Goal: Contribute content: Contribute content

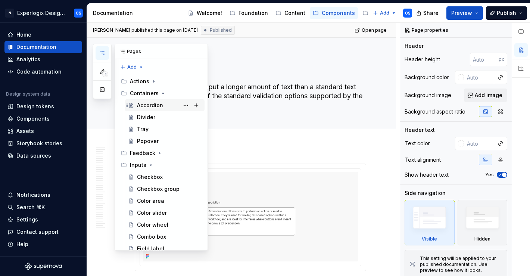
click at [144, 106] on div "Accordion" at bounding box center [150, 105] width 26 height 7
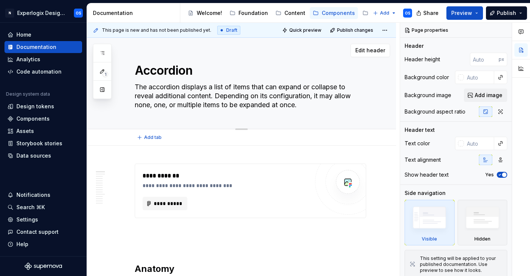
click at [268, 91] on textarea "The accordion displays a list of items that can expand or collapse to reveal ad…" at bounding box center [248, 96] width 231 height 30
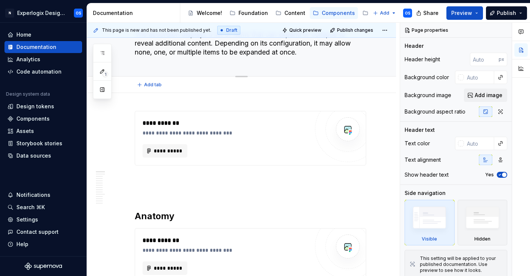
scroll to position [55, 0]
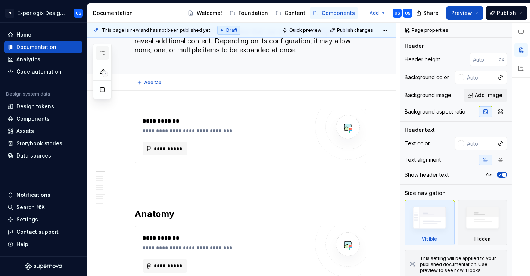
click at [104, 56] on icon "button" at bounding box center [102, 53] width 6 height 6
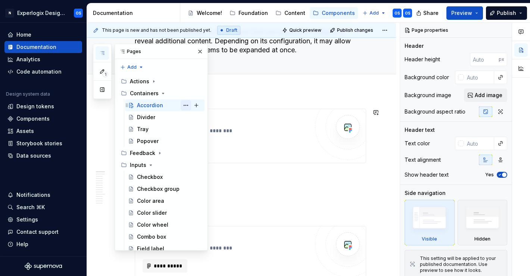
click at [187, 104] on button "Page tree" at bounding box center [186, 105] width 10 height 10
type textarea "*"
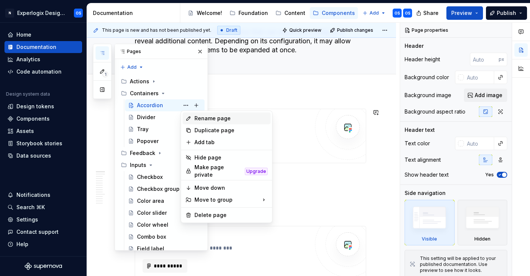
click at [201, 119] on div "Rename page" at bounding box center [230, 118] width 73 height 7
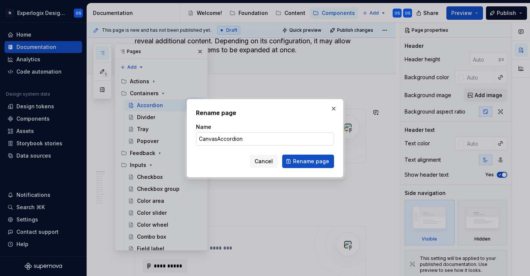
type input "Canvas Accordion"
click button "Rename page" at bounding box center [308, 161] width 52 height 13
type textarea "*"
type textarea "Canvas Accordion"
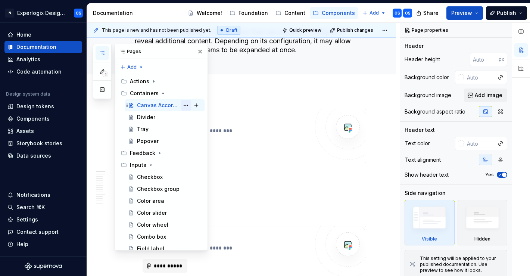
click at [187, 102] on button "Page tree" at bounding box center [186, 105] width 10 height 10
type textarea "*"
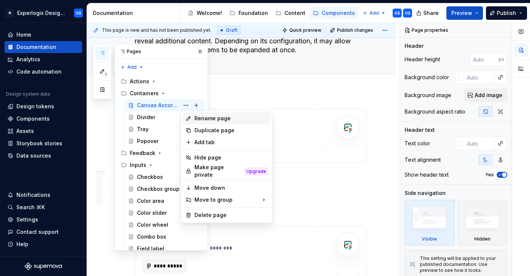
click at [209, 118] on div "Rename page" at bounding box center [230, 118] width 73 height 7
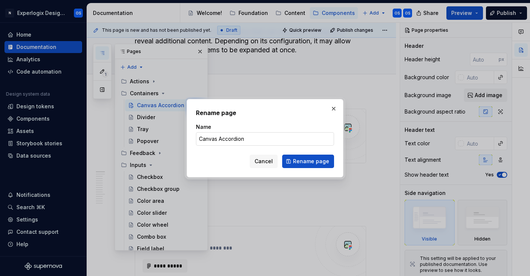
click at [218, 141] on input "Canvas Accordion" at bounding box center [265, 138] width 138 height 13
drag, startPoint x: 218, startPoint y: 140, endPoint x: 172, endPoint y: 138, distance: 46.0
click at [172, 138] on div "Rename page Name Canvas Accordion Cancel Rename page" at bounding box center [265, 138] width 530 height 276
type input "Accordion"
click at [313, 162] on span "Rename page" at bounding box center [311, 160] width 36 height 7
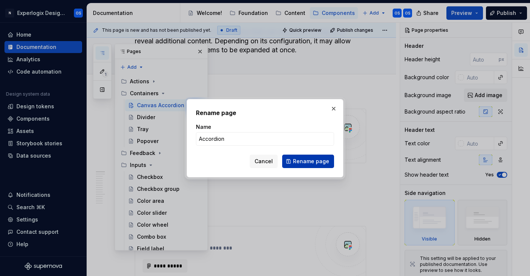
type textarea "*"
type textarea "Accordion"
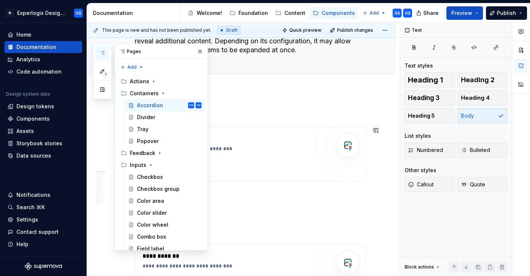
scroll to position [0, 0]
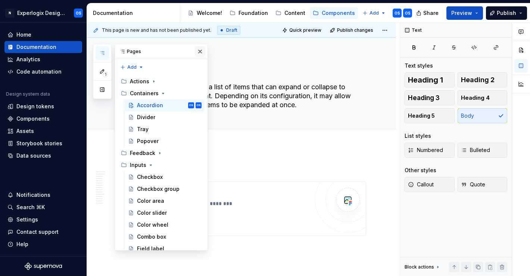
click at [200, 51] on button "button" at bounding box center [200, 51] width 10 height 10
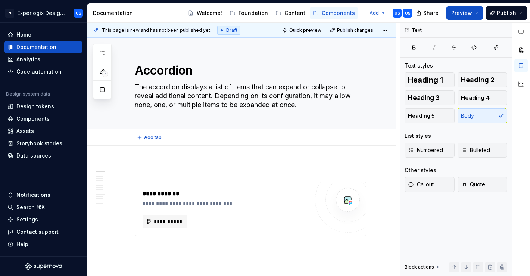
scroll to position [21, 0]
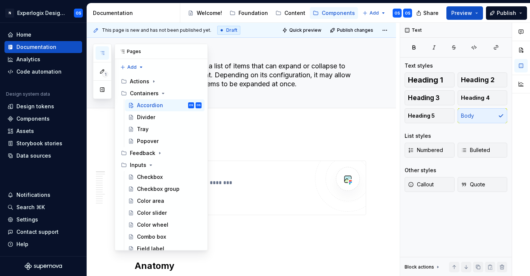
click at [103, 49] on button "button" at bounding box center [102, 52] width 13 height 13
click at [187, 104] on button "Page tree" at bounding box center [186, 105] width 10 height 10
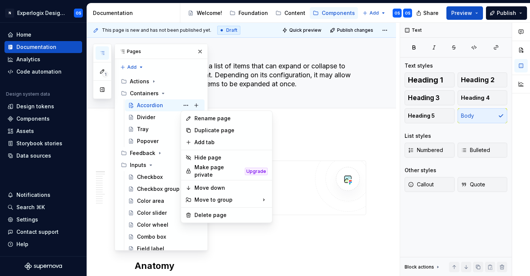
drag, startPoint x: 200, startPoint y: 141, endPoint x: 174, endPoint y: 94, distance: 54.0
click at [174, 94] on body "N Experlogix Design System OS Home Documentation Analytics Code automation Desi…" at bounding box center [265, 138] width 530 height 276
click at [197, 105] on div "1 Pages Add Accessibility guide for tree Page tree. Navigate the tree with the …" at bounding box center [150, 147] width 115 height 207
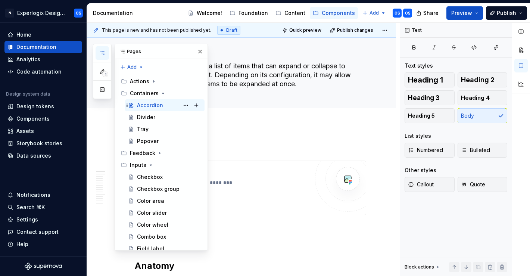
click at [197, 105] on button "Page tree" at bounding box center [196, 105] width 10 height 10
type textarea "*"
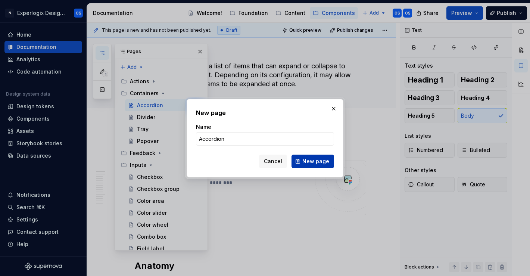
type input "Accordion"
click at [303, 162] on button "New page" at bounding box center [312, 161] width 43 height 13
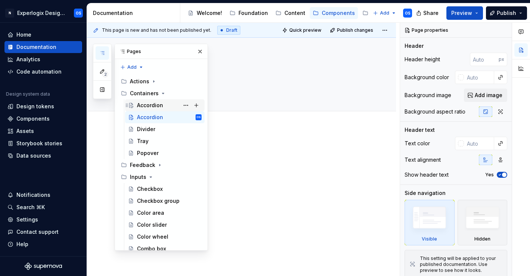
click at [165, 104] on div "Accordion OS" at bounding box center [169, 105] width 65 height 10
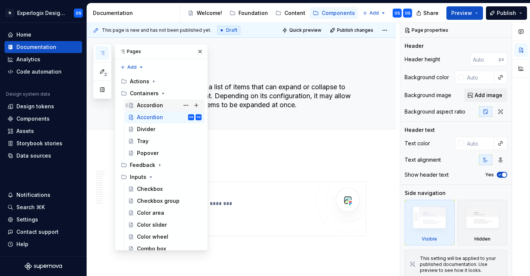
click at [162, 109] on div "Accordion" at bounding box center [150, 105] width 26 height 7
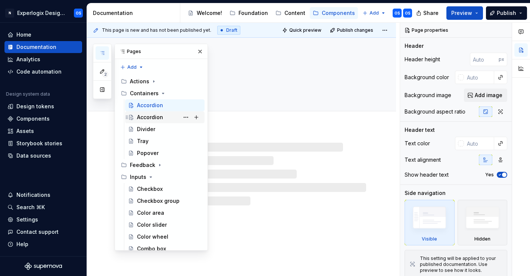
click at [162, 118] on div "Accordion" at bounding box center [150, 116] width 26 height 7
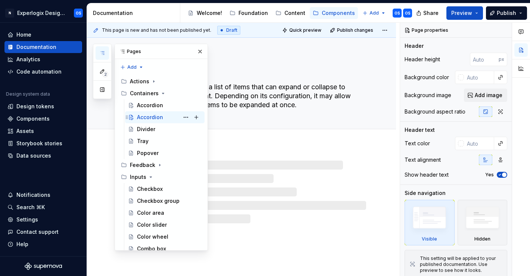
click at [162, 118] on div "Accordion" at bounding box center [150, 116] width 26 height 7
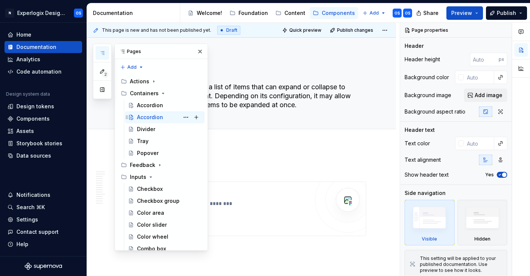
click at [162, 118] on div "Accordion" at bounding box center [150, 116] width 26 height 7
click at [183, 116] on button "Page tree" at bounding box center [186, 117] width 10 height 10
type textarea "*"
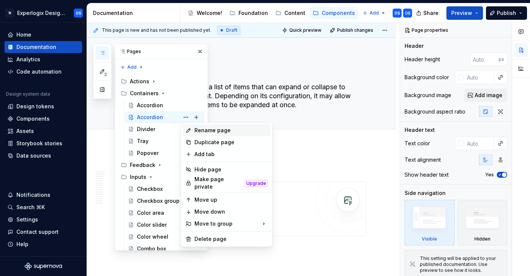
click at [197, 130] on div "Rename page" at bounding box center [230, 130] width 73 height 7
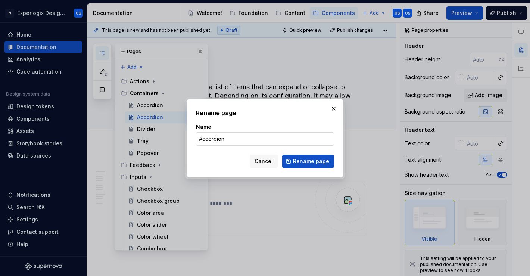
click at [203, 137] on input "Accordion" at bounding box center [265, 138] width 138 height 13
click at [197, 137] on input "Accordion" at bounding box center [265, 138] width 138 height 13
type input "Canvas Accordion"
click at [325, 160] on span "Rename page" at bounding box center [311, 160] width 36 height 7
type textarea "*"
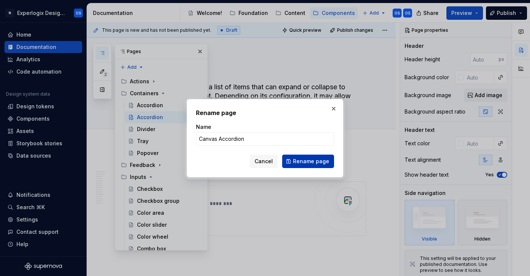
type textarea "Canvas Accordion"
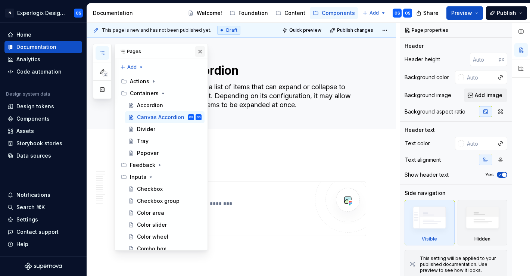
click at [203, 49] on button "button" at bounding box center [200, 51] width 10 height 10
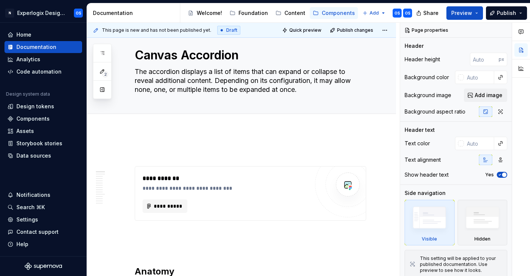
scroll to position [19, 0]
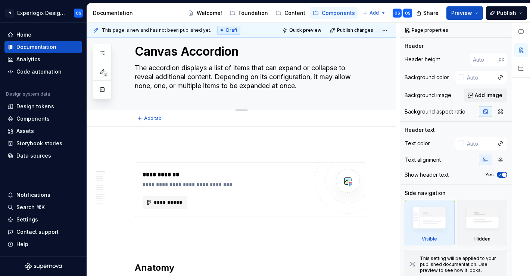
click at [150, 68] on textarea "The accordion displays a list of items that can expand or collapse to reveal ad…" at bounding box center [248, 77] width 231 height 30
type textarea "*"
type textarea "The caccordion displays a list of items that can expand or collapse to reveal a…"
type textarea "*"
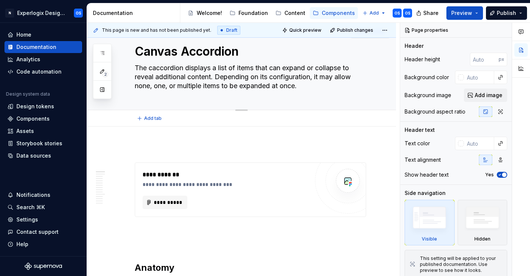
type textarea "The caaccordion displays a list of items that can expand or collapse to reveal …"
type textarea "*"
type textarea "The canaccordion displays a list of items that can expand or collapse to reveal…"
type textarea "*"
type textarea "The canvaccordion displays a list of items that can expand or collapse to revea…"
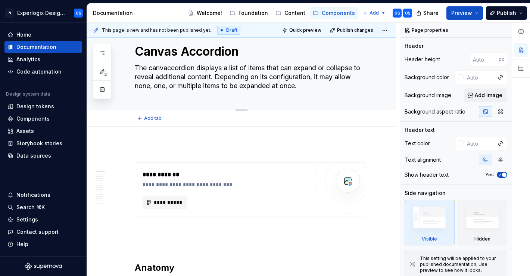
type textarea "*"
type textarea "The canvaaccordion displays a list of items that can expand or collapse to reve…"
type textarea "*"
type textarea "The canvasaccordion displays a list of items that can expand or collapse to rev…"
type textarea "*"
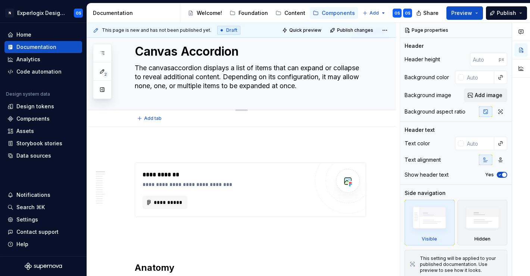
type textarea "The canvas accordion displays a list of items that can expand or collapse to re…"
click at [221, 66] on textarea "The canvas accordion displays a list of items that can expand or collapse to re…" at bounding box center [248, 77] width 231 height 30
click at [208, 68] on textarea "The canvas accordion displays a list of items that can expand or collapse to re…" at bounding box center [248, 77] width 231 height 30
type textarea "*"
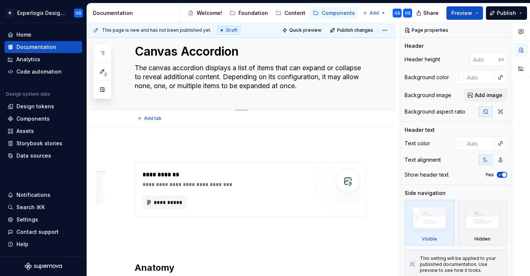
type textarea "The canvas accordion idisplays a list of items that can expand or collapse to r…"
type textarea "*"
type textarea "The canvas accordion isdisplays a list of items that can expand or collapse to …"
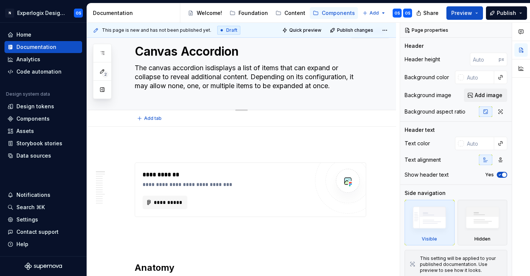
type textarea "*"
type textarea "The canvas accordion is displays a list of items that can expand or collapse to…"
type textarea "*"
type textarea "The canvas accordion is udisplays a list of items that can expand or collapse t…"
type textarea "*"
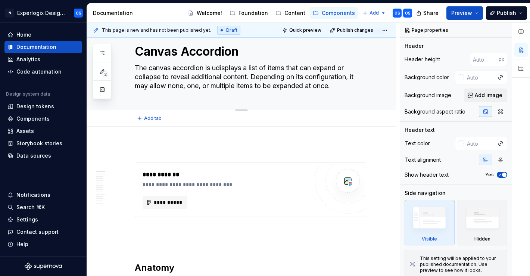
type textarea "The canvas accordion is usdisplays a list of items that can expand or collapse …"
type textarea "*"
type textarea "The canvas accordion is usedisplays a list of items that can expand or collapse…"
type textarea "*"
type textarea "The canvas accordion is useddisplays a list of items that can expand or collaps…"
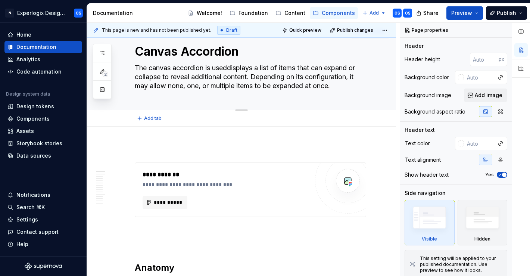
type textarea "*"
type textarea "The canvas accordion is used displays a list of items that can expand or collap…"
type textarea "*"
type textarea "The canvas accordion is used odisplays a list of items that can expand or colla…"
type textarea "*"
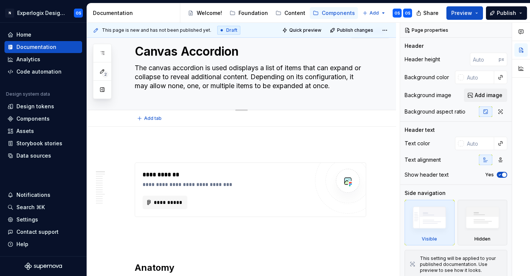
type textarea "The canvas accordion is used ondisplays a list of items that can expand or coll…"
type textarea "*"
type textarea "The canvas accordion is used on displays a list of items that can expand or col…"
type textarea "*"
type textarea "The canvas accordion is used on tdisplays a list of items that can expand or co…"
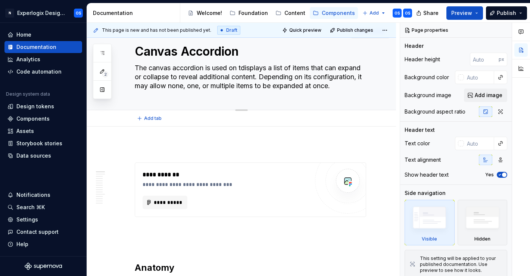
type textarea "*"
type textarea "The canvas accordion is used on thdisplays a list of items that can expand or c…"
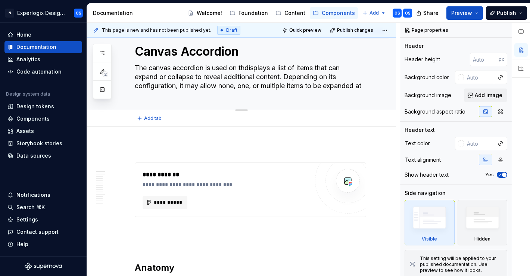
type textarea "*"
type textarea "The canvas accordion is used on thedisplays a list of items that can expand or …"
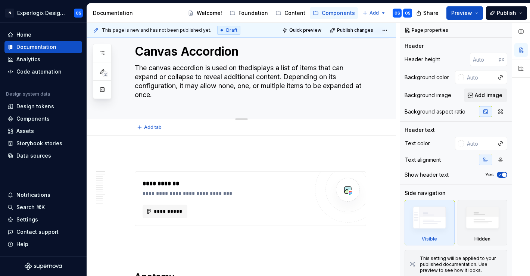
type textarea "*"
type textarea "The canvas accordion is used on the displays a list of items that can expand or…"
type textarea "*"
type textarea "The canvas accordion is used on thedisplays a list of items that can expand or …"
type textarea "*"
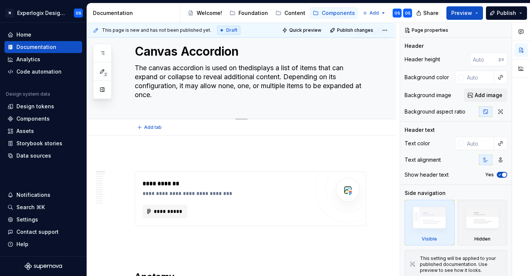
type textarea "The canvas accordion is used on thdisplays a list of items that can expand or c…"
type textarea "*"
type textarea "The canvas accordion is used on tdisplays a list of items that can expand or co…"
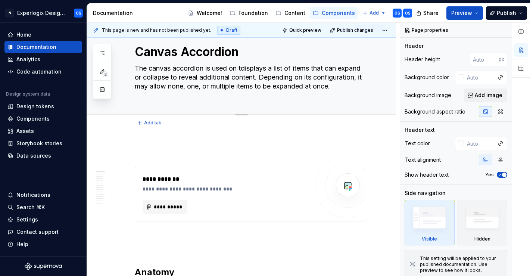
type textarea "*"
type textarea "The canvas accordion is used on displays a list of items that can expand or col…"
type textarea "*"
type textarea "The canvas accordion is used ondisplays a list of items that can expand or coll…"
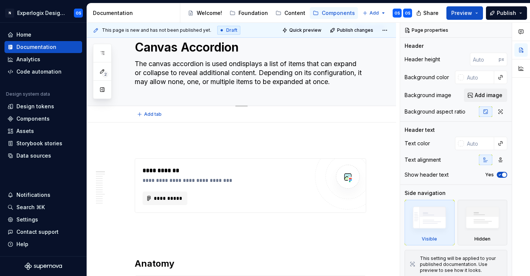
type textarea "*"
type textarea "The canvas accordion is used odisplays a list of items that can expand or colla…"
type textarea "*"
type textarea "The canvas accordion is used displays a list of items that can expand or collap…"
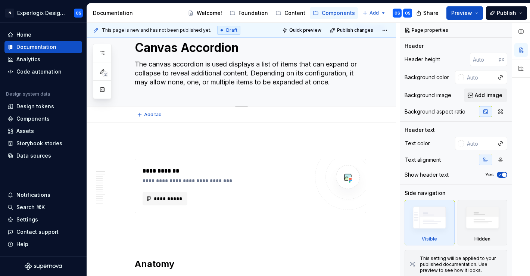
type textarea "*"
type textarea "The canvas accordion is used tdisplays a list of items that can expand or colla…"
type textarea "*"
type textarea "The canvas accordion is used todisplays a list of items that can expand or coll…"
type textarea "*"
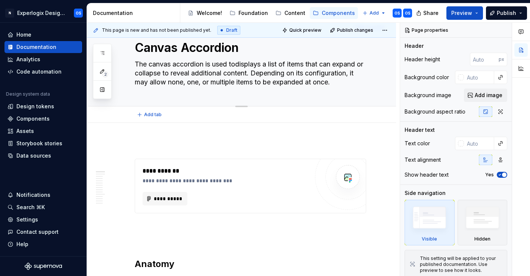
type textarea "The canvas accordion is used to displays a list of items that can expand or col…"
type textarea "*"
type textarea "The canvas accordion is used todisplays a list of items that can expand or coll…"
type textarea "*"
type textarea "The canvas accordion is used tdisplays a list of items that can expand or colla…"
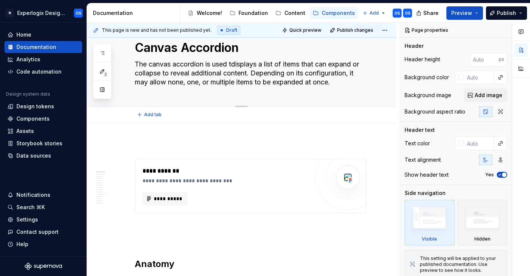
type textarea "*"
type textarea "The canvas accordion is used displays a list of items that can expand or collap…"
type textarea "*"
type textarea "The canvas accordion is useddisplays a list of items that can expand or collaps…"
type textarea "*"
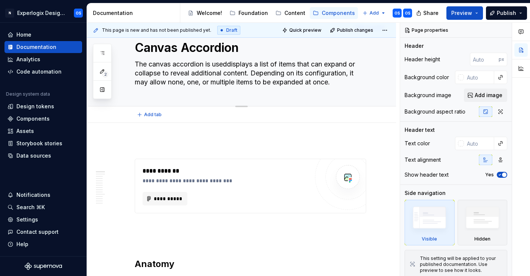
type textarea "The canvas accordion is usedisplays a list of items that can expand or collapse…"
type textarea "*"
type textarea "The canvas accordion is usdisplays a list of items that can expand or collapse …"
type textarea "*"
type textarea "The canvas accordion is udisplays a list of items that can expand or collapse t…"
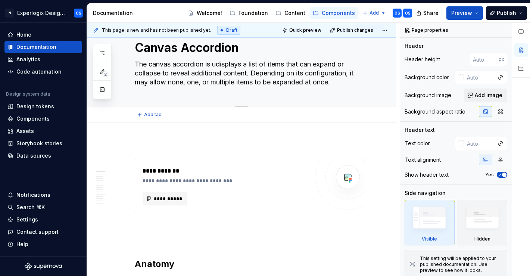
type textarea "*"
type textarea "The canvas accordion is displays a list of items that can expand or collapse to…"
type textarea "*"
type textarea "The canvas accordion isdisplays a list of items that can expand or collapse to …"
type textarea "*"
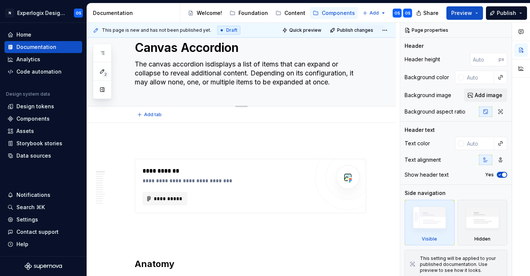
type textarea "The canvas accordion idisplays a list of items that can expand or collapse to r…"
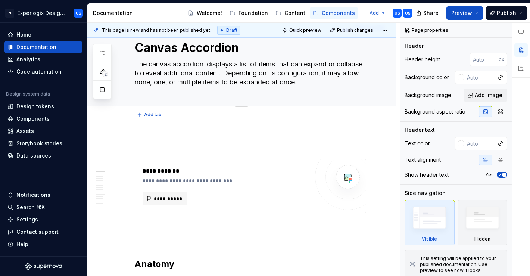
type textarea "*"
type textarea "The canvas accordion displays a list of items that can expand or collapse to re…"
click at [234, 60] on textarea "The canvas accordion displays a list of items that can expand or collapse to re…" at bounding box center [248, 73] width 231 height 30
type textarea "*"
type textarea "The canvas accordion displays ta list of items that can expand or collapse to r…"
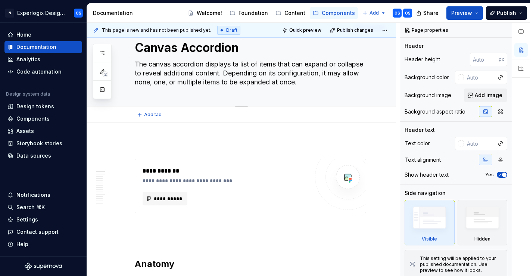
type textarea "*"
type textarea "The canvas accordion displays tha list of items that can expand or collapse to …"
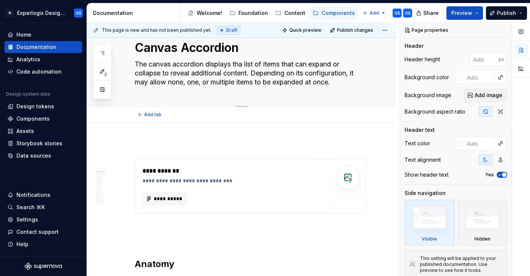
type textarea "*"
type textarea "The canvas accordion displays the a list of items that can expand or collapse t…"
type textarea "*"
type textarea "The canvas accordion displays the la list of items that can expand or collapse …"
type textarea "*"
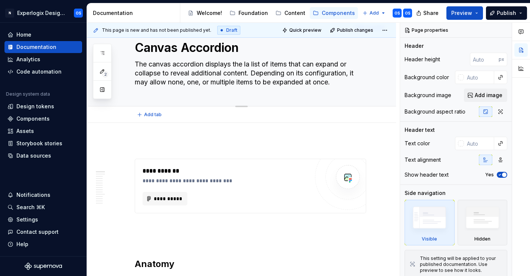
type textarea "The canvas accordion displays the laa list of items that can expand or collapse…"
type textarea "*"
type textarea "The canvas accordion displays the laba list of items that can expand or collaps…"
type textarea "*"
type textarea "The canvas accordion displays the labea list of items that can expand or collap…"
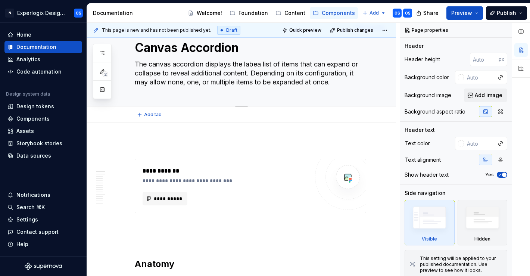
type textarea "*"
type textarea "The canvas accordion displays the labela list of items that can expand or colla…"
type textarea "*"
type textarea "The canvas accordion displays the labelsa list of items that can expand or coll…"
type textarea "*"
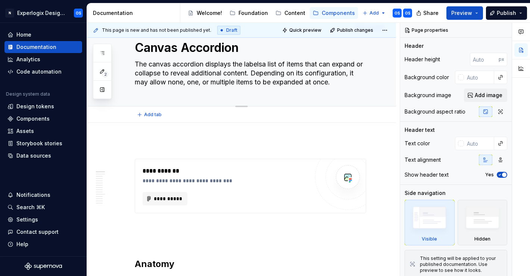
type textarea "The canvas accordion displays the labels a list of items that can expand or col…"
type textarea "*"
type textarea "The canvas accordion displays the labels oa list of items that can expand or co…"
type textarea "*"
type textarea "The canvas accordion displays the labels ofa list of items that can expand or c…"
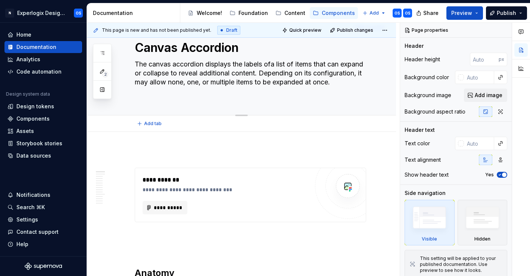
type textarea "*"
type textarea "The canvas accordion displays the labels of a list of items that can expand or …"
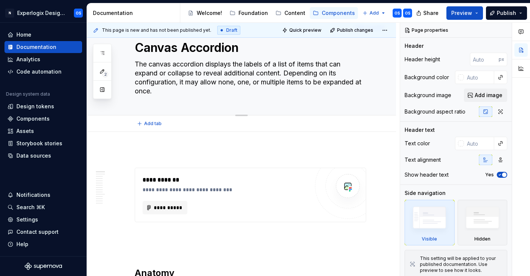
type textarea "*"
type textarea "The canvas accordion displays the labels of ca list of items that can expand or…"
type textarea "*"
type textarea "The canvas accordion displays the labels of caa list of items that can expand o…"
type textarea "*"
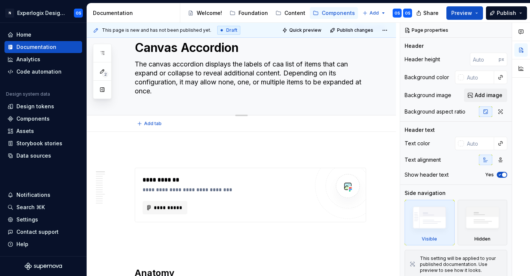
type textarea "The canvas accordion displays the labels of cama list of items that can expand …"
type textarea "*"
type textarea "The canvas accordion displays the labels of camna list of items that can expand…"
type textarea "*"
type textarea "The canvas accordion displays the labels of camnva list of items that can expan…"
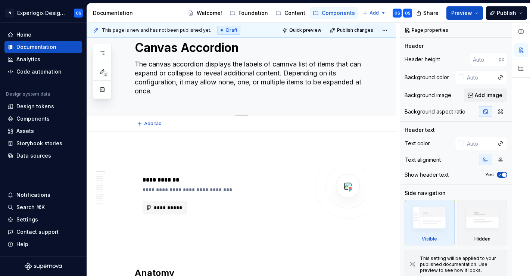
type textarea "*"
type textarea "The canvas accordion displays the labels of camnvaa list of items that can expa…"
type textarea "*"
type textarea "The canvas accordion displays the labels of camnvasa list of items that can exp…"
type textarea "*"
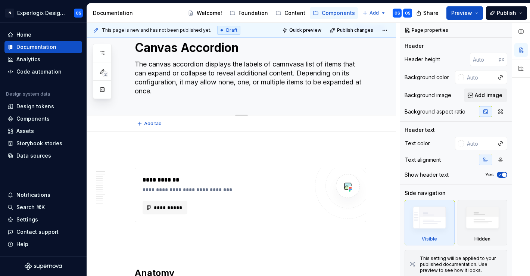
type textarea "The canvas accordion displays the labels of camnvas a list of items that can ex…"
type textarea "*"
type textarea "The canvas accordion displays the labels of camnvasa list of items that can exp…"
type textarea "*"
type textarea "The canvas accordion displays the labels of camnvaa list of items that can expa…"
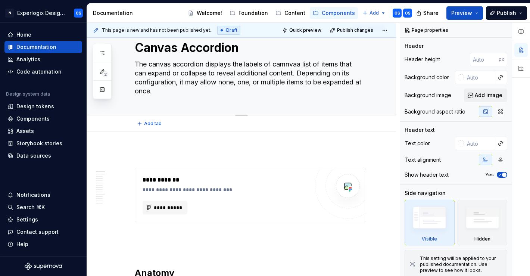
type textarea "*"
type textarea "The canvas accordion displays the labels of camnva list of items that can expan…"
type textarea "*"
type textarea "The canvas accordion displays the labels of camna list of items that can expand…"
type textarea "*"
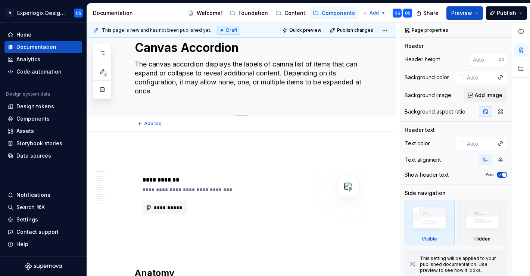
type textarea "The canvas accordion displays the labels of cama list of items that can expand …"
type textarea "*"
type textarea "The canvas accordion displays the labels of caa list of items that can expand o…"
type textarea "*"
type textarea "The canvas accordion displays the labels of ca list of items that can expand or…"
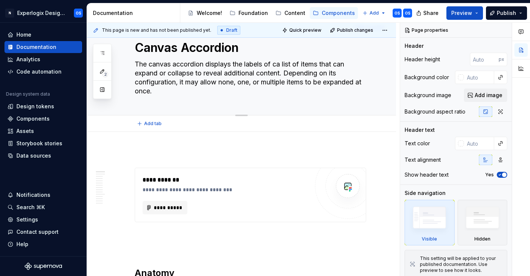
type textarea "*"
type textarea "The canvas accordion displays the labels of a list of items that can expand or …"
type textarea "*"
type textarea "The canvas accordion displays the labels of ia list of items that can expand or…"
type textarea "*"
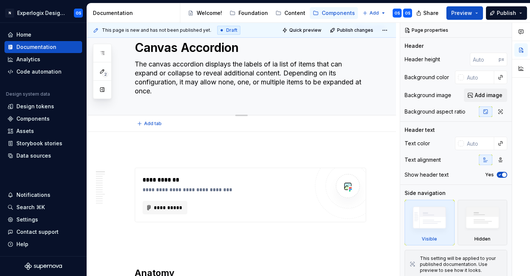
type textarea "The canvas accordion displays the labels of ita list of items that can expand o…"
type textarea "*"
type textarea "The canvas accordion displays the labels of itea list of items that can expand …"
type textarea "*"
type textarea "The canvas accordion displays the labels of itema list of items that can expand…"
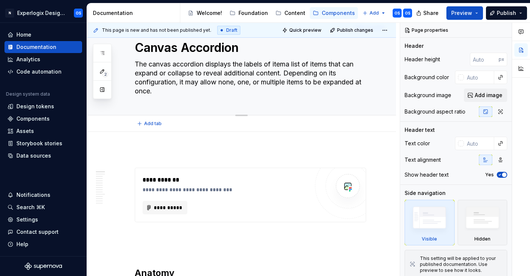
type textarea "*"
type textarea "The canvas accordion displays the labels of itemsa list of items that can expan…"
type textarea "*"
type textarea "The canvas accordion displays the labels of items a list of items that can expa…"
type textarea "*"
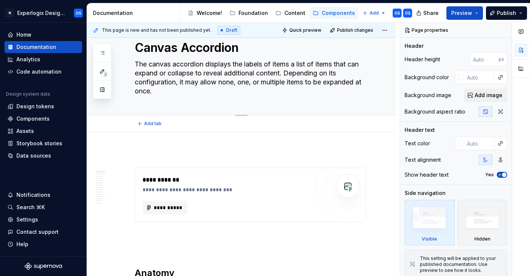
type textarea "The canvas accordion displays the labels of items oa list of items that can exp…"
type textarea "*"
type textarea "The canvas accordion displays the labels of items ona list of items that can ex…"
type textarea "*"
type textarea "The canvas accordion displays the labels of items on a list of items that can e…"
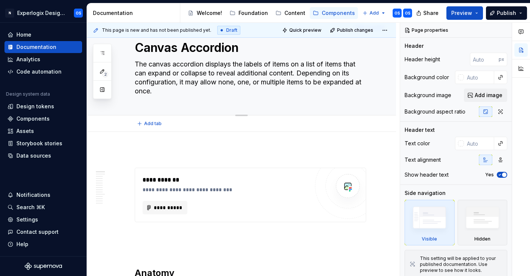
type textarea "*"
type textarea "The canvas accordion displays the labels of items on ca list of items that can …"
type textarea "*"
type textarea "The canvas accordion displays the labels of items on cana list of items that ca…"
type textarea "*"
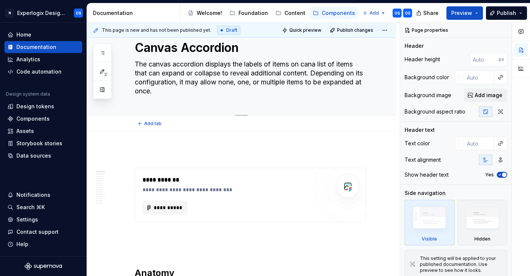
type textarea "The canvas accordion displays the labels of items on canva list of items that c…"
type textarea "*"
type textarea "The canvas accordion displays the labels of items on canvaa list of items that …"
type textarea "*"
type textarea "The canvas accordion displays the labels of items on canvasa list of items that…"
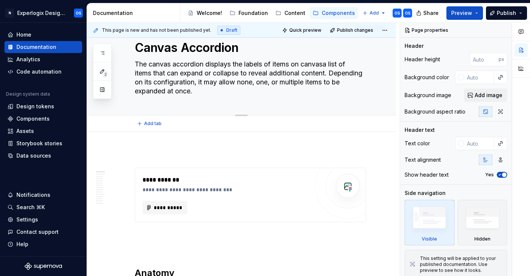
type textarea "*"
type textarea "The canvas accordion displays the labels of items on canvas a list of items tha…"
click at [275, 63] on textarea "The canvas accordion displays the labels of items on canvas a list of items tha…" at bounding box center [248, 77] width 231 height 39
type textarea "*"
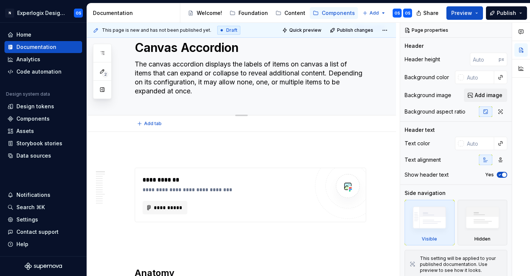
type textarea "The canvas accordion displays the labels of o on canvas a list of items that ca…"
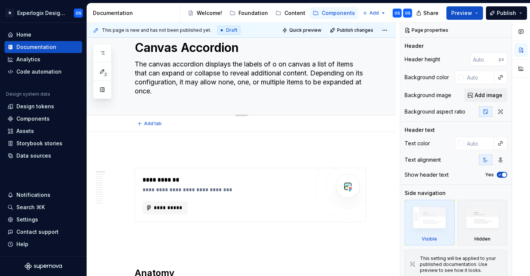
type textarea "*"
type textarea "The canvas accordion displays the labels of op on canvas a list of items that c…"
type textarea "*"
type textarea "The canvas accordion displays the labels of opt on canvas a list of items that …"
type textarea "*"
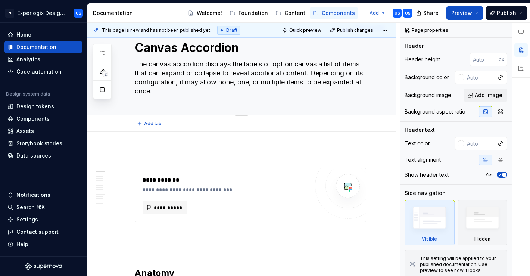
type textarea "The canvas accordion displays the labels of opti on canvas a list of items that…"
type textarea "*"
type textarea "The canvas accordion displays the labels of optio on canvas a list of items tha…"
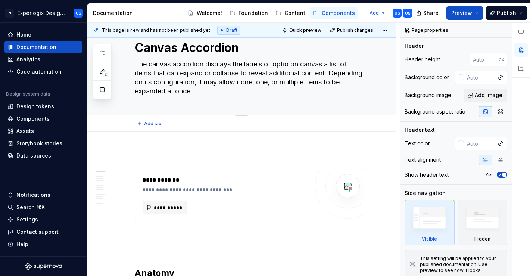
type textarea "*"
type textarea "The canvas accordion displays the labels of option on canvas a list of items th…"
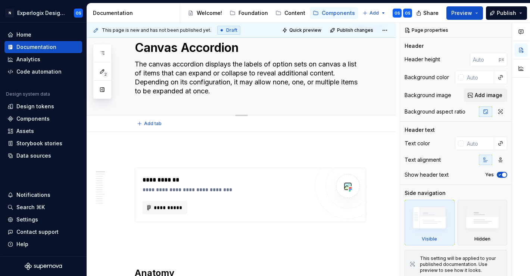
drag, startPoint x: 345, startPoint y: 63, endPoint x: 176, endPoint y: 73, distance: 169.0
click at [176, 73] on textarea "The canvas accordion displays the labels of option sets on canvas a list of ite…" at bounding box center [248, 77] width 231 height 39
drag, startPoint x: 227, startPoint y: 72, endPoint x: 256, endPoint y: 72, distance: 29.1
click at [256, 72] on textarea "The canvas accordion displays the labels of option sets on canvas. It can expan…" at bounding box center [248, 77] width 231 height 39
click at [287, 92] on textarea "The canvas accordion displays the labels of option sets on canvas. It can expan…" at bounding box center [248, 77] width 231 height 39
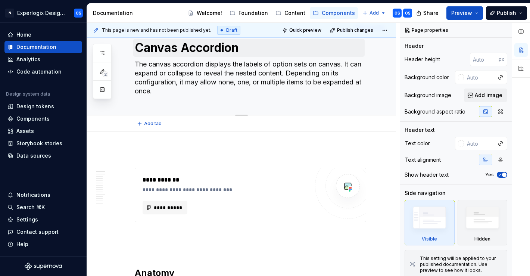
scroll to position [13, 0]
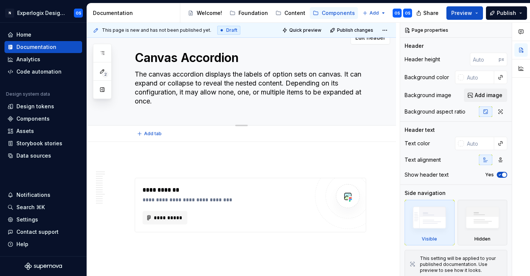
drag, startPoint x: 185, startPoint y: 83, endPoint x: 290, endPoint y: 82, distance: 104.9
click at [290, 82] on textarea "The canvas accordion displays the labels of option sets on canvas. It can expan…" at bounding box center [248, 87] width 231 height 39
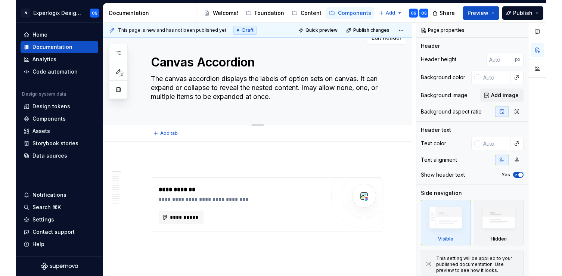
scroll to position [17, 0]
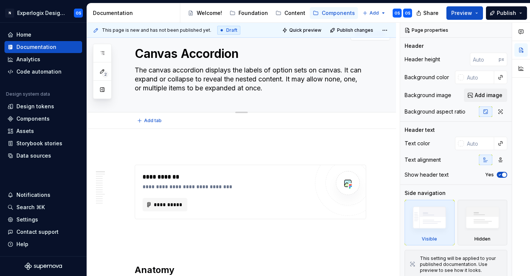
drag, startPoint x: 328, startPoint y: 79, endPoint x: 349, endPoint y: 79, distance: 20.9
click at [349, 79] on textarea "The canvas accordion displays the labels of option sets on canvas. It can expan…" at bounding box center [248, 79] width 231 height 30
click at [324, 91] on textarea "The canvas accordion displays the labels of option sets on canvas. It can expan…" at bounding box center [248, 79] width 231 height 30
click at [300, 82] on textarea "The canvas accordion displays the labels of option sets on canvas. It can expan…" at bounding box center [248, 79] width 231 height 30
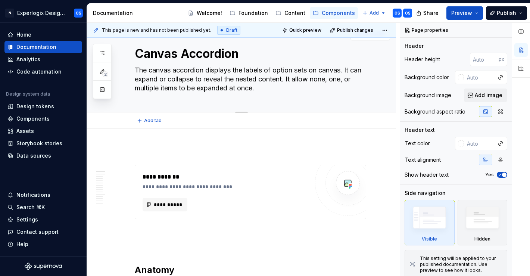
click at [310, 79] on textarea "The canvas accordion displays the labels of option sets on canvas. It can expan…" at bounding box center [248, 79] width 231 height 30
click at [297, 87] on textarea "The canvas accordion displays the labels of option sets on canvas. It can expan…" at bounding box center [248, 79] width 231 height 30
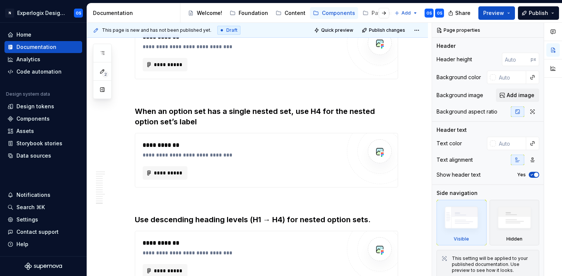
scroll to position [1460, 0]
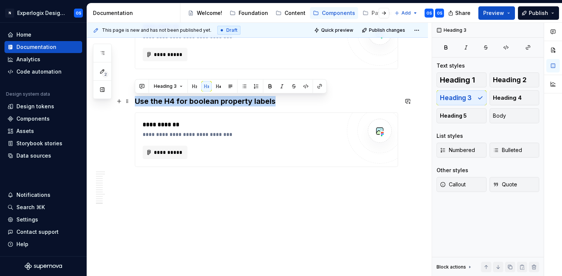
drag, startPoint x: 143, startPoint y: 103, endPoint x: 228, endPoint y: 180, distance: 114.6
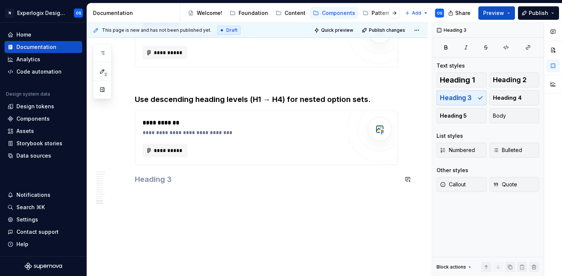
scroll to position [1363, 0]
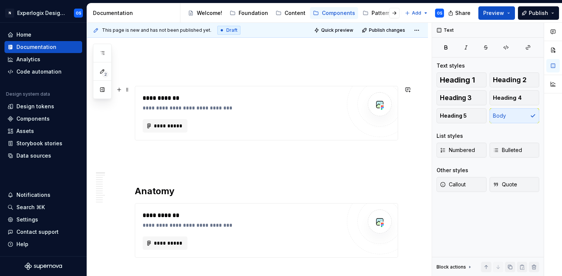
scroll to position [95, 0]
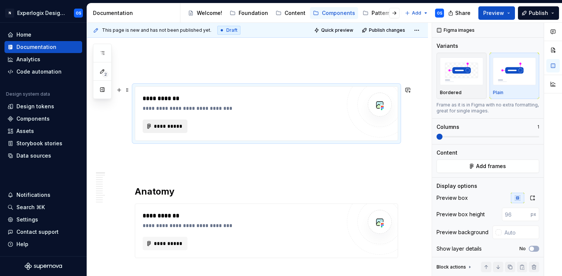
click at [172, 127] on span "**********" at bounding box center [167, 125] width 29 height 7
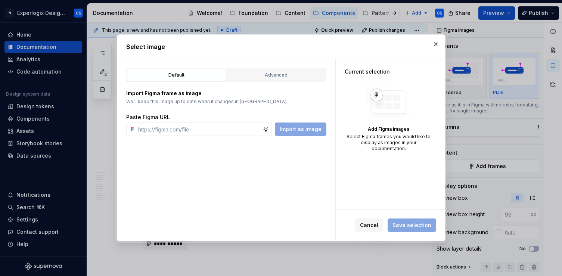
scroll to position [0, 0]
click at [432, 42] on button "button" at bounding box center [435, 44] width 10 height 10
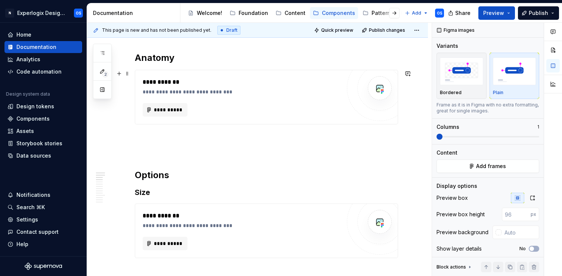
scroll to position [302, 0]
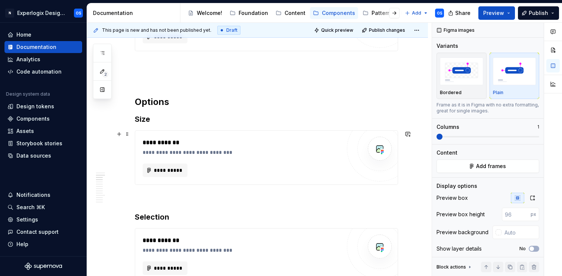
click at [156, 120] on h3 "Size" at bounding box center [266, 119] width 263 height 10
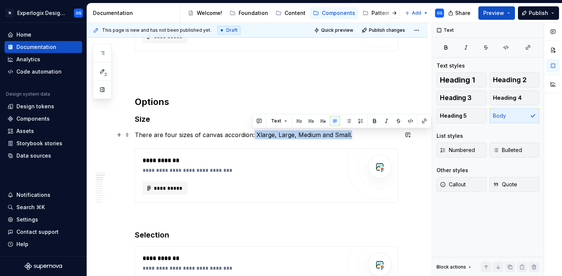
drag, startPoint x: 252, startPoint y: 133, endPoint x: 360, endPoint y: 133, distance: 108.2
click at [361, 134] on p "There are four sizes of canvas accordion: Xlarge, Large, Medium and Small." at bounding box center [266, 134] width 263 height 9
click at [362, 135] on p "There are four sizes of canvas accordion: Xlarge, Large, Medium and Small." at bounding box center [266, 134] width 263 height 9
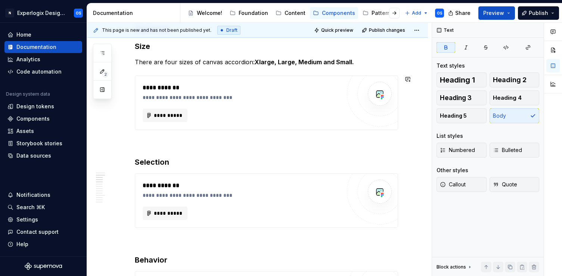
scroll to position [373, 0]
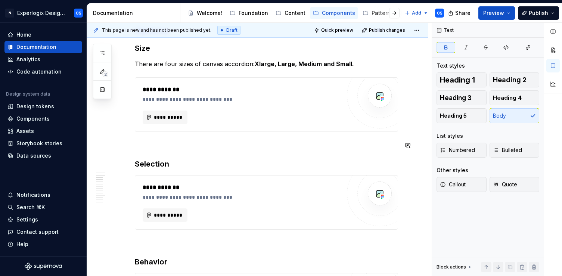
click at [225, 162] on h3 "Selection" at bounding box center [266, 164] width 263 height 10
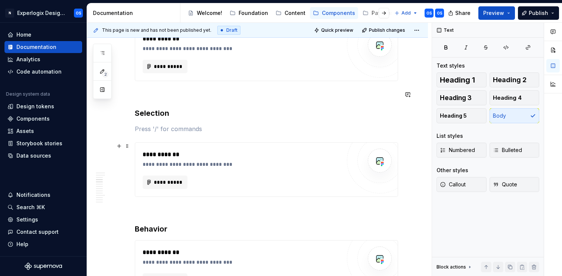
scroll to position [531, 0]
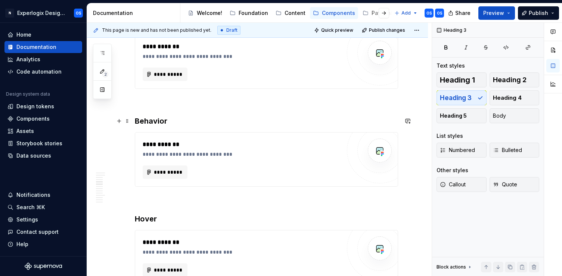
click at [156, 123] on h3 "Behavior" at bounding box center [266, 121] width 263 height 10
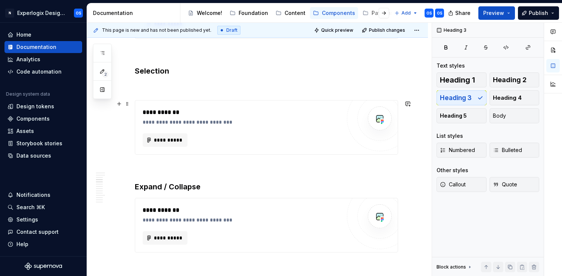
scroll to position [465, 0]
click at [157, 91] on p at bounding box center [266, 87] width 263 height 9
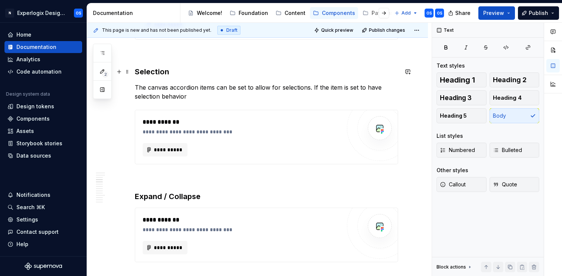
click at [383, 85] on p "The canvas accordion items can be set to allow for selections. If the item is s…" at bounding box center [266, 92] width 263 height 18
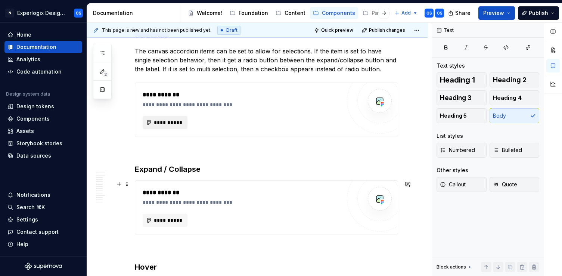
scroll to position [556, 0]
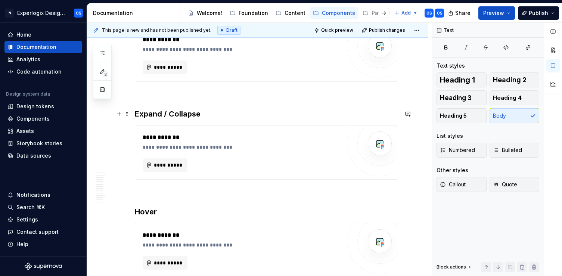
click at [203, 114] on h3 "Expand / Collapse" at bounding box center [266, 114] width 263 height 10
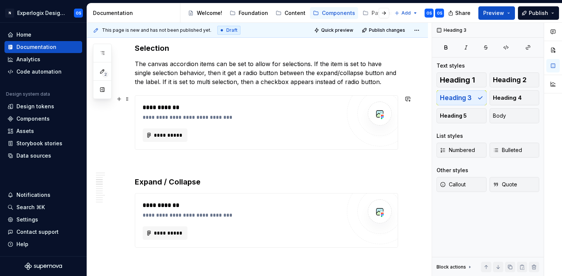
scroll to position [489, 0]
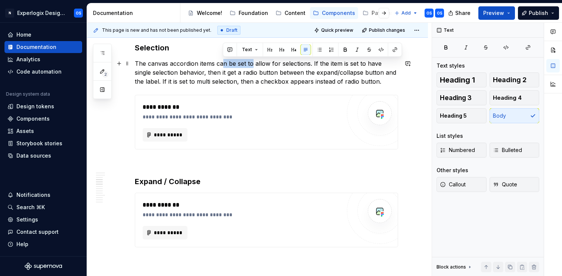
drag, startPoint x: 222, startPoint y: 61, endPoint x: 252, endPoint y: 62, distance: 29.1
click at [252, 62] on p "The canvas accordion items can be set to allow for selections. If the item is s…" at bounding box center [266, 72] width 263 height 27
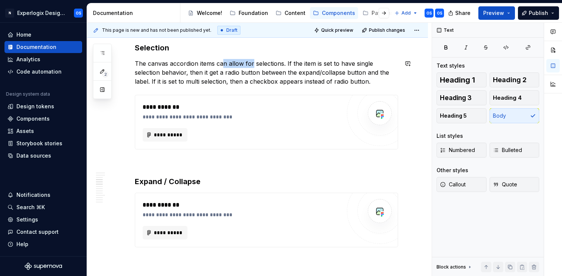
scroll to position [489, 0]
click at [191, 73] on p "The canvas accordion items can allow for selections. If the item is set to have…" at bounding box center [266, 72] width 263 height 27
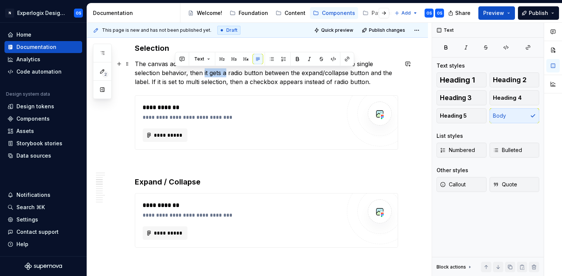
drag, startPoint x: 199, startPoint y: 72, endPoint x: 177, endPoint y: 72, distance: 22.8
click at [176, 72] on p "The canvas accordion items can allow for selections. If the item is set to have…" at bounding box center [266, 72] width 263 height 27
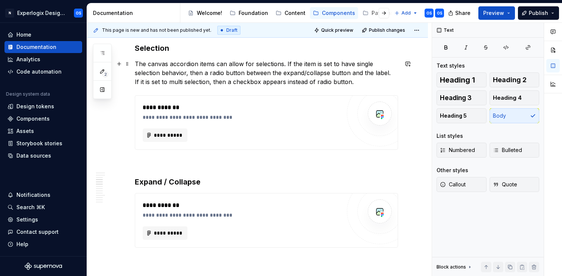
click at [216, 71] on p "The canvas accordion items can allow for selections. If the item is set to have…" at bounding box center [266, 72] width 263 height 27
click at [173, 82] on p "The canvas accordion items can allow for selections. If the item is set to have…" at bounding box center [266, 72] width 263 height 27
click at [308, 84] on p "The canvas accordion items can allow for selections. If the item is set to have…" at bounding box center [266, 72] width 263 height 27
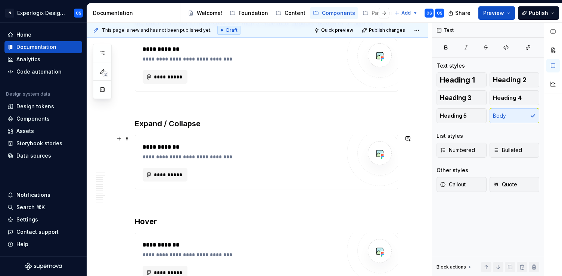
click at [209, 124] on h3 "Expand / Collapse" at bounding box center [266, 123] width 263 height 10
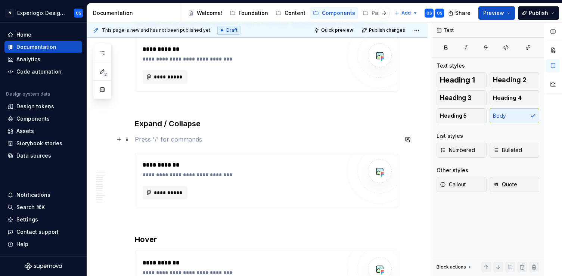
click at [185, 141] on p at bounding box center [266, 139] width 263 height 9
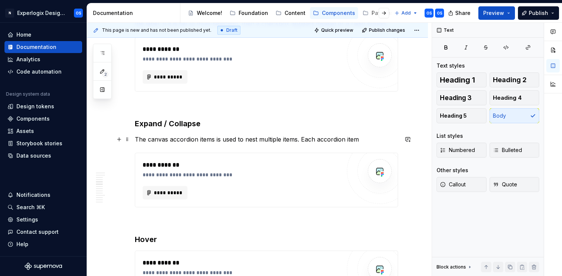
click at [302, 139] on p "The canvas accordion items is used to nest multiple items. Each accordion item" at bounding box center [266, 139] width 263 height 9
click at [383, 140] on p "The canvas accordion items is used to nest multiple items. When each accordion …" at bounding box center [266, 139] width 263 height 9
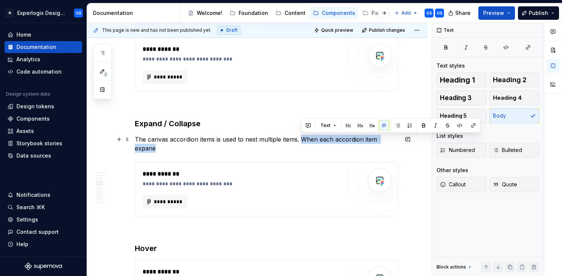
drag, startPoint x: 301, startPoint y: 137, endPoint x: 399, endPoint y: 142, distance: 98.3
click at [398, 142] on p "The canvas accordion items is used to nest multiple items. When each accordion …" at bounding box center [266, 144] width 263 height 18
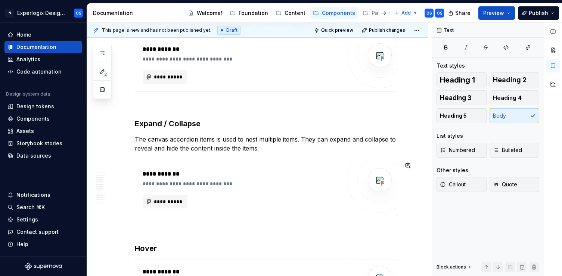
scroll to position [632, 0]
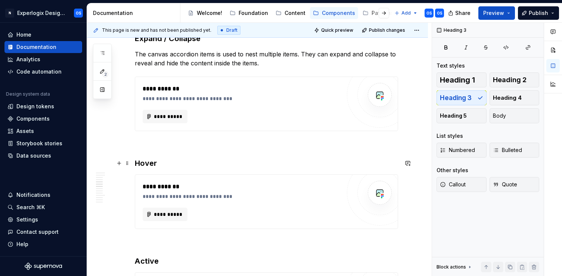
click at [203, 166] on h3 "Hover" at bounding box center [266, 163] width 263 height 10
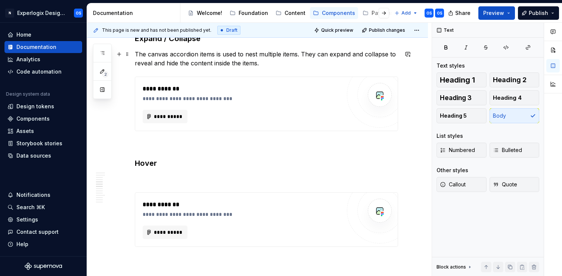
click at [277, 65] on p "The canvas accordion items is used to nest multiple items. They can expand and …" at bounding box center [266, 59] width 263 height 18
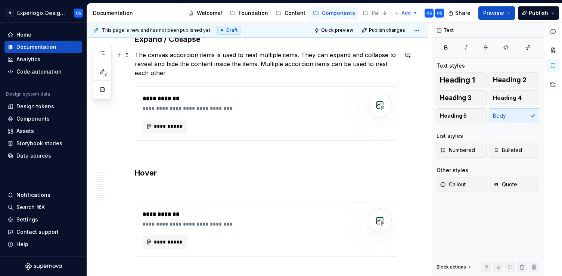
click at [375, 64] on p "The canvas accordion items is used to nest multiple items. They can expand and …" at bounding box center [266, 63] width 263 height 27
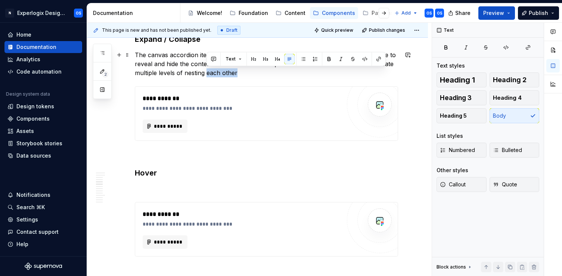
drag, startPoint x: 238, startPoint y: 75, endPoint x: 206, endPoint y: 73, distance: 32.5
click at [206, 73] on p "The canvas accordion items is used to nest multiple items. They can expand and …" at bounding box center [266, 63] width 263 height 27
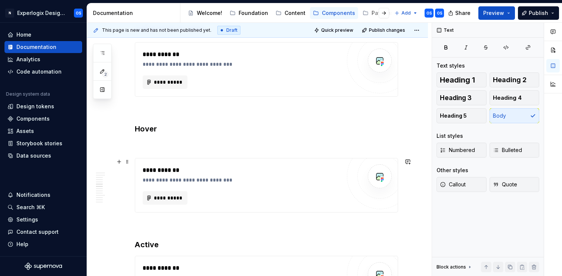
scroll to position [680, 0]
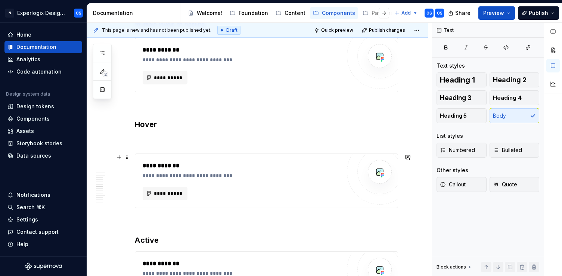
click at [149, 149] on div "**********" at bounding box center [266, 229] width 263 height 1491
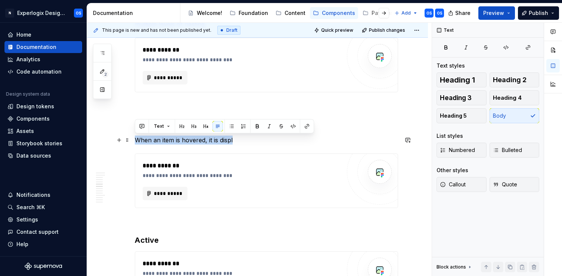
drag, startPoint x: 135, startPoint y: 138, endPoint x: 249, endPoint y: 142, distance: 113.5
click at [249, 142] on p "When an item is hovered, it is displ" at bounding box center [266, 139] width 263 height 9
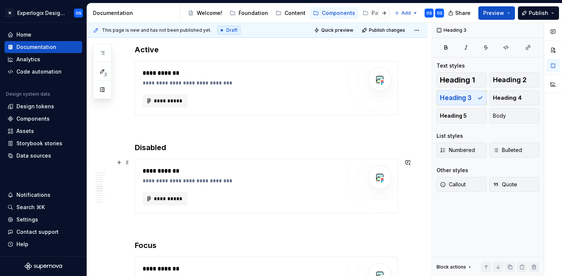
scroll to position [860, 0]
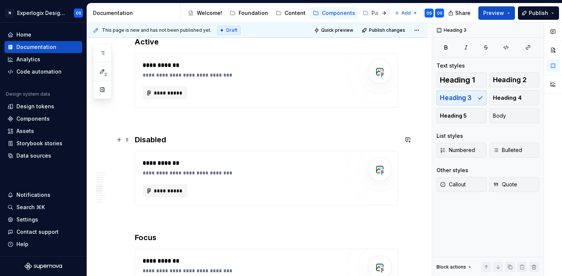
click at [177, 140] on h3 "Disabled" at bounding box center [266, 139] width 263 height 10
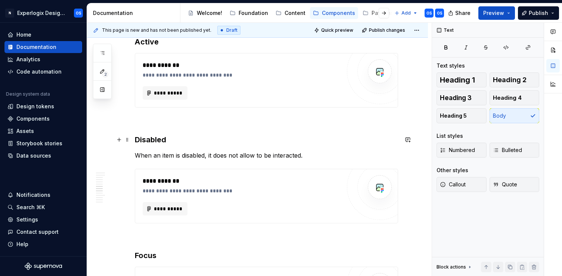
scroll to position [880, 0]
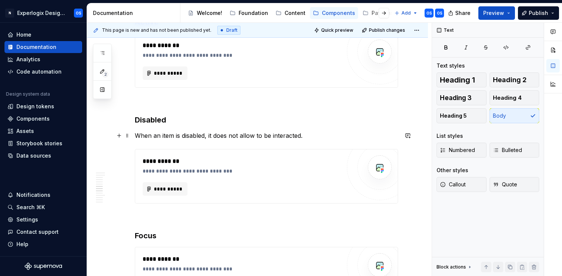
click at [220, 136] on p "When an item is disabled, it does not allow to be interacted." at bounding box center [266, 135] width 263 height 9
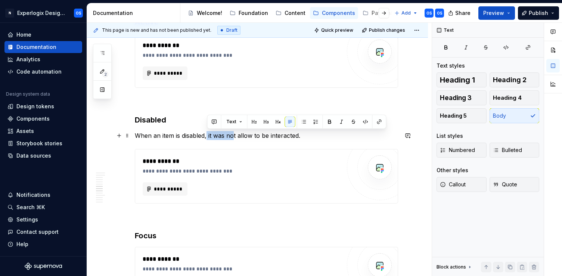
drag, startPoint x: 207, startPoint y: 135, endPoint x: 234, endPoint y: 134, distance: 26.9
click at [234, 134] on p "When an item is disabled, it was not allow to be interacted." at bounding box center [266, 135] width 263 height 9
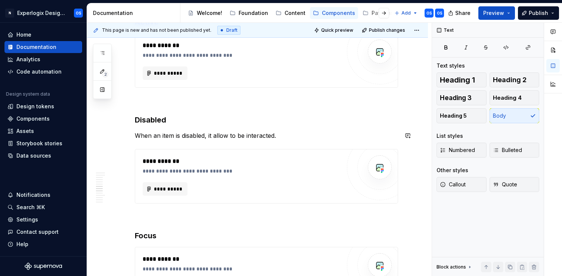
click at [219, 137] on p "When an item is disabled, it allow to be interacted." at bounding box center [266, 135] width 263 height 9
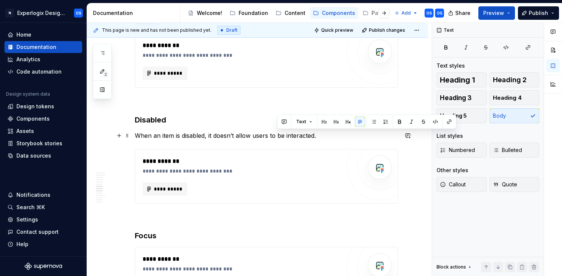
drag, startPoint x: 277, startPoint y: 136, endPoint x: 342, endPoint y: 136, distance: 64.9
click at [342, 137] on p "When an item is disabled, it doesn’t allow users to be interacted." at bounding box center [266, 135] width 263 height 9
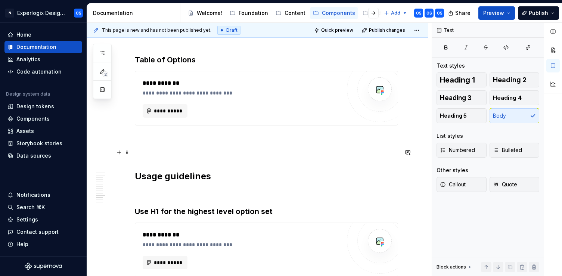
scroll to position [1248, 0]
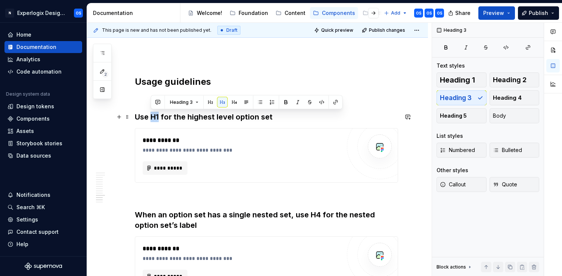
drag, startPoint x: 159, startPoint y: 113, endPoint x: 152, endPoint y: 114, distance: 7.5
click at [152, 114] on h3 "Use H1 for the highest level option set" at bounding box center [266, 117] width 263 height 10
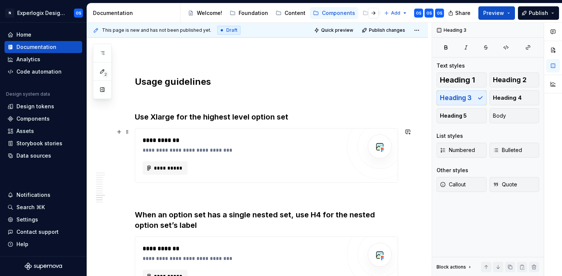
scroll to position [1287, 0]
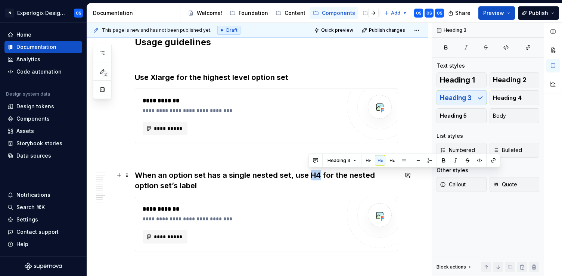
drag, startPoint x: 318, startPoint y: 175, endPoint x: 310, endPoint y: 175, distance: 7.8
click at [310, 175] on h3 "When an option set has a single nested set, use H4 for the nested option set’s …" at bounding box center [266, 180] width 263 height 21
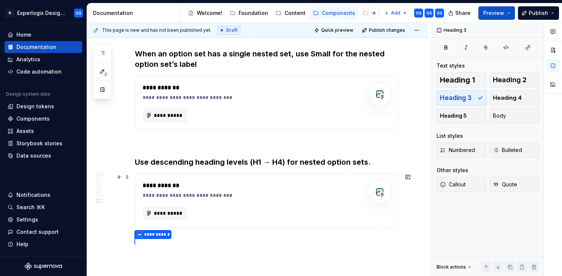
scroll to position [1412, 0]
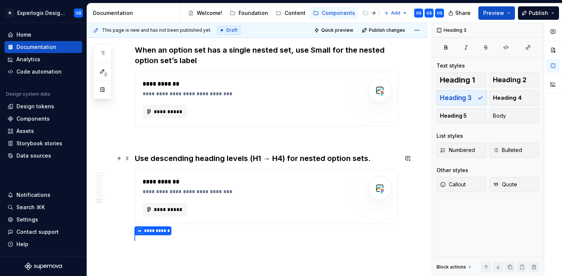
click at [256, 157] on h3 "Use descending heading levels (H1 → H4) for nested option sets." at bounding box center [266, 158] width 263 height 10
click at [293, 160] on h3 "Use descending heading levels (Xlarge → H4) for nested option sets." at bounding box center [266, 158] width 263 height 10
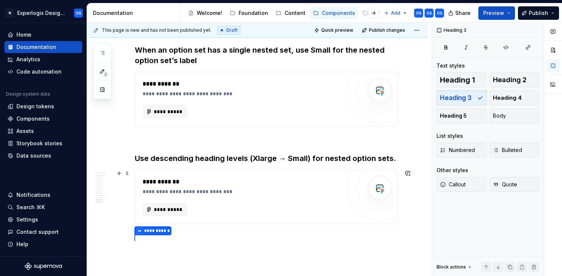
scroll to position [1469, 0]
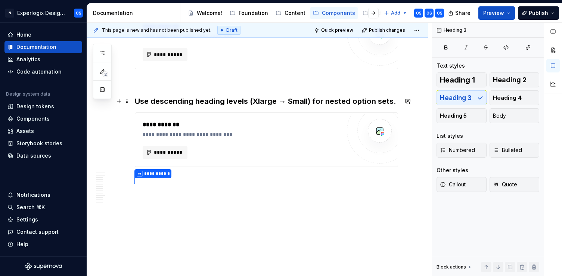
click at [265, 103] on h3 "Use descending heading levels (Xlarge → Small) for nested option sets." at bounding box center [266, 101] width 263 height 10
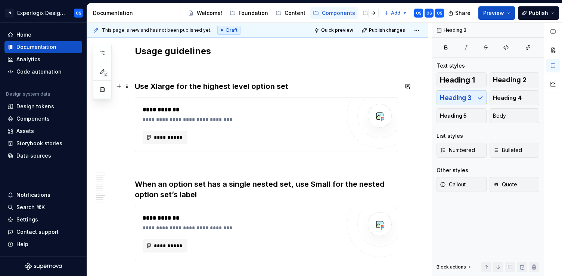
scroll to position [1274, 0]
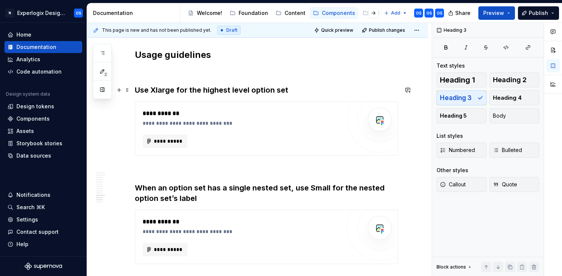
click at [163, 85] on h3 "Use Xlarge for the highest level option set" at bounding box center [266, 90] width 263 height 10
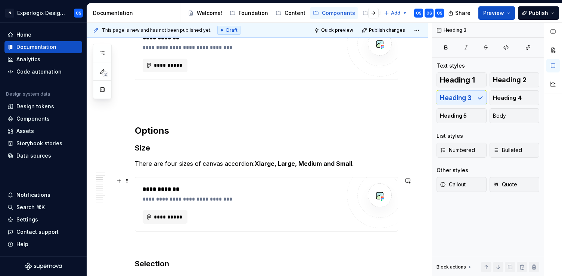
scroll to position [272, 0]
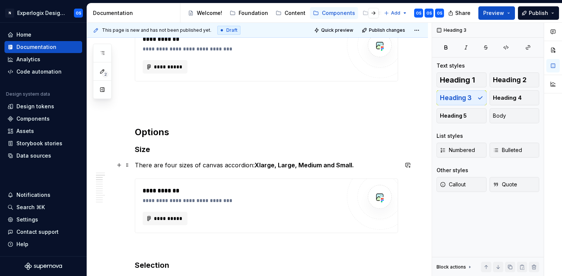
click at [258, 163] on strong "Xlarge, Large, Medium and Small." at bounding box center [304, 164] width 99 height 7
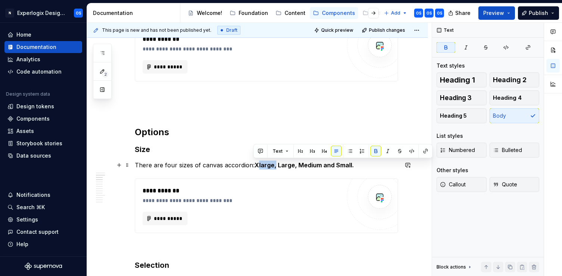
click at [258, 163] on strong "Xlarge, Large, Medium and Small." at bounding box center [304, 164] width 99 height 7
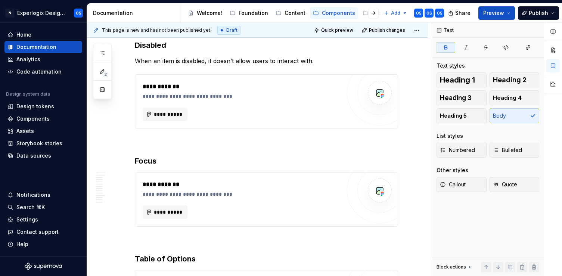
scroll to position [1480, 0]
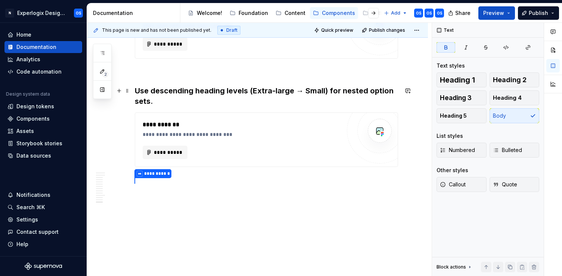
click at [209, 100] on h3 "Use descending heading levels (Extra-large → Small) for nested option sets." at bounding box center [266, 95] width 263 height 21
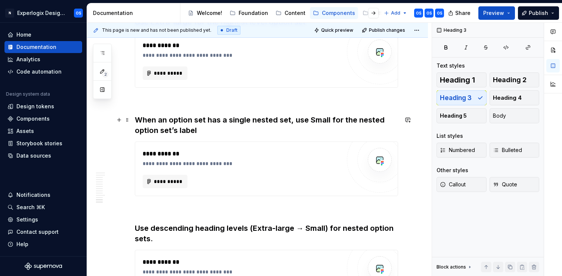
scroll to position [1340, 0]
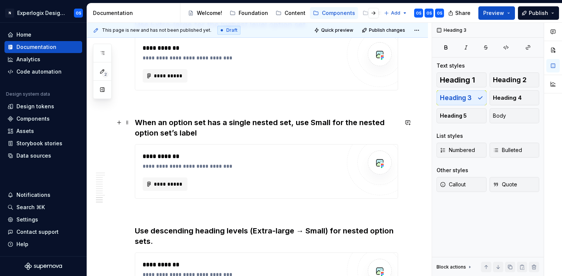
click at [315, 125] on h3 "When an option set has a single nested set, use Small for the nested option set…" at bounding box center [266, 127] width 263 height 21
click at [308, 121] on h3 "When an option set has a single nested set, use Field label component for the n…" at bounding box center [266, 127] width 263 height 21
click at [346, 121] on h3 "When an option set has a single nested set, use “Field label component for the …" at bounding box center [266, 127] width 263 height 21
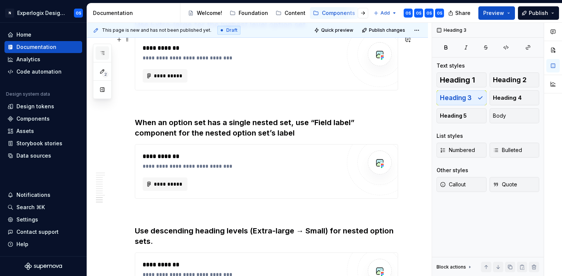
click at [104, 52] on icon "button" at bounding box center [102, 53] width 6 height 6
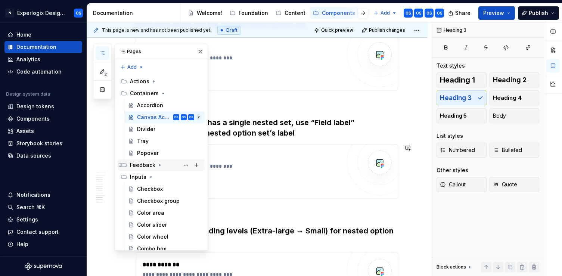
click at [150, 162] on div "Feedback" at bounding box center [142, 164] width 25 height 7
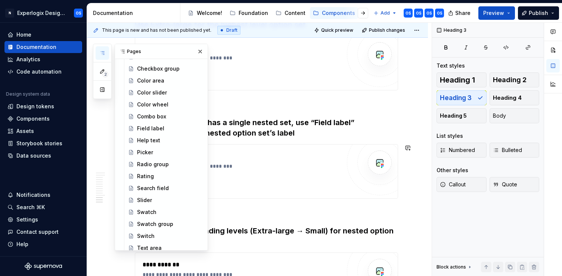
scroll to position [130, 0]
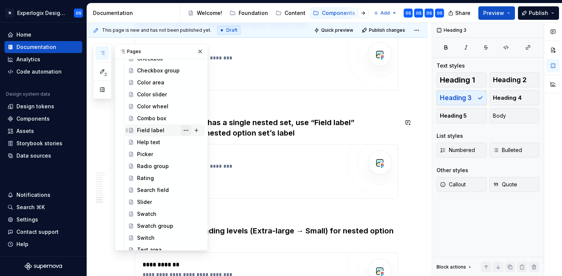
click at [184, 128] on button "Page tree" at bounding box center [186, 130] width 10 height 10
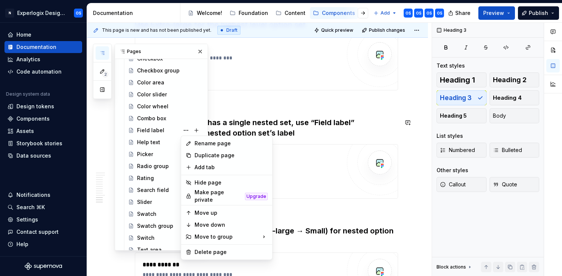
click at [271, 99] on html "N Experlogix Design System OS Home Documentation Analytics Code automation Desi…" at bounding box center [281, 138] width 562 height 276
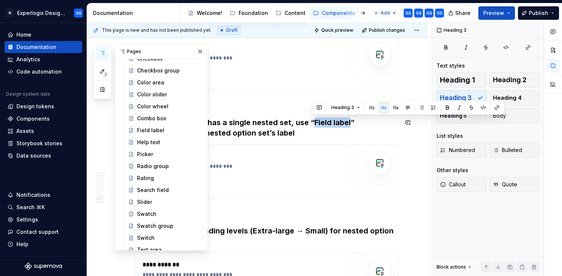
drag, startPoint x: 349, startPoint y: 124, endPoint x: 313, endPoint y: 121, distance: 36.4
click at [313, 121] on h3 "When an option set has a single nested set, use “Field label” component for the…" at bounding box center [266, 127] width 263 height 21
click at [494, 107] on button "button" at bounding box center [496, 107] width 10 height 10
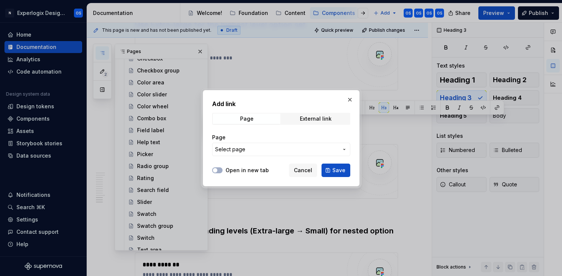
click at [294, 149] on span "Select page" at bounding box center [276, 149] width 123 height 7
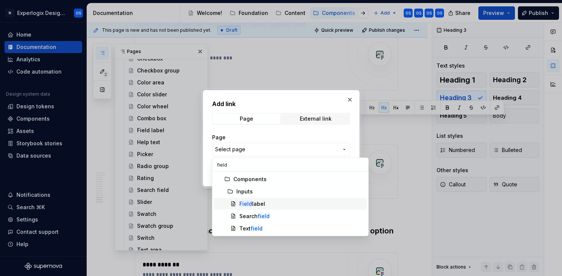
click at [253, 202] on div "Field label" at bounding box center [252, 203] width 26 height 7
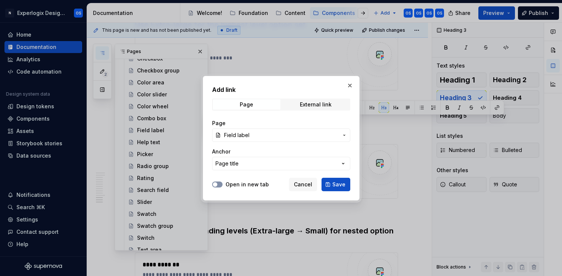
click at [218, 184] on icon "button" at bounding box center [215, 184] width 6 height 4
click at [336, 186] on span "Save" at bounding box center [338, 184] width 13 height 7
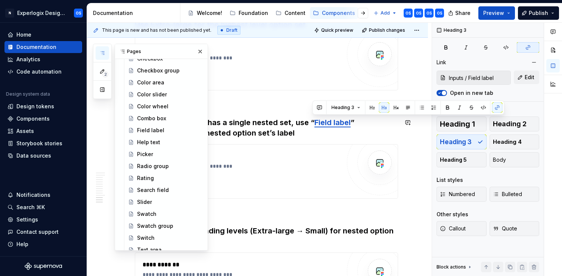
click at [351, 123] on h3 "When an option set has a single nested set, use “ Field label ” component for t…" at bounding box center [266, 127] width 263 height 21
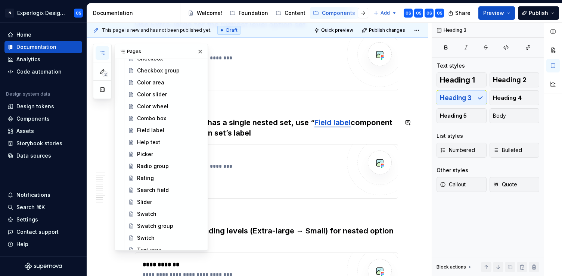
click at [311, 122] on h3 "When an option set has a single nested set, use “ Field label component for the…" at bounding box center [266, 127] width 263 height 21
click at [201, 50] on button "button" at bounding box center [200, 51] width 10 height 10
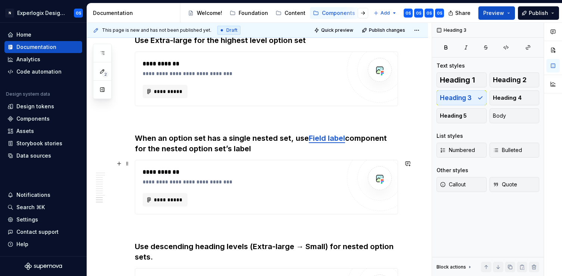
scroll to position [1330, 0]
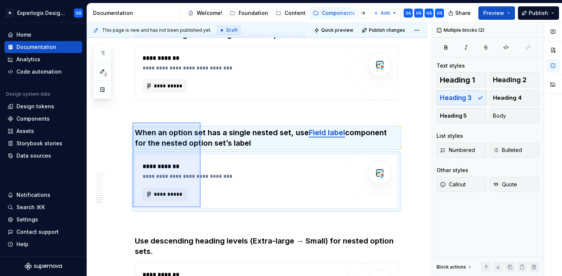
drag, startPoint x: 132, startPoint y: 122, endPoint x: 200, endPoint y: 205, distance: 106.4
click at [200, 206] on div "**********" at bounding box center [259, 149] width 344 height 253
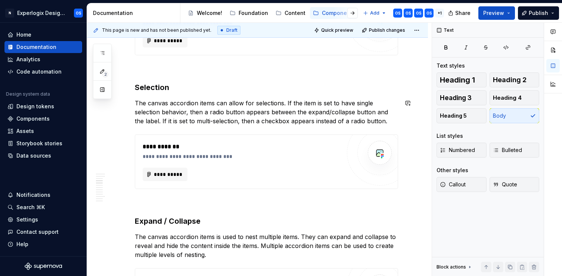
scroll to position [467, 0]
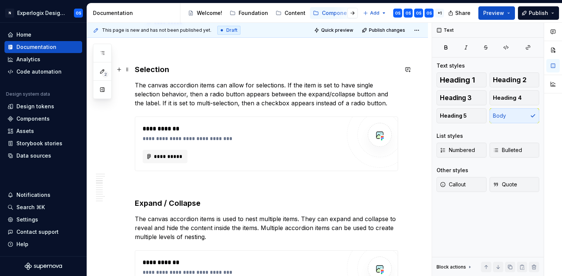
click at [163, 71] on h3 "Selection" at bounding box center [266, 69] width 263 height 10
click at [175, 71] on h3 "Selection" at bounding box center [266, 69] width 263 height 10
click at [130, 117] on div "**********" at bounding box center [259, 149] width 344 height 253
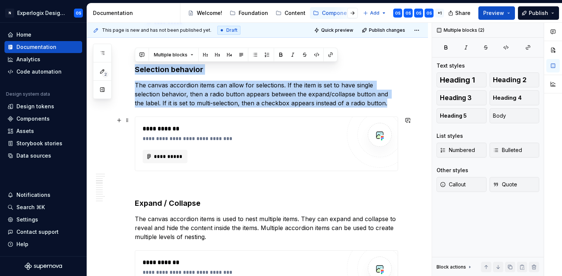
drag, startPoint x: 138, startPoint y: 63, endPoint x: 185, endPoint y: 169, distance: 116.6
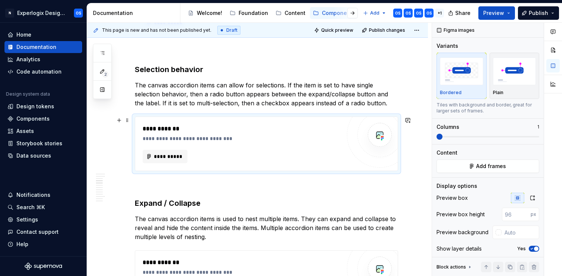
click at [157, 126] on div "**********" at bounding box center [244, 128] width 202 height 9
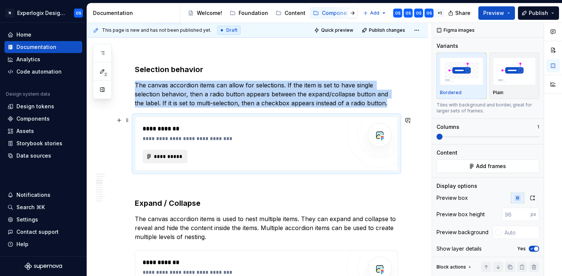
drag, startPoint x: 134, startPoint y: 65, endPoint x: 172, endPoint y: 156, distance: 99.0
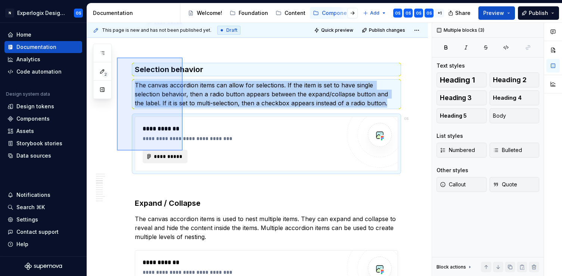
drag, startPoint x: 117, startPoint y: 57, endPoint x: 184, endPoint y: 155, distance: 118.6
click at [184, 156] on div "**********" at bounding box center [259, 149] width 344 height 253
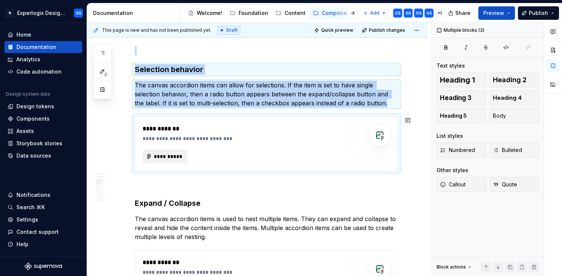
copy div "Selection behavior The canvas accordion items can allow for selections. If the …"
click at [170, 184] on p at bounding box center [266, 184] width 263 height 9
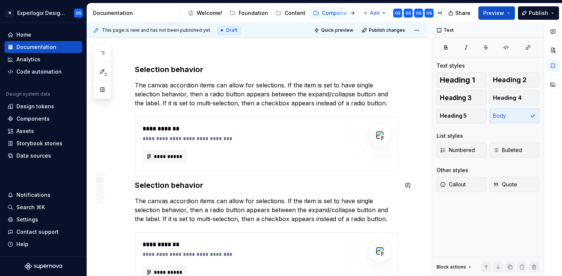
click at [137, 186] on h3 "Selection behavior" at bounding box center [266, 185] width 263 height 10
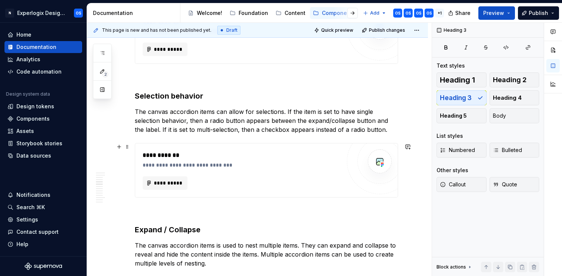
scroll to position [577, 0]
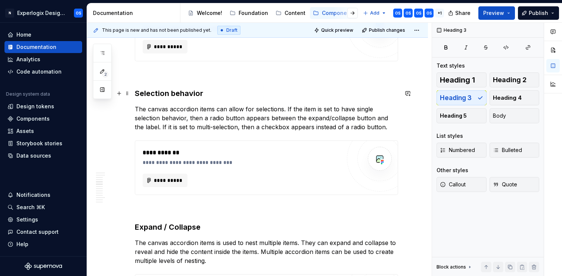
click at [202, 94] on h3 "Selection behavior" at bounding box center [266, 93] width 263 height 10
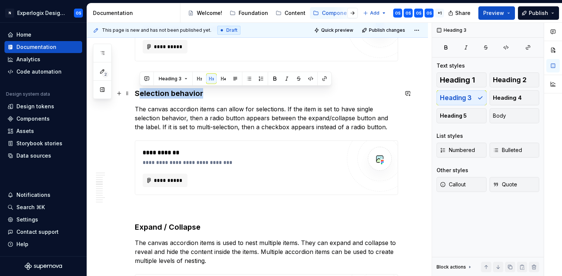
drag, startPoint x: 207, startPoint y: 95, endPoint x: 138, endPoint y: 89, distance: 69.7
click at [138, 89] on h3 "Selection behavior" at bounding box center [266, 93] width 263 height 10
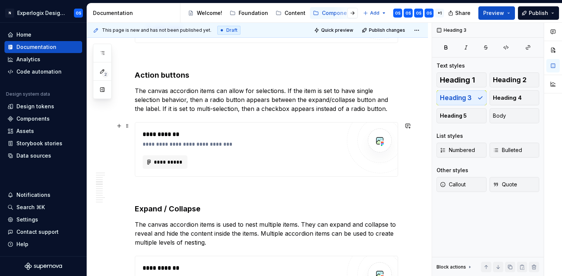
scroll to position [595, 0]
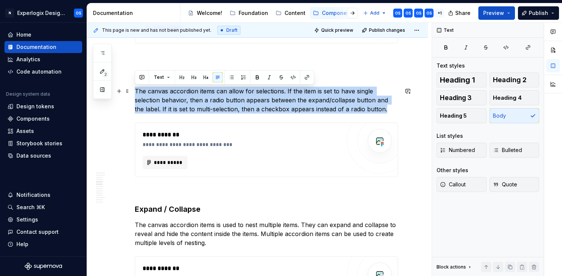
drag, startPoint x: 135, startPoint y: 90, endPoint x: 349, endPoint y: 107, distance: 213.8
click at [349, 107] on p "The canvas accordion items can allow for selections. If the item is set to have…" at bounding box center [266, 100] width 263 height 27
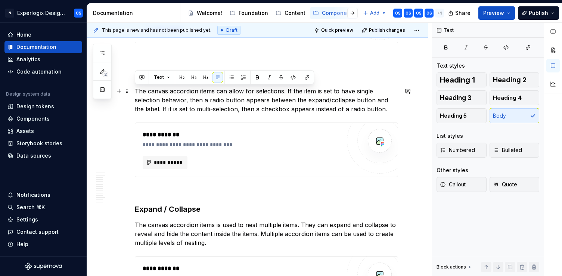
click at [263, 100] on p "The canvas accordion items can allow for selections. If the item is set to have…" at bounding box center [266, 100] width 263 height 27
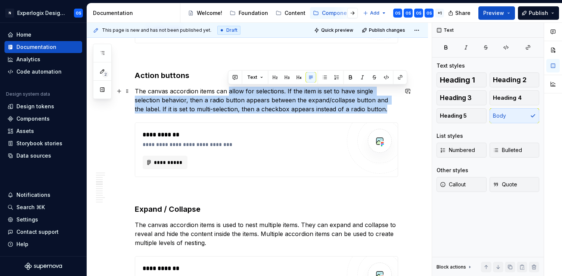
drag, startPoint x: 229, startPoint y: 89, endPoint x: 353, endPoint y: 107, distance: 126.0
click at [354, 108] on p "The canvas accordion items can allow for selections. If the item is set to have…" at bounding box center [266, 100] width 263 height 27
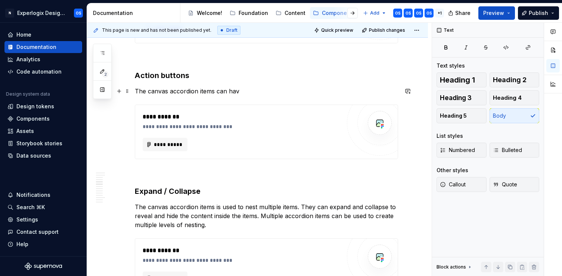
click at [139, 94] on p "The canvas accordion items can hav" at bounding box center [266, 91] width 263 height 9
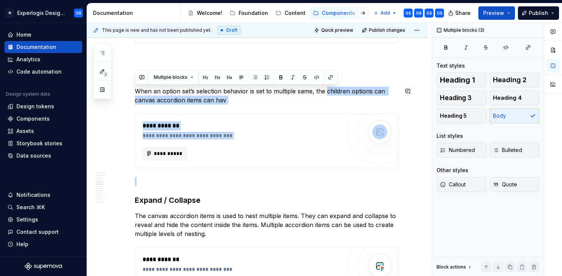
drag, startPoint x: 326, startPoint y: 90, endPoint x: 343, endPoint y: 106, distance: 23.8
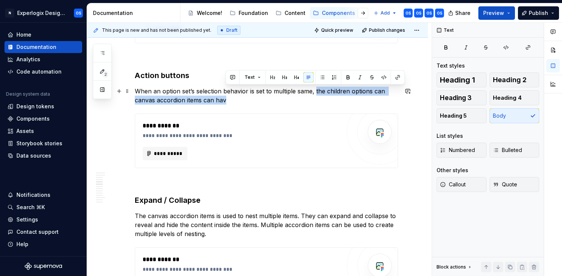
drag, startPoint x: 345, startPoint y: 103, endPoint x: 314, endPoint y: 91, distance: 33.2
click at [314, 91] on p "When an option set’s selection behavior is set to multiple same, the children o…" at bounding box center [266, 96] width 263 height 18
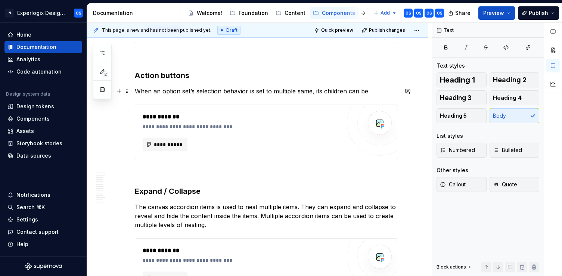
click at [325, 91] on p "When an option set’s selection behavior is set to multiple same, its children c…" at bounding box center [266, 91] width 263 height 9
click at [369, 91] on p "When an option set’s selection behavior is set to multiple same, its options ca…" at bounding box center [266, 91] width 263 height 9
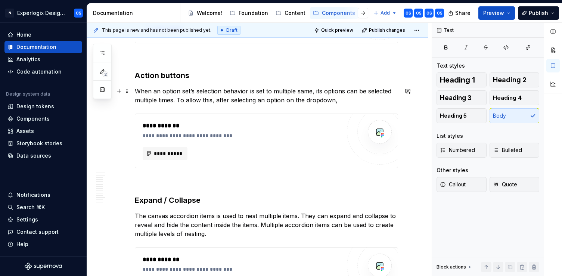
click at [231, 101] on p "When an option set’s selection behavior is set to multiple same, its options ca…" at bounding box center [266, 96] width 263 height 18
drag, startPoint x: 266, startPoint y: 99, endPoint x: 272, endPoint y: 99, distance: 6.7
click at [272, 99] on p "When an option set’s selection behavior is set to multiple same, its options ca…" at bounding box center [266, 96] width 263 height 18
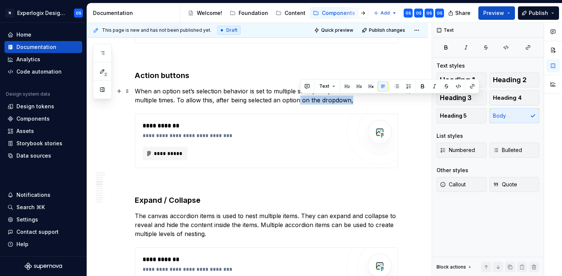
drag, startPoint x: 300, startPoint y: 102, endPoint x: 356, endPoint y: 99, distance: 56.4
click at [356, 100] on p "When an option set’s selection behavior is set to multiple same, its options ca…" at bounding box center [266, 96] width 263 height 18
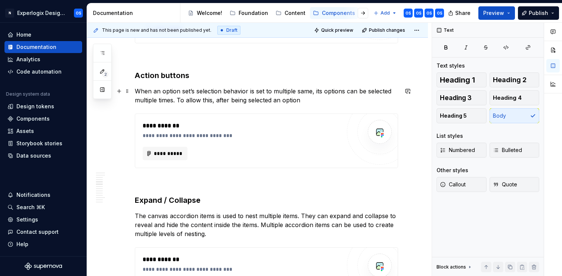
click at [274, 101] on p "When an option set’s selection behavior is set to multiple same, its options ca…" at bounding box center [266, 96] width 263 height 18
click at [362, 99] on p "When an option set’s selection behavior is set to multiple same, its options ca…" at bounding box center [266, 96] width 263 height 18
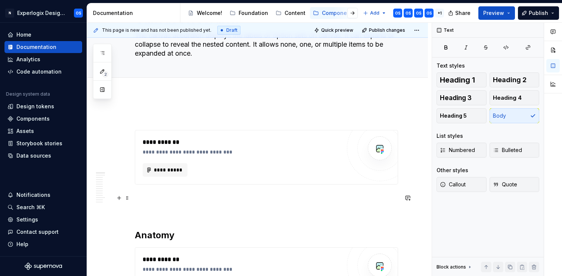
scroll to position [58, 0]
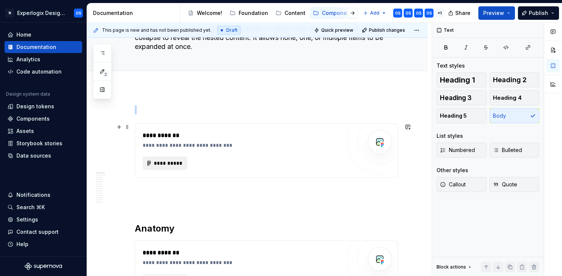
click at [165, 166] on span "**********" at bounding box center [167, 162] width 29 height 7
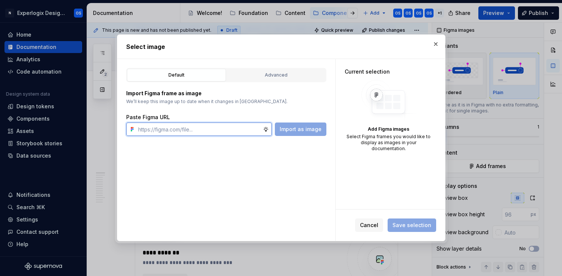
paste input "[URL][DOMAIN_NAME]"
click at [281, 75] on div "Advanced" at bounding box center [276, 74] width 94 height 7
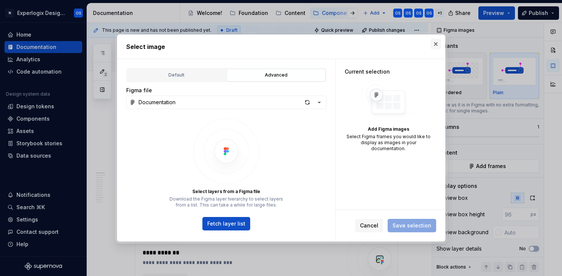
click at [432, 45] on button "button" at bounding box center [435, 44] width 10 height 10
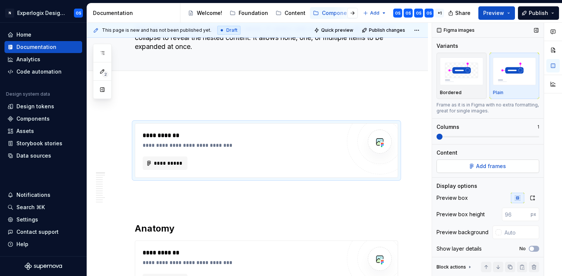
click at [446, 172] on button "Add frames" at bounding box center [487, 165] width 103 height 13
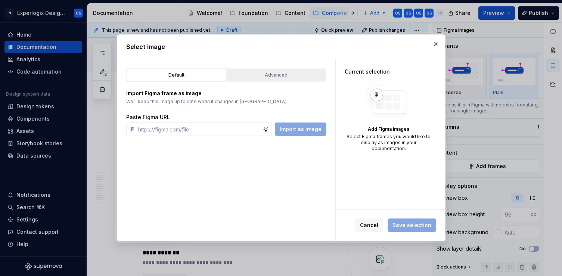
click at [274, 79] on button "Advanced" at bounding box center [276, 75] width 99 height 13
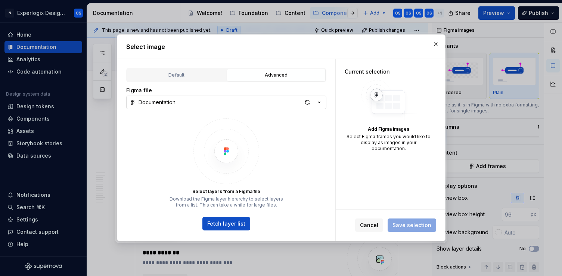
click at [209, 107] on button "Documentation" at bounding box center [226, 102] width 200 height 13
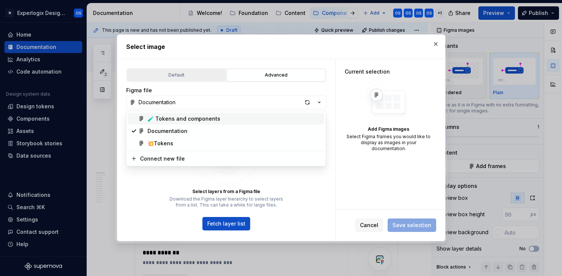
click at [190, 79] on div "Select image Default Advanced Import Figma frame as image We’ll keep this image…" at bounding box center [281, 138] width 562 height 276
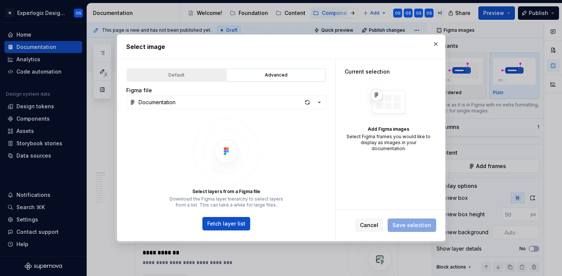
click at [190, 79] on button "Default" at bounding box center [176, 75] width 99 height 13
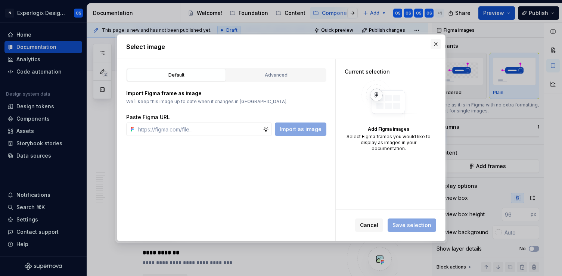
click at [432, 48] on button "button" at bounding box center [435, 44] width 10 height 10
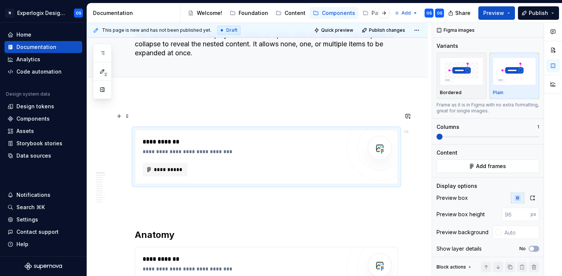
scroll to position [62, 0]
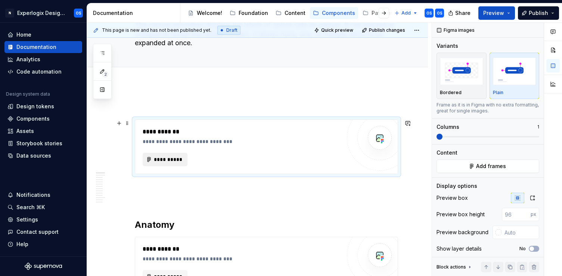
click at [172, 159] on span "**********" at bounding box center [167, 159] width 29 height 7
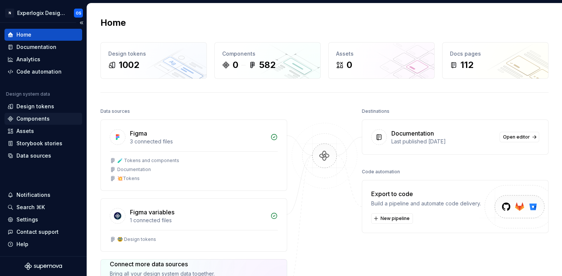
click at [32, 119] on div "Components" at bounding box center [32, 118] width 33 height 7
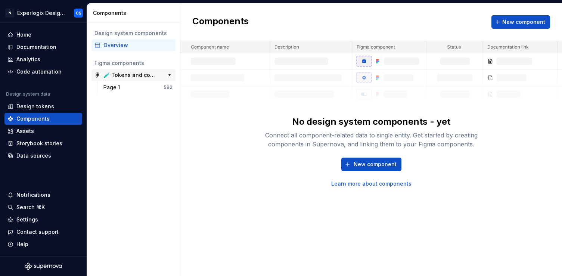
click at [132, 72] on div "🧪 Tokens and components" at bounding box center [131, 74] width 56 height 7
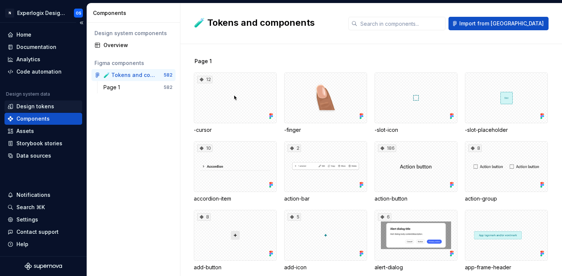
click at [37, 105] on div "Design tokens" at bounding box center [35, 106] width 38 height 7
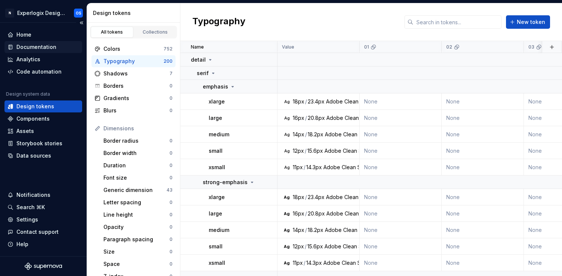
click at [29, 45] on div "Documentation" at bounding box center [36, 46] width 40 height 7
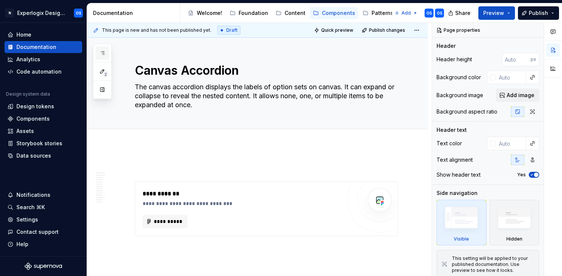
click at [104, 58] on button "button" at bounding box center [102, 52] width 13 height 13
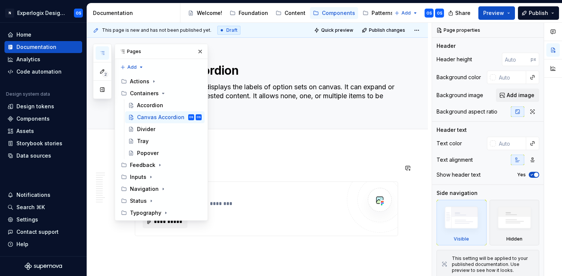
click at [237, 166] on p at bounding box center [266, 167] width 263 height 9
click at [201, 50] on button "button" at bounding box center [200, 51] width 10 height 10
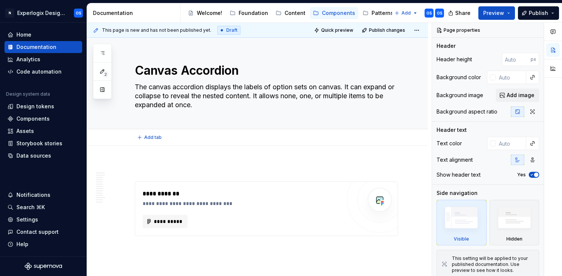
type textarea "*"
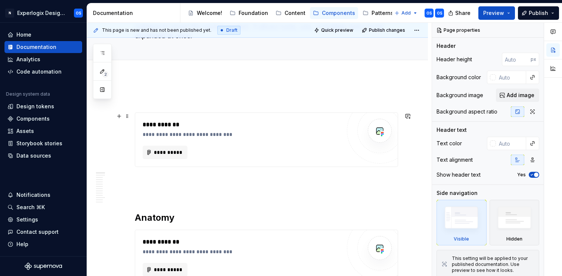
scroll to position [72, 0]
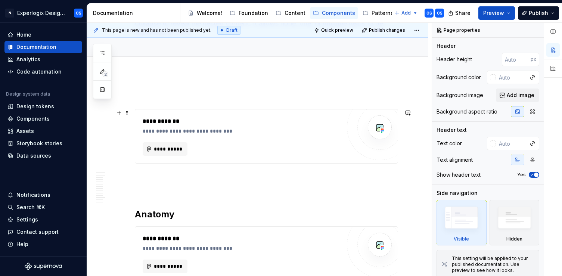
click at [162, 141] on div "**********" at bounding box center [242, 136] width 198 height 39
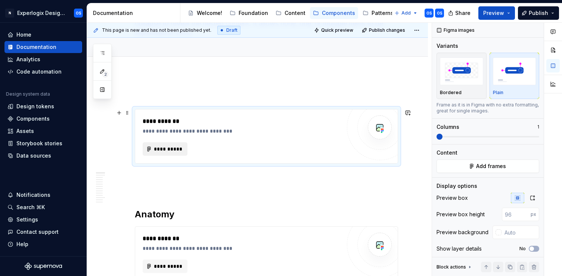
click at [162, 147] on span "**********" at bounding box center [167, 148] width 29 height 7
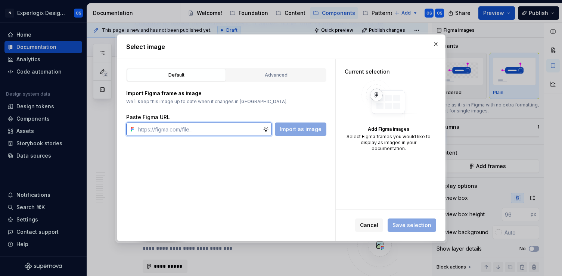
click at [156, 128] on input "text" at bounding box center [199, 128] width 128 height 13
paste input "[URL][DOMAIN_NAME]"
type input "[URL][DOMAIN_NAME]"
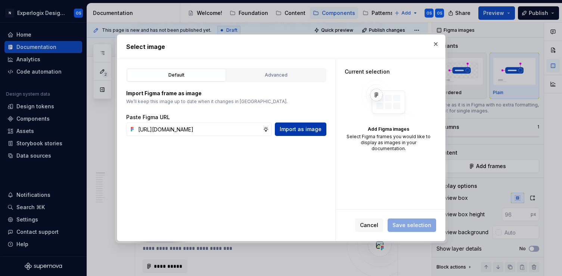
click at [292, 132] on span "Import as image" at bounding box center [301, 128] width 42 height 7
click at [436, 49] on button "button" at bounding box center [435, 44] width 10 height 10
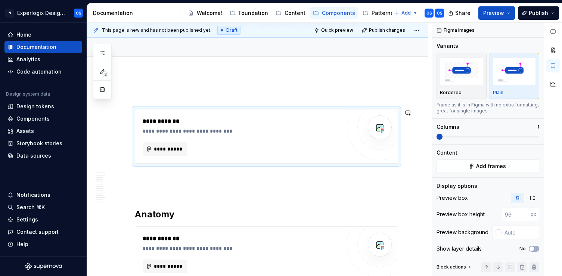
type textarea "*"
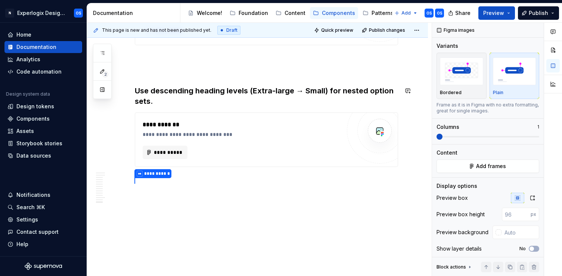
scroll to position [1516, 0]
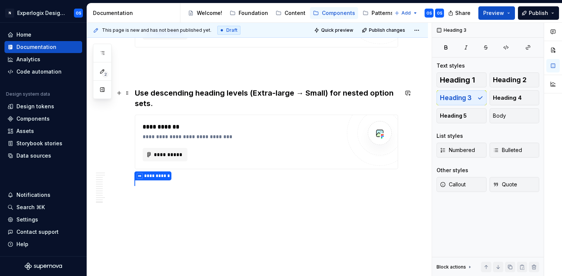
click at [220, 104] on h3 "Use descending heading levels (Extra-large → Small) for nested option sets." at bounding box center [266, 98] width 263 height 21
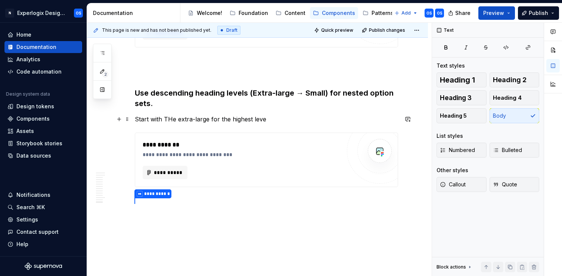
click at [201, 154] on div "**********" at bounding box center [244, 154] width 202 height 7
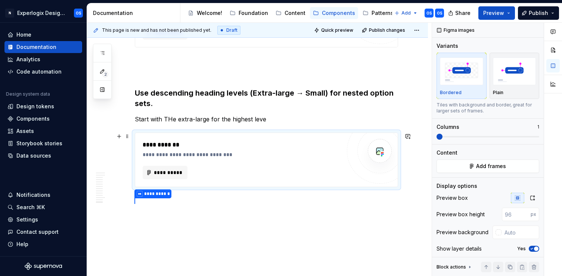
scroll to position [1468, 0]
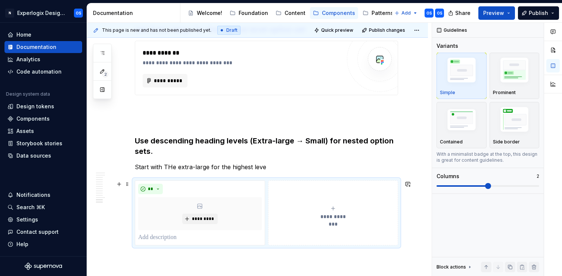
click at [201, 180] on div "**********" at bounding box center [266, 212] width 263 height 65
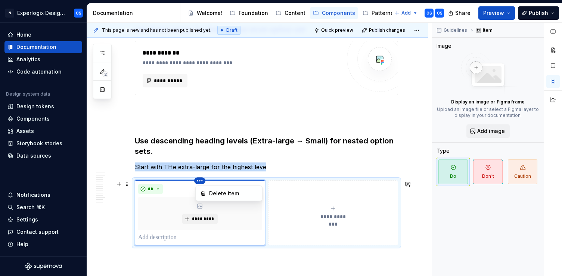
click at [203, 182] on html "N Experlogix Design System OS Home Documentation Analytics Code automation Desi…" at bounding box center [281, 138] width 562 height 276
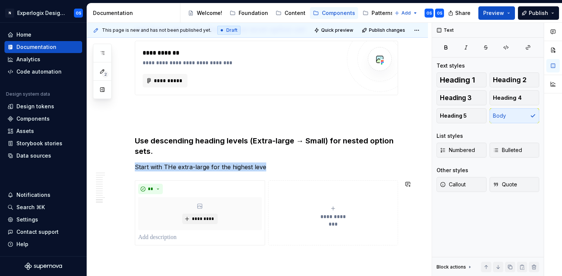
click at [260, 157] on html "N Experlogix Design System OS Home Documentation Analytics Code automation Desi…" at bounding box center [281, 138] width 562 height 276
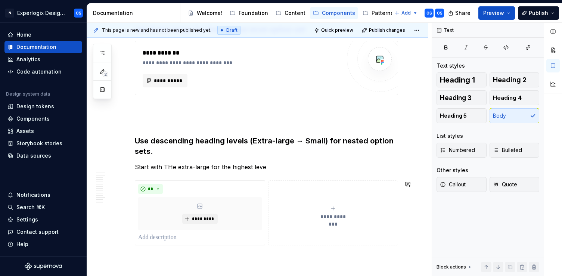
click at [283, 181] on button "**********" at bounding box center [333, 212] width 130 height 65
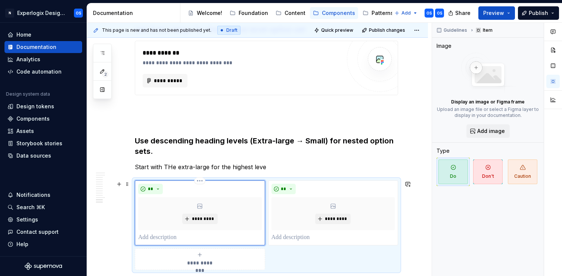
click at [234, 220] on div "*********" at bounding box center [200, 213] width 124 height 33
click at [293, 255] on div "**********" at bounding box center [266, 225] width 263 height 90
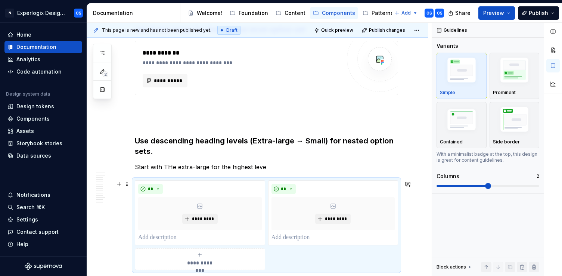
click at [163, 180] on div "**********" at bounding box center [266, 225] width 263 height 90
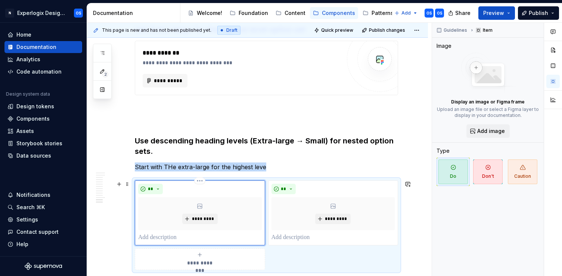
click at [247, 180] on div "** *********" at bounding box center [200, 212] width 130 height 65
click at [271, 190] on div "** *********" at bounding box center [333, 212] width 130 height 65
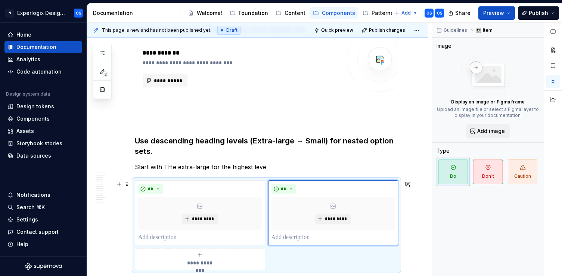
click at [286, 259] on div "**********" at bounding box center [266, 225] width 263 height 90
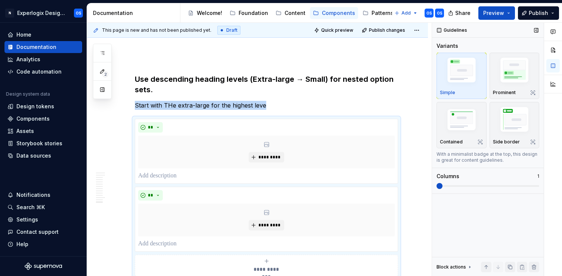
click at [436, 187] on span at bounding box center [439, 186] width 6 height 6
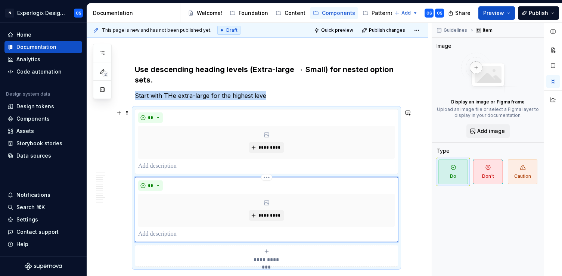
click at [237, 190] on div "**" at bounding box center [266, 185] width 256 height 10
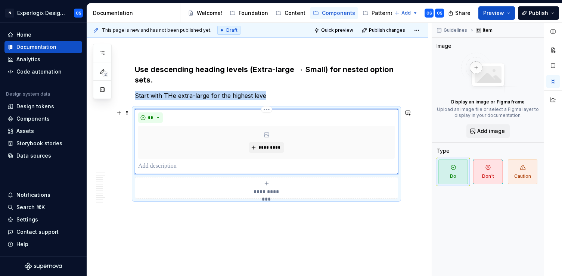
click at [249, 141] on div "*********" at bounding box center [266, 142] width 256 height 33
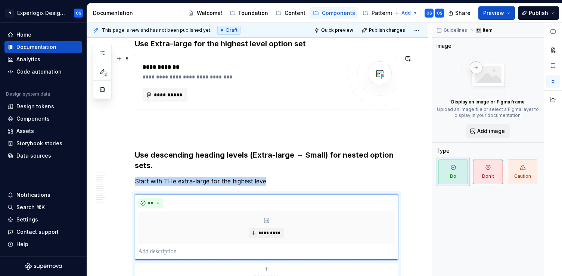
scroll to position [1451, 0]
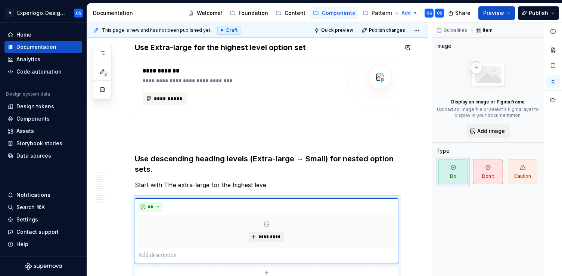
click at [309, 46] on h3 "Use Extra-large for the highest level option set" at bounding box center [266, 47] width 263 height 10
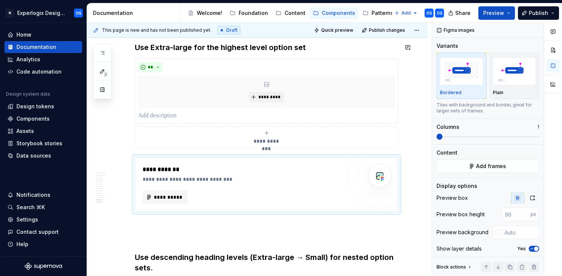
scroll to position [1531, 0]
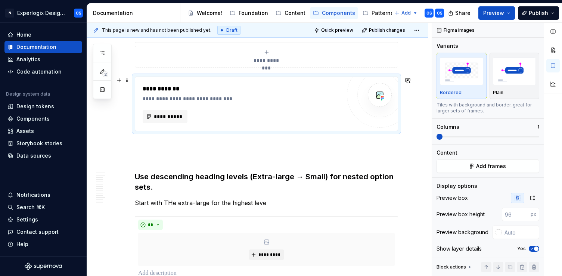
click at [260, 95] on div "**********" at bounding box center [244, 98] width 202 height 7
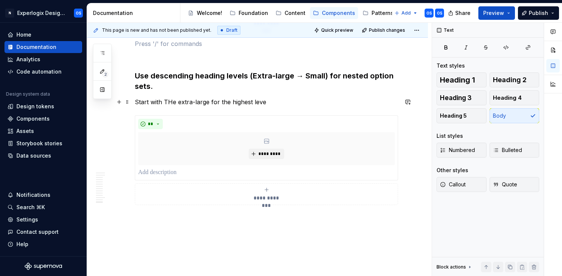
scroll to position [1570, 0]
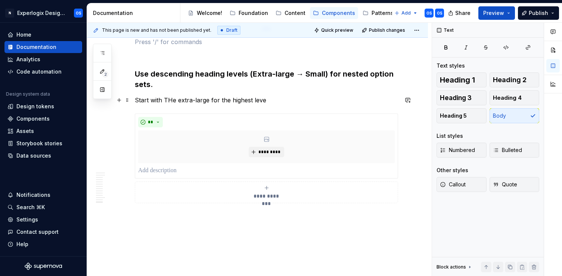
click at [172, 99] on p "Start with THe extra-large for the highest leve" at bounding box center [266, 100] width 263 height 9
click at [261, 103] on p "Start with the extra-large for the highest leve" at bounding box center [266, 100] width 263 height 9
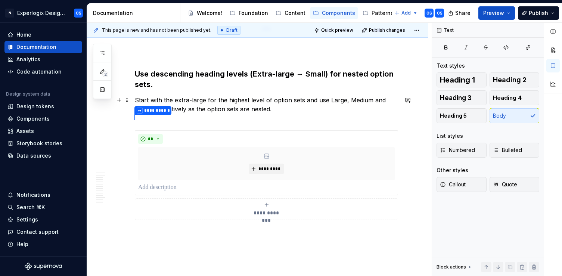
click at [190, 110] on p "Start with the extra-large for the highest level of option sets and use Large, …" at bounding box center [266, 105] width 263 height 18
click at [253, 109] on p "Start with the extra-large for the highest level of option sets and use Large, …" at bounding box center [266, 105] width 263 height 18
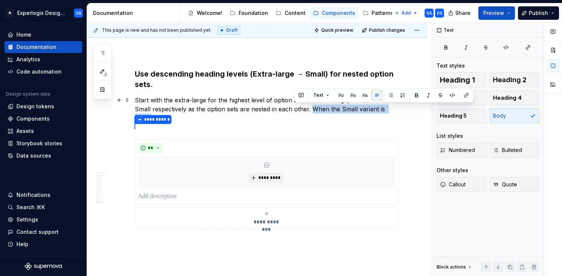
drag, startPoint x: 294, startPoint y: 108, endPoint x: 381, endPoint y: 111, distance: 87.4
click at [381, 111] on p "Start with the extra-large for the highest level of option sets and use Large, …" at bounding box center [266, 109] width 263 height 27
click at [391, 111] on p "Start with the extra-large for the highest level of option sets and use Large, …" at bounding box center [266, 109] width 263 height 27
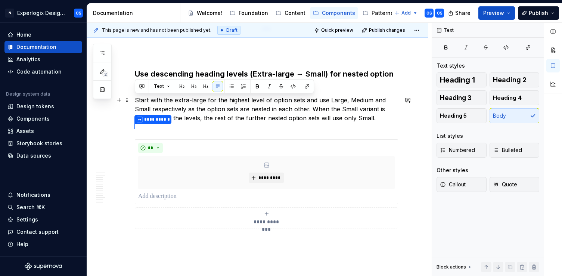
drag, startPoint x: 362, startPoint y: 119, endPoint x: 134, endPoint y: 99, distance: 228.5
copy p "Start with the extra-large for the highest level of option sets and use Large, …"
click at [179, 109] on p "Start with the extra-large for the highest level of option sets and use Large, …" at bounding box center [266, 109] width 263 height 27
drag, startPoint x: 315, startPoint y: 121, endPoint x: 132, endPoint y: 96, distance: 184.6
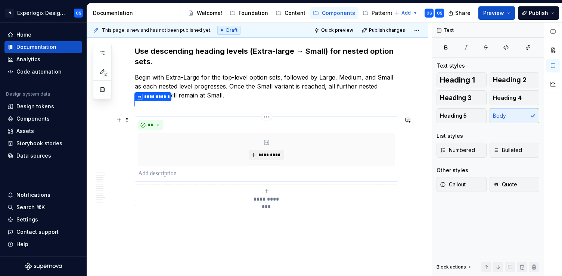
scroll to position [1603, 0]
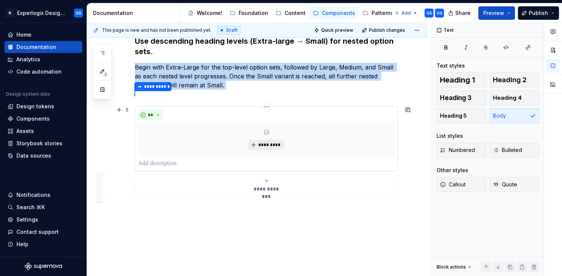
click at [268, 146] on span "*********" at bounding box center [269, 145] width 23 height 6
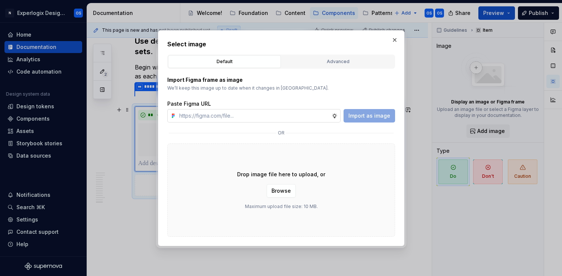
type textarea "*"
click at [395, 39] on button "button" at bounding box center [394, 40] width 10 height 10
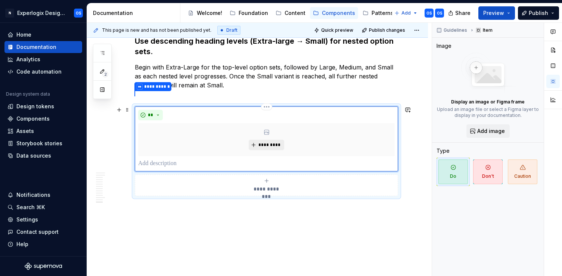
click at [263, 145] on span "*********" at bounding box center [269, 145] width 23 height 6
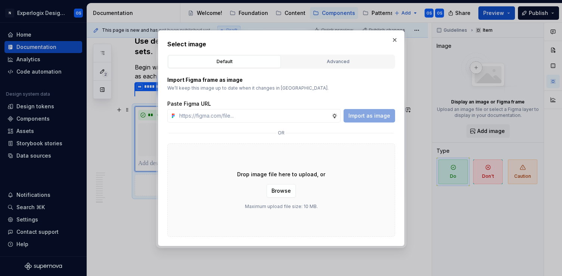
type input "[URL][DOMAIN_NAME]"
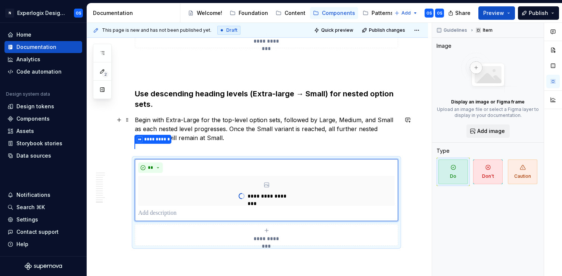
scroll to position [1548, 0]
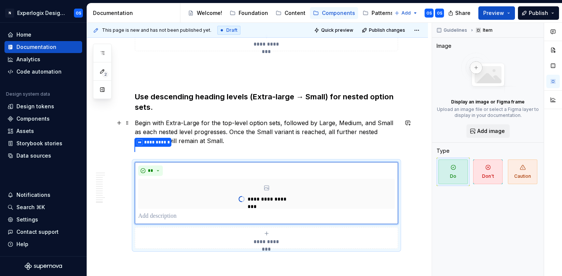
type textarea "*"
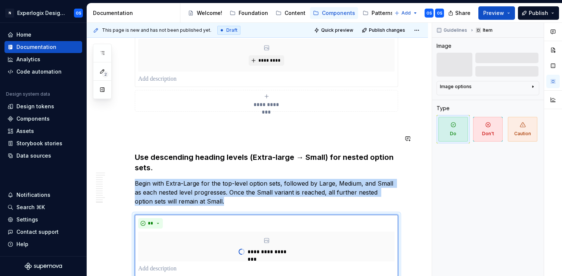
scroll to position [1485, 0]
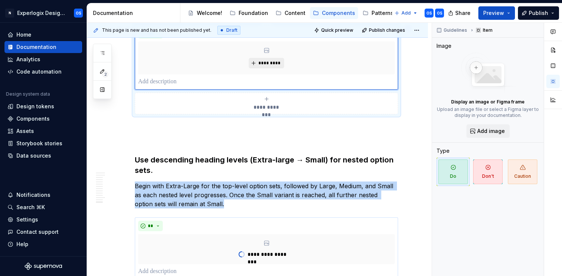
click at [276, 63] on span "*********" at bounding box center [269, 63] width 23 height 6
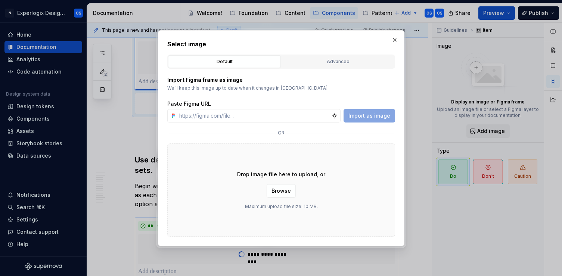
type input "[URL][DOMAIN_NAME]"
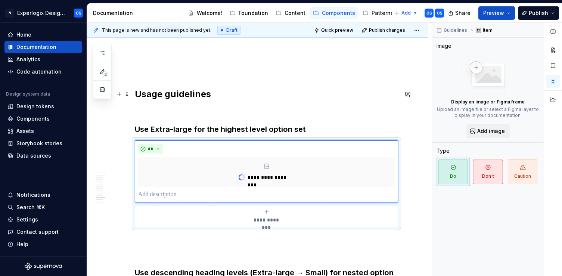
type textarea "*"
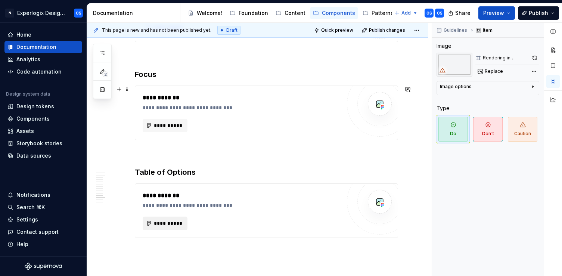
scroll to position [1167, 0]
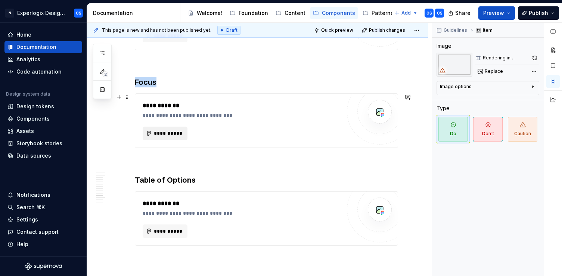
click at [165, 130] on span "**********" at bounding box center [167, 132] width 29 height 7
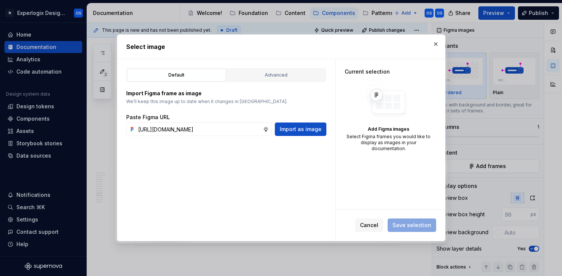
scroll to position [0, 184]
type input "[URL][DOMAIN_NAME]"
click at [436, 48] on button "button" at bounding box center [435, 44] width 10 height 10
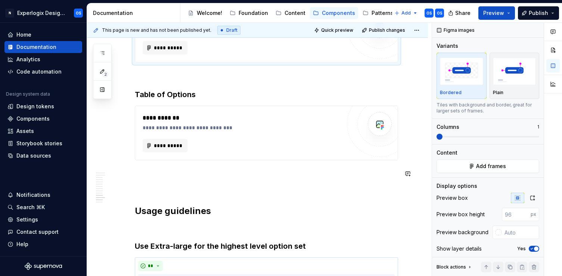
scroll to position [1257, 0]
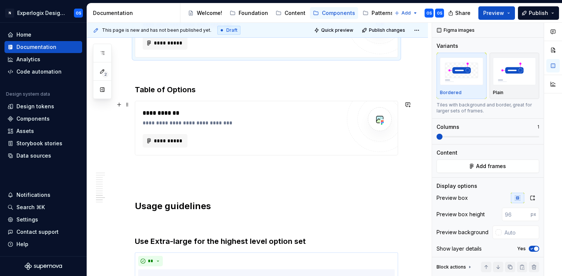
click at [159, 102] on div "**********" at bounding box center [266, 128] width 262 height 54
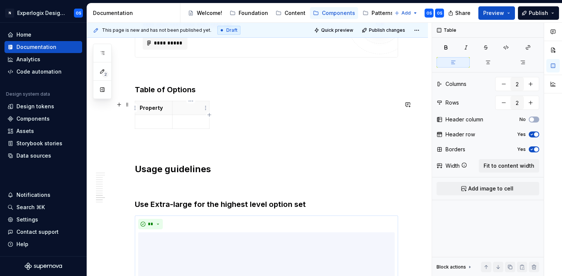
click at [192, 113] on th at bounding box center [190, 108] width 37 height 14
click at [255, 131] on div "Property Value" at bounding box center [266, 116] width 263 height 31
drag, startPoint x: 172, startPoint y: 112, endPoint x: 237, endPoint y: 116, distance: 64.6
click at [237, 116] on tbody "Property Value" at bounding box center [204, 115] width 138 height 28
click at [275, 110] on div "Property Value" at bounding box center [266, 116] width 263 height 31
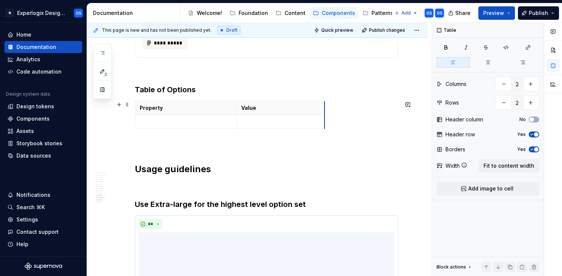
drag, startPoint x: 273, startPoint y: 107, endPoint x: 322, endPoint y: 105, distance: 49.0
click at [324, 116] on icon "button" at bounding box center [323, 115] width 6 height 6
type input "3"
click at [331, 107] on html "N Experlogix Design System OS Home Documentation Analytics Code automation Desi…" at bounding box center [281, 138] width 562 height 276
click at [327, 107] on html "N Experlogix Design System OS Home Documentation Analytics Code automation Desi…" at bounding box center [281, 138] width 562 height 276
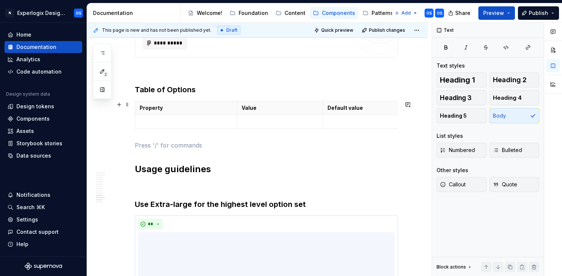
drag, startPoint x: 365, startPoint y: 110, endPoint x: 399, endPoint y: 107, distance: 34.0
drag, startPoint x: 236, startPoint y: 109, endPoint x: 218, endPoint y: 109, distance: 17.9
drag, startPoint x: 305, startPoint y: 107, endPoint x: 322, endPoint y: 107, distance: 16.8
click at [322, 107] on th "Default value" at bounding box center [360, 108] width 77 height 14
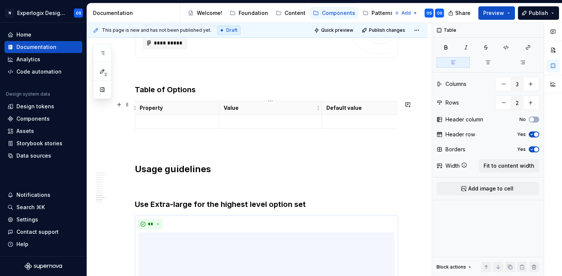
click at [237, 107] on p "Value" at bounding box center [271, 107] width 94 height 7
drag, startPoint x: 397, startPoint y: 105, endPoint x: 415, endPoint y: 105, distance: 17.5
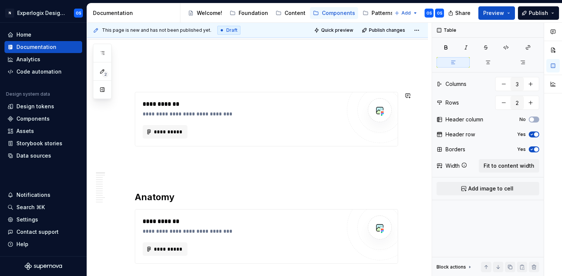
scroll to position [0, 0]
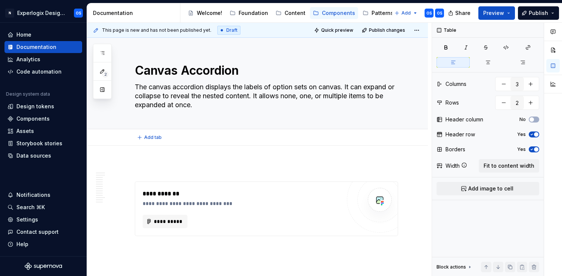
type textarea "*"
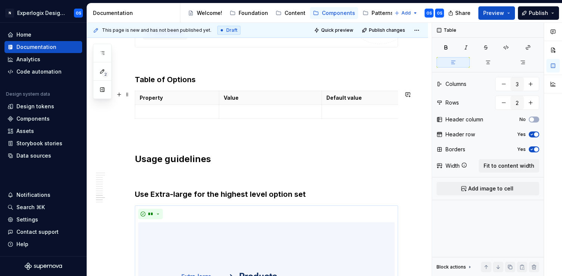
scroll to position [1258, 0]
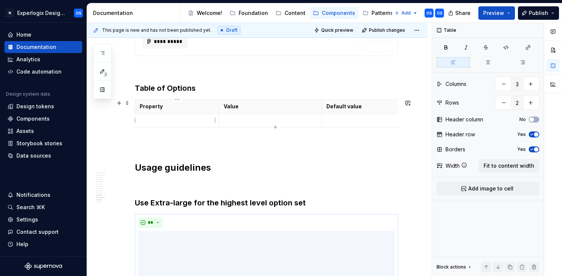
click at [169, 124] on p at bounding box center [177, 119] width 75 height 7
click at [227, 124] on td at bounding box center [270, 120] width 103 height 14
click at [346, 118] on p at bounding box center [368, 119] width 85 height 7
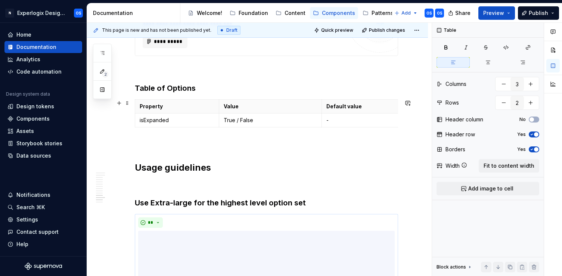
click at [147, 128] on div "Property Value Default value isExpanded True / False -" at bounding box center [266, 114] width 263 height 31
click at [154, 125] on td "isExpanded" at bounding box center [177, 120] width 84 height 14
click at [277, 129] on icon "button" at bounding box center [275, 127] width 6 height 6
type input "3"
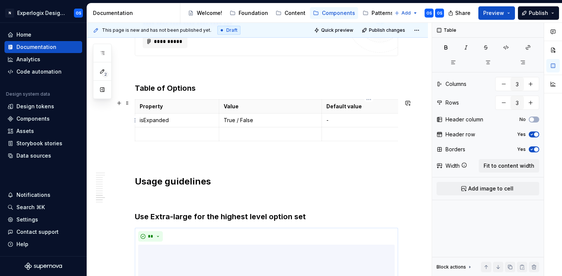
click at [331, 121] on p "-" at bounding box center [368, 119] width 85 height 7
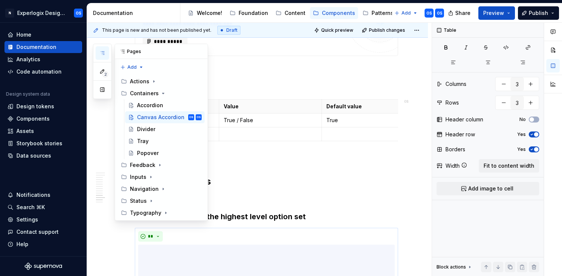
click at [102, 52] on icon "button" at bounding box center [102, 53] width 4 height 3
click at [148, 177] on icon "Page tree" at bounding box center [151, 177] width 6 height 6
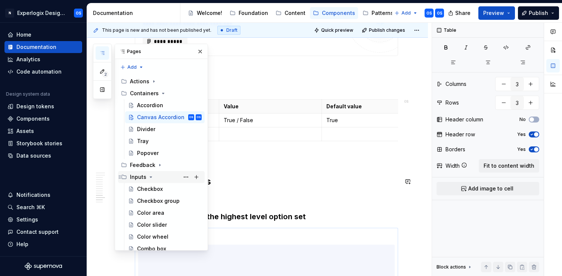
scroll to position [18, 0]
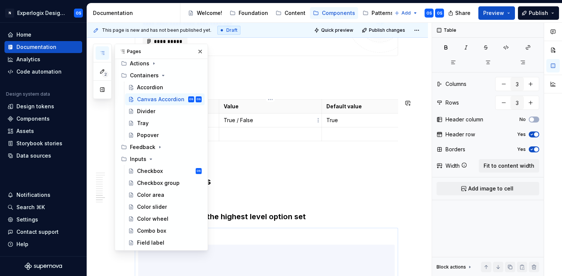
click at [245, 117] on p "True / False" at bounding box center [271, 119] width 94 height 7
click at [201, 52] on button "button" at bounding box center [200, 51] width 10 height 10
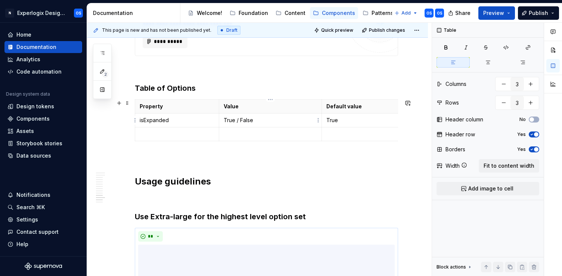
click at [232, 120] on p "True / False" at bounding box center [271, 119] width 94 height 7
click at [336, 122] on p "True" at bounding box center [368, 119] width 85 height 7
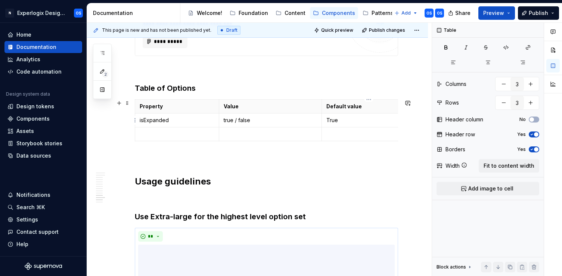
click at [333, 119] on p "True" at bounding box center [368, 119] width 85 height 7
click at [190, 133] on p at bounding box center [177, 133] width 75 height 7
type textarea "*"
click at [236, 133] on p at bounding box center [271, 133] width 94 height 7
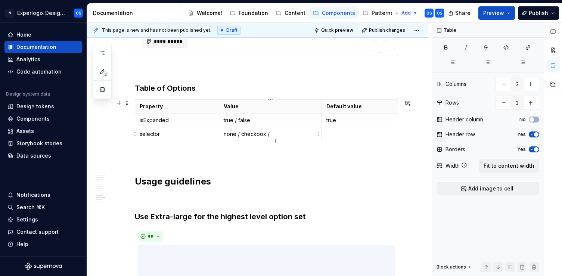
click at [243, 136] on p "none / checkbox /" at bounding box center [271, 133] width 94 height 7
click at [266, 136] on p "none / radio /" at bounding box center [271, 133] width 94 height 7
click at [358, 139] on td at bounding box center [369, 134] width 94 height 14
click at [155, 142] on div "Property Value Default value isExpanded true / false true selector none / radio…" at bounding box center [266, 121] width 263 height 45
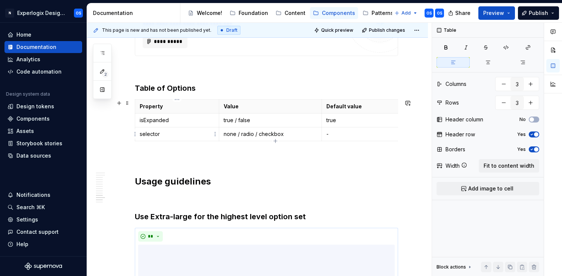
click at [146, 131] on p "selector" at bounding box center [177, 133] width 75 height 7
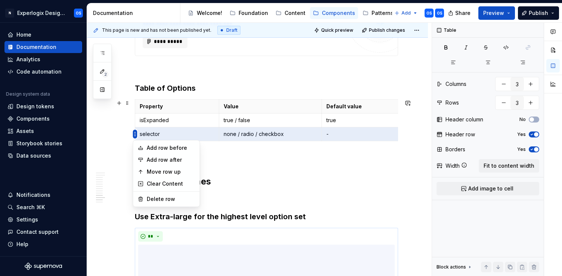
click at [134, 133] on html "N Experlogix Design System OS Home Documentation Analytics Code automation Desi…" at bounding box center [281, 138] width 562 height 276
click at [174, 162] on div "Add row after" at bounding box center [171, 159] width 49 height 7
type input "4"
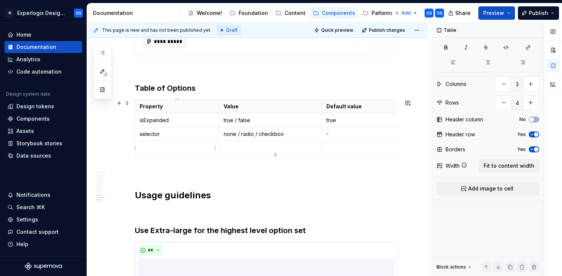
click at [156, 151] on p at bounding box center [177, 147] width 75 height 7
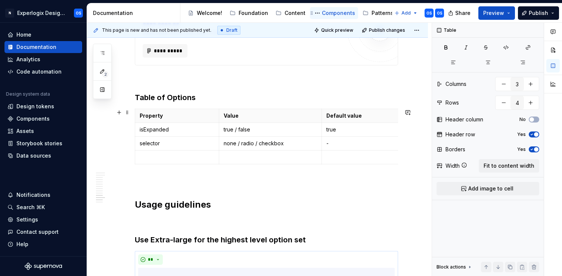
scroll to position [1246, 0]
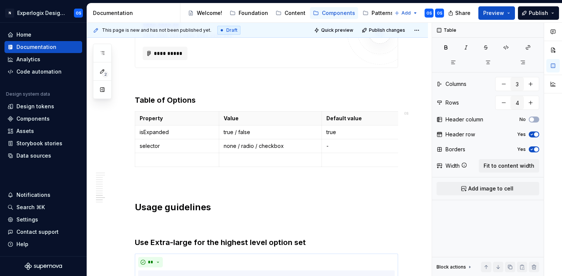
type textarea "*"
click at [278, 165] on icon "button" at bounding box center [275, 166] width 6 height 6
type input "5"
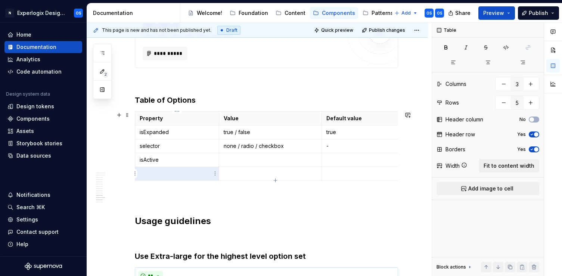
click at [179, 175] on p at bounding box center [177, 173] width 75 height 7
click at [241, 159] on p at bounding box center [271, 159] width 94 height 7
click at [243, 176] on p at bounding box center [271, 173] width 94 height 7
type textarea "*"
click at [149, 144] on p "selector" at bounding box center [177, 145] width 75 height 7
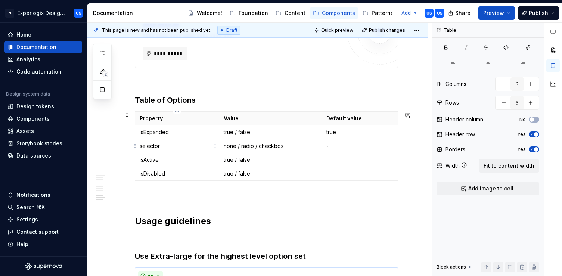
click at [149, 144] on p "selector" at bounding box center [177, 145] width 75 height 7
click at [145, 154] on td "isActive" at bounding box center [177, 160] width 84 height 14
click at [166, 153] on td "isActive" at bounding box center [177, 160] width 84 height 14
click at [235, 150] on td "none / radio / checkbox" at bounding box center [270, 146] width 103 height 14
click at [134, 146] on html "N Experlogix Design System OS Home Documentation Analytics Code automation Desi…" at bounding box center [281, 138] width 562 height 276
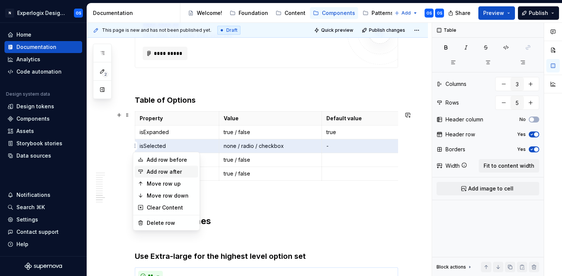
click at [167, 167] on div "Add row after" at bounding box center [166, 172] width 63 height 12
type input "6"
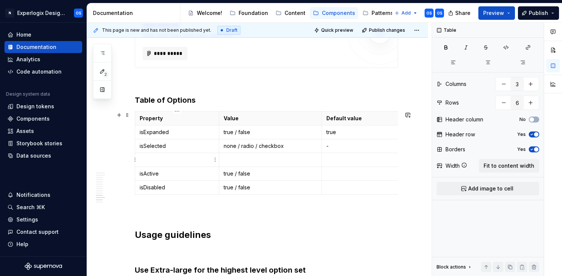
click at [159, 159] on p at bounding box center [177, 159] width 75 height 7
click at [241, 146] on p "none / radio / checkbox" at bounding box center [271, 145] width 94 height 7
click at [234, 159] on p at bounding box center [271, 159] width 94 height 7
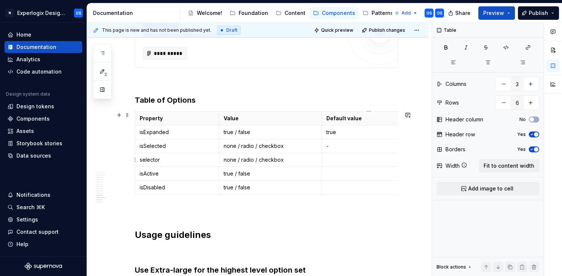
click at [327, 163] on p at bounding box center [368, 159] width 85 height 7
click at [266, 147] on p "none / radio / checkbox" at bounding box center [271, 145] width 94 height 7
click at [333, 149] on p "-" at bounding box center [368, 145] width 85 height 7
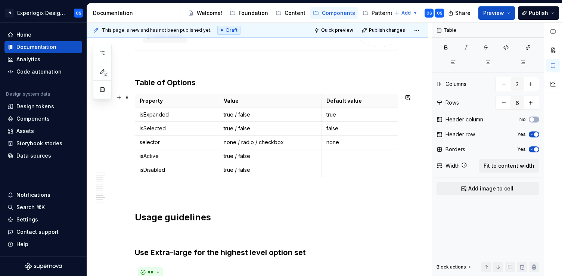
scroll to position [1263, 0]
type textarea "*"
click at [152, 146] on p "selector" at bounding box center [177, 142] width 75 height 7
click at [223, 146] on td "none / radio / checkbox" at bounding box center [270, 143] width 103 height 14
click at [241, 147] on td "none / radio / checkbox" at bounding box center [270, 143] width 103 height 14
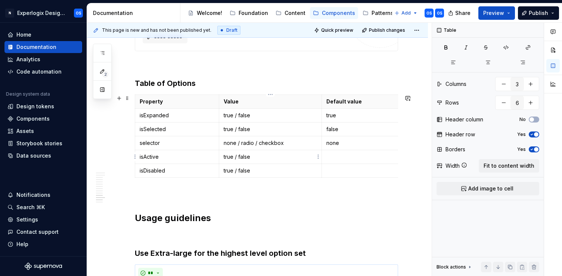
click at [244, 151] on td "true / false" at bounding box center [270, 157] width 103 height 14
click at [135, 143] on html "N Experlogix Design System OS Home Documentation Analytics Code automation Desi…" at bounding box center [281, 138] width 562 height 276
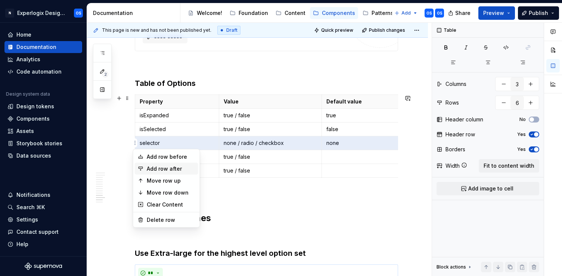
click at [155, 169] on div "Add row after" at bounding box center [171, 168] width 49 height 7
type input "7"
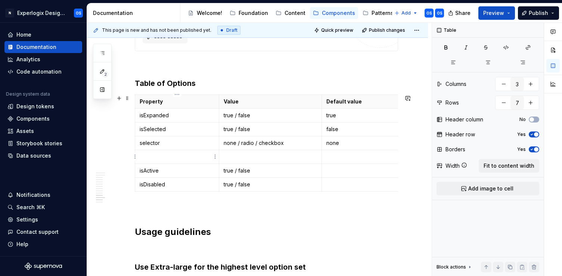
click at [155, 153] on p at bounding box center [177, 156] width 75 height 7
click at [236, 160] on td at bounding box center [270, 157] width 103 height 14
click at [252, 152] on td "extra-large / large / medium / small" at bounding box center [270, 157] width 103 height 14
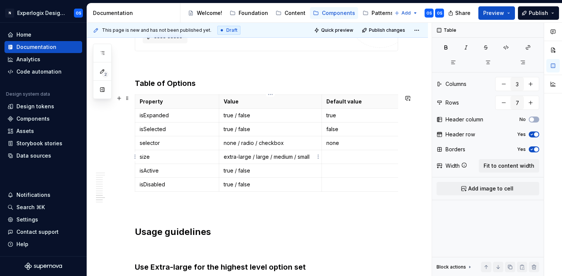
click at [255, 159] on p "extra-large / large / medium / small" at bounding box center [271, 156] width 94 height 7
click at [163, 187] on p "isDisabled" at bounding box center [177, 184] width 75 height 7
drag, startPoint x: 160, startPoint y: 143, endPoint x: 138, endPoint y: 143, distance: 22.0
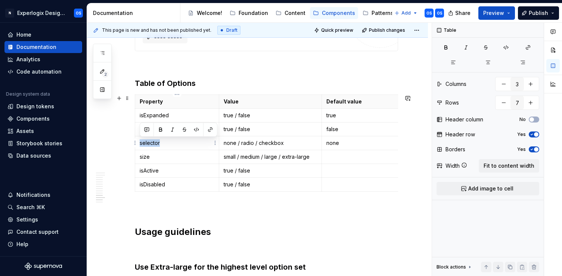
click at [138, 143] on td "selector" at bounding box center [177, 143] width 84 height 14
click at [249, 143] on p "none / radio / checkbox" at bounding box center [271, 142] width 94 height 7
click at [210, 146] on p "selector" at bounding box center [177, 142] width 75 height 7
click at [151, 156] on p "size" at bounding box center [177, 156] width 75 height 7
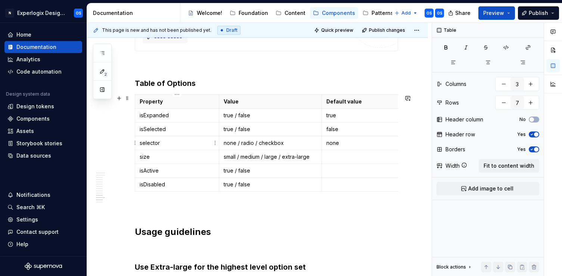
click at [186, 144] on p "selector" at bounding box center [177, 142] width 75 height 7
click at [245, 147] on td "none / radio / checkbox" at bounding box center [270, 143] width 103 height 14
click at [157, 144] on p "selector" at bounding box center [177, 142] width 75 height 7
click at [230, 144] on p "none / radio / checkbox" at bounding box center [271, 142] width 94 height 7
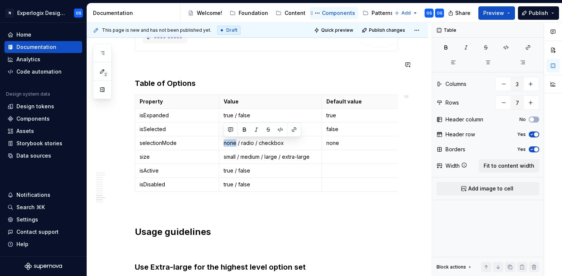
type textarea "*"
drag, startPoint x: 244, startPoint y: 143, endPoint x: 299, endPoint y: 143, distance: 54.9
click at [299, 143] on p "single / radio / checkbox" at bounding box center [271, 142] width 94 height 7
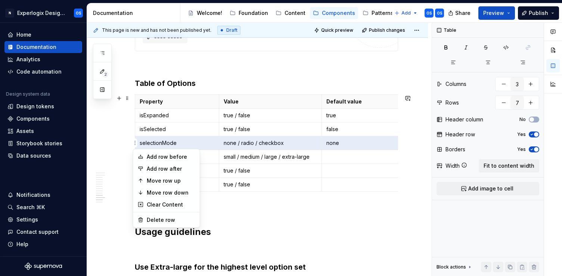
click at [136, 143] on html "N Experlogix Design System OS Home Documentation Analytics Code automation Desi…" at bounding box center [281, 138] width 562 height 276
click at [157, 168] on div "Add row after" at bounding box center [171, 168] width 49 height 7
type input "8"
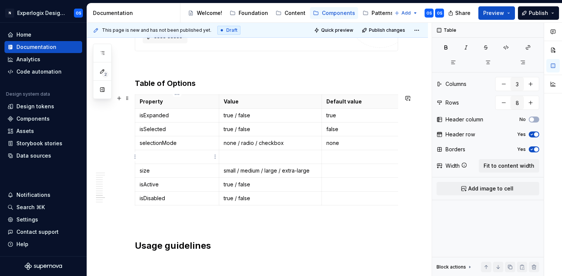
click at [154, 156] on p at bounding box center [177, 156] width 75 height 7
click at [244, 160] on td at bounding box center [270, 157] width 103 height 14
click at [240, 153] on p "checkbox /" at bounding box center [271, 156] width 94 height 7
click at [249, 160] on td "radio /" at bounding box center [270, 157] width 103 height 14
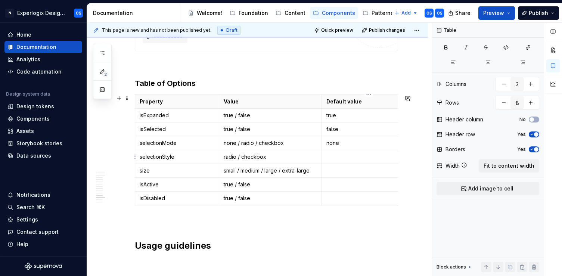
click at [338, 158] on p at bounding box center [368, 156] width 85 height 7
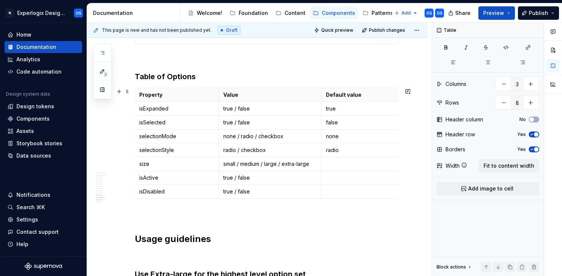
scroll to position [0, 1]
click at [345, 163] on p at bounding box center [367, 163] width 85 height 7
click at [338, 163] on p "medium" at bounding box center [367, 163] width 85 height 7
click at [339, 182] on td at bounding box center [368, 178] width 94 height 14
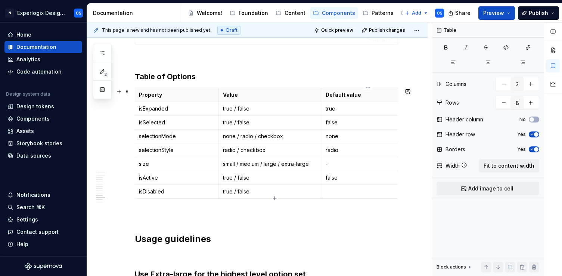
click at [337, 193] on p at bounding box center [367, 191] width 85 height 7
click at [252, 138] on p "none / radio / checkbox" at bounding box center [271, 135] width 94 height 7
drag, startPoint x: 222, startPoint y: 134, endPoint x: 300, endPoint y: 134, distance: 78.4
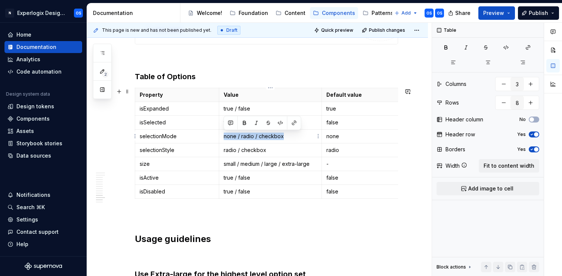
click at [300, 134] on td "none / radio / checkbox" at bounding box center [270, 136] width 103 height 14
click at [334, 138] on p "none" at bounding box center [368, 135] width 85 height 7
click at [334, 137] on p "single" at bounding box center [368, 135] width 85 height 7
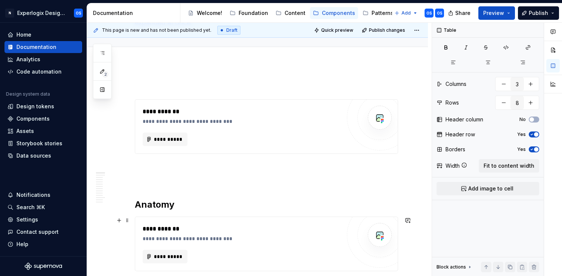
scroll to position [83, 0]
click at [162, 142] on button "**********" at bounding box center [165, 138] width 45 height 13
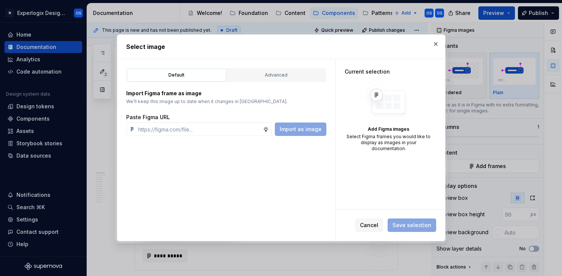
type textarea "*"
type input "[URL][DOMAIN_NAME]"
click at [431, 46] on button "button" at bounding box center [435, 44] width 10 height 10
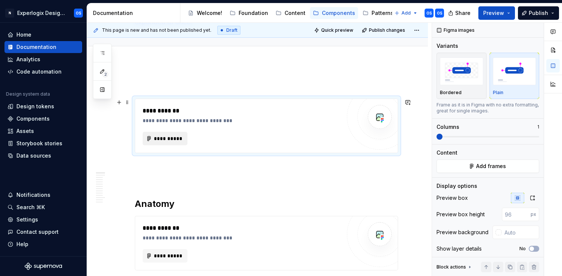
click at [167, 135] on span "**********" at bounding box center [167, 138] width 29 height 7
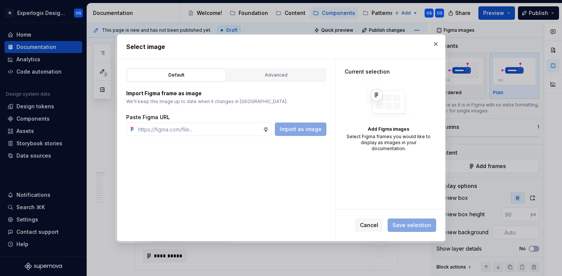
type textarea "*"
click at [191, 132] on input "text" at bounding box center [199, 128] width 128 height 13
type input "[URL][DOMAIN_NAME]"
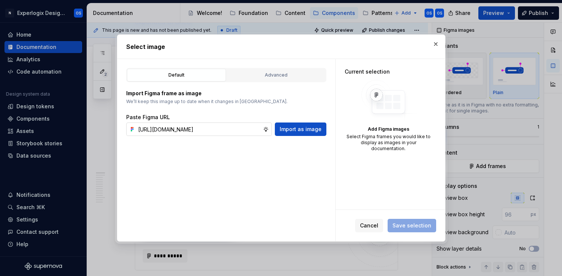
click at [269, 129] on icon at bounding box center [266, 129] width 6 height 6
click at [267, 127] on icon at bounding box center [265, 129] width 4 height 4
click at [268, 131] on icon at bounding box center [266, 129] width 6 height 6
click at [284, 129] on span "Import as image" at bounding box center [301, 128] width 42 height 7
click at [240, 131] on input "text" at bounding box center [199, 128] width 128 height 13
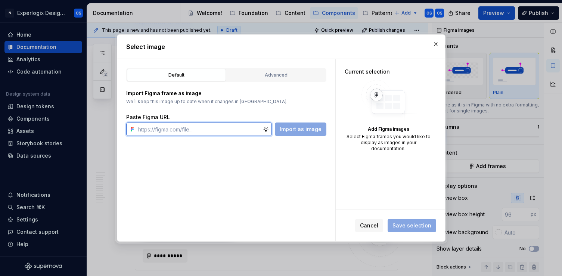
paste input "[URL][DOMAIN_NAME]"
type input "[URL][DOMAIN_NAME]"
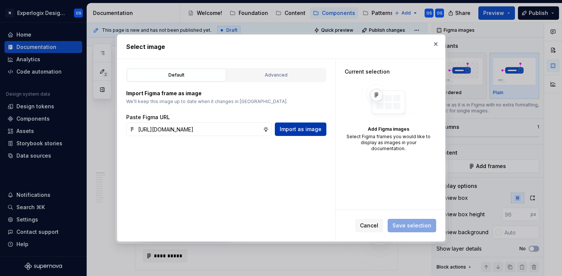
scroll to position [0, 0]
click at [293, 129] on span "Import as image" at bounding box center [301, 128] width 42 height 7
click at [270, 77] on div "Advanced" at bounding box center [276, 74] width 94 height 7
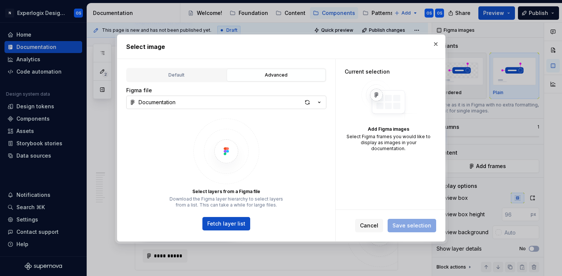
click at [203, 100] on button "Documentation" at bounding box center [226, 102] width 200 height 13
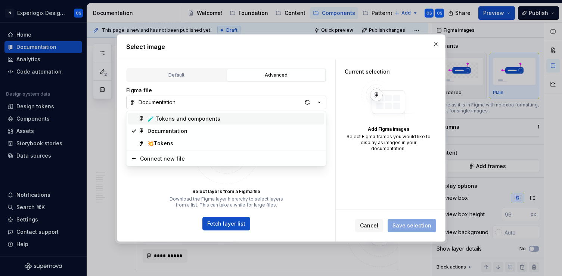
click at [203, 100] on div "Select image Default Advanced Import Figma frame as image We’ll keep this image…" at bounding box center [281, 138] width 562 height 276
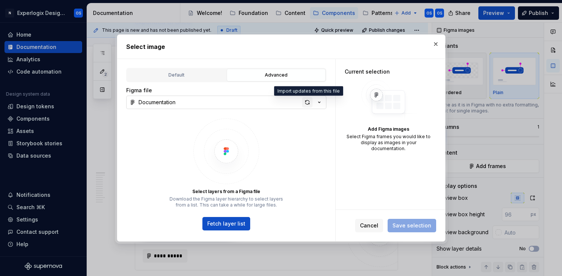
click at [308, 104] on div "button" at bounding box center [307, 102] width 10 height 10
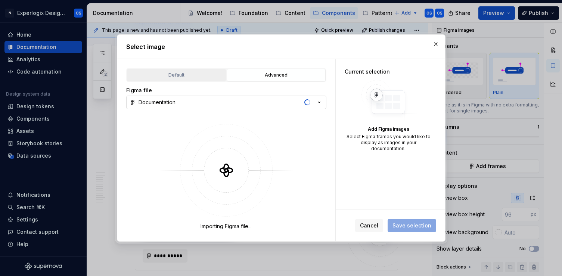
type textarea "*"
click at [179, 77] on div "Default" at bounding box center [176, 74] width 94 height 7
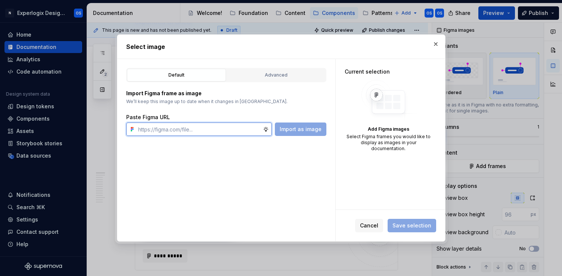
click at [173, 132] on input "text" at bounding box center [199, 128] width 128 height 13
paste input "[URL][DOMAIN_NAME]"
type input "[URL][DOMAIN_NAME]"
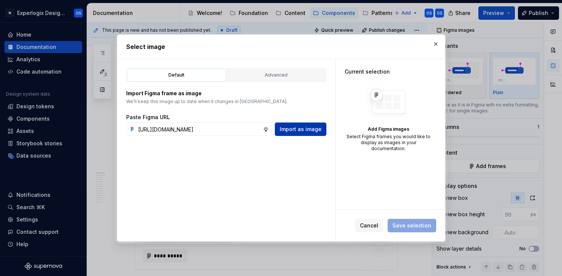
scroll to position [0, 0]
click at [284, 129] on span "Import as image" at bounding box center [301, 128] width 42 height 7
click at [273, 73] on div "Advanced" at bounding box center [276, 74] width 94 height 7
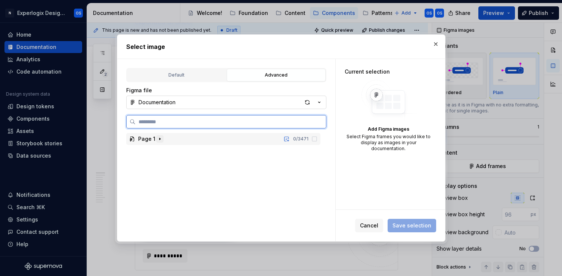
type textarea "*"
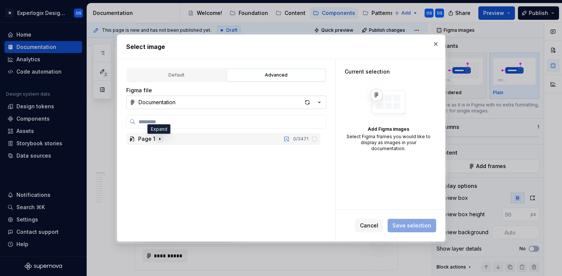
click at [161, 139] on icon "button" at bounding box center [160, 139] width 6 height 6
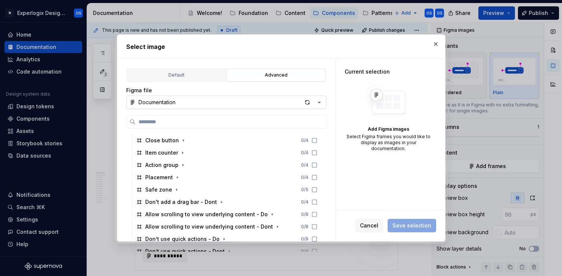
scroll to position [2, 0]
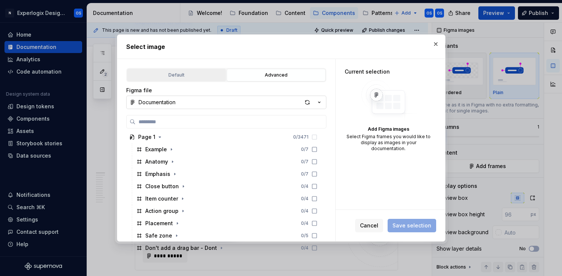
click at [179, 77] on div "Default" at bounding box center [176, 74] width 94 height 7
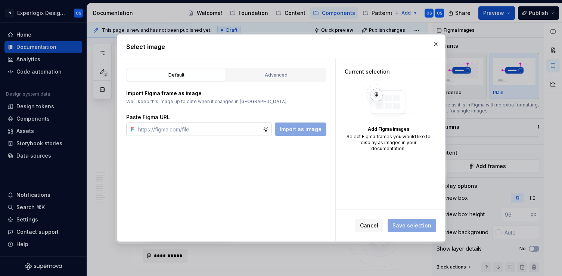
click at [171, 133] on input "text" at bounding box center [199, 128] width 128 height 13
paste input "[URL][DOMAIN_NAME]"
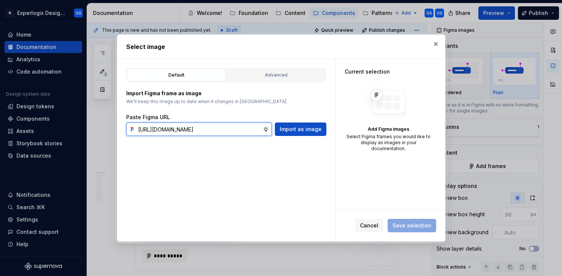
scroll to position [0, 183]
type input "[URL][DOMAIN_NAME]"
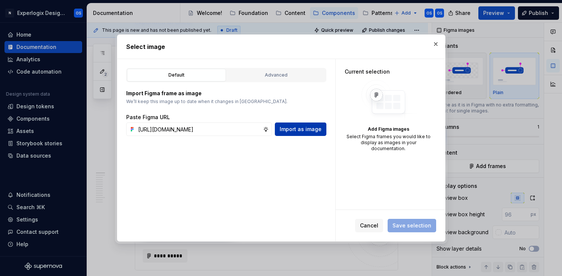
scroll to position [0, 0]
click at [292, 131] on span "Import as image" at bounding box center [301, 128] width 42 height 7
click at [297, 77] on div "Advanced" at bounding box center [276, 74] width 94 height 7
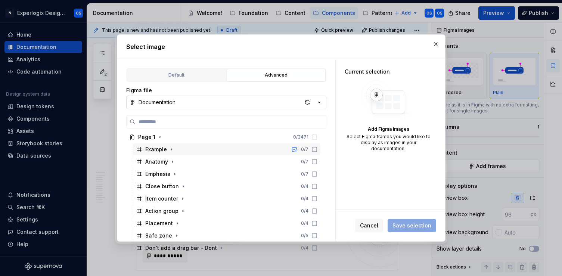
scroll to position [8, 0]
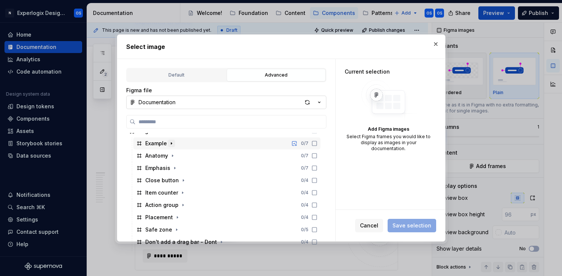
click at [169, 146] on icon "button" at bounding box center [171, 143] width 6 height 6
click at [171, 143] on icon "button" at bounding box center [171, 143] width 2 height 1
click at [171, 143] on icon "button" at bounding box center [171, 144] width 1 height 2
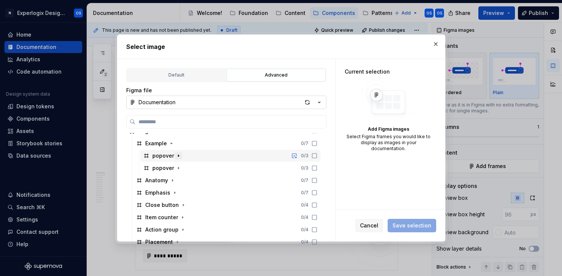
click at [176, 155] on icon "button" at bounding box center [178, 156] width 6 height 6
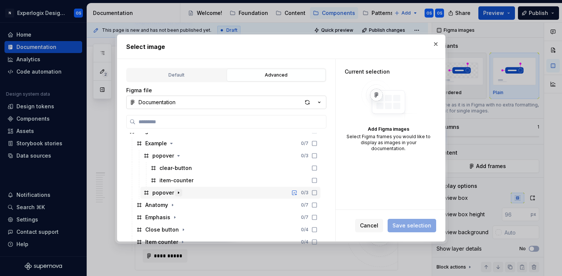
click at [176, 192] on icon "button" at bounding box center [178, 193] width 6 height 6
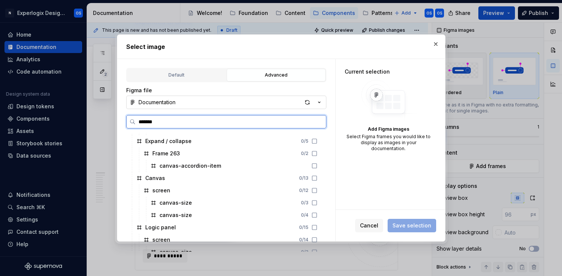
scroll to position [0, 0]
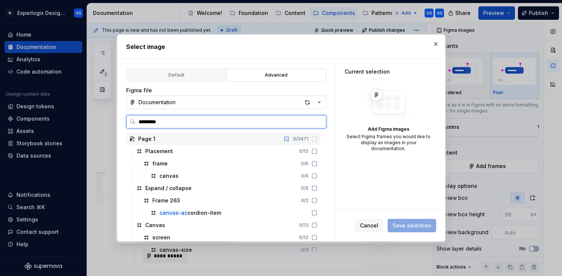
type input "**********"
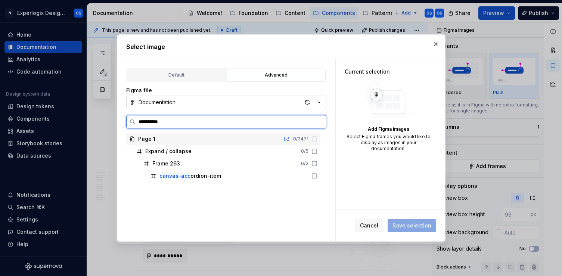
click at [142, 140] on div "Page 1" at bounding box center [146, 138] width 17 height 7
click at [151, 149] on div "Expand / collapse" at bounding box center [168, 150] width 46 height 7
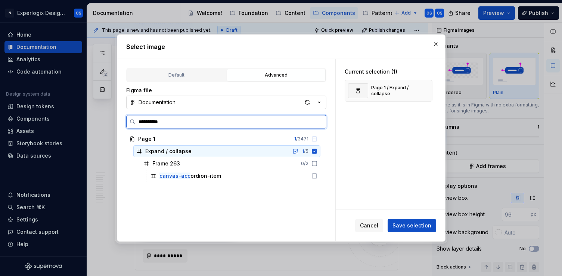
click at [151, 149] on div "Expand / collapse" at bounding box center [168, 150] width 46 height 7
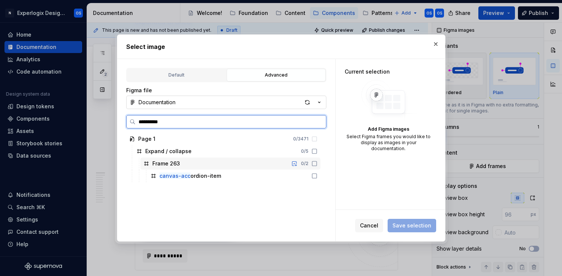
click at [155, 158] on div "Frame 263 0 / 2" at bounding box center [230, 163] width 180 height 12
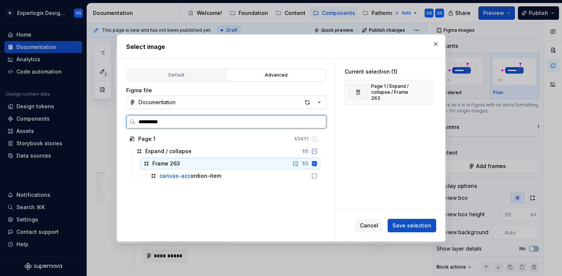
click at [155, 157] on div "Frame 263 1 / 2" at bounding box center [230, 163] width 180 height 12
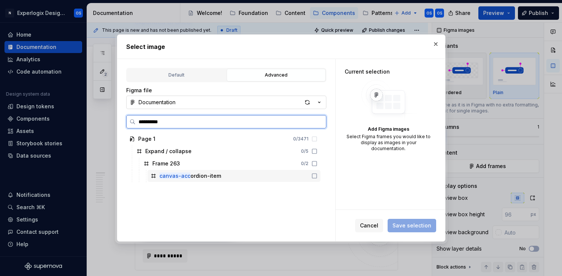
click at [171, 174] on mark "canvas-acc" at bounding box center [174, 175] width 31 height 6
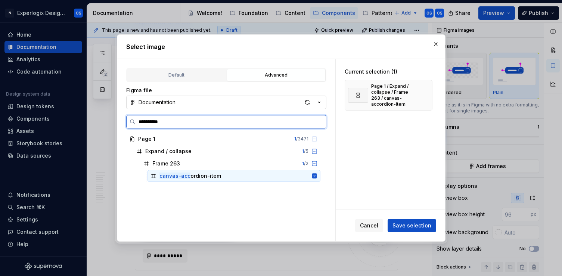
click at [171, 174] on mark "canvas-acc" at bounding box center [174, 175] width 31 height 6
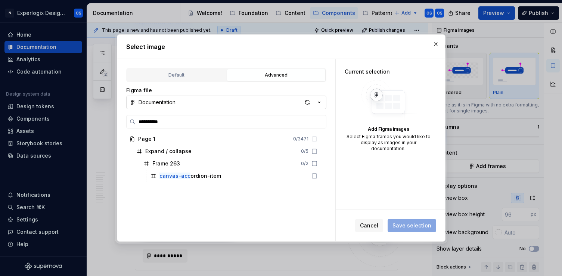
click at [171, 195] on div "Page 1 0 / 3471 Expand / collapse 0 / 5 Frame 263 0 / 2 canvas-acc ordion-item" at bounding box center [224, 192] width 196 height 119
click at [193, 103] on button "Documentation" at bounding box center [226, 102] width 200 height 13
click at [193, 103] on div "**********" at bounding box center [281, 138] width 562 height 276
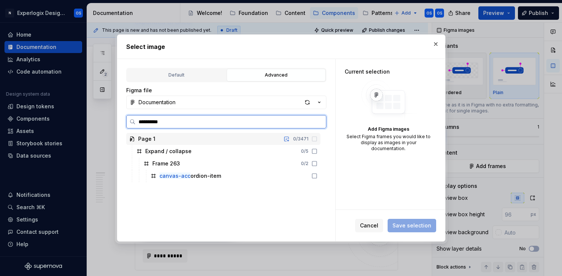
click at [173, 141] on div "Page 1 0 / 3471" at bounding box center [223, 139] width 194 height 12
click at [317, 138] on icon at bounding box center [314, 139] width 6 height 6
click at [165, 161] on div "Frame 263" at bounding box center [166, 163] width 28 height 7
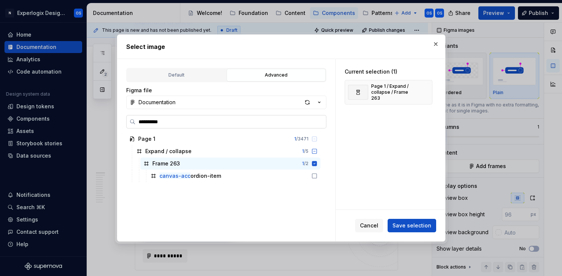
click at [318, 121] on input "**********" at bounding box center [230, 121] width 190 height 7
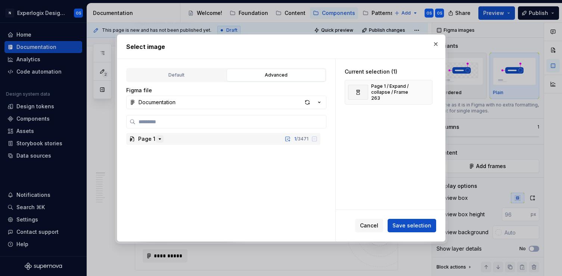
click at [157, 140] on icon "button" at bounding box center [160, 139] width 6 height 6
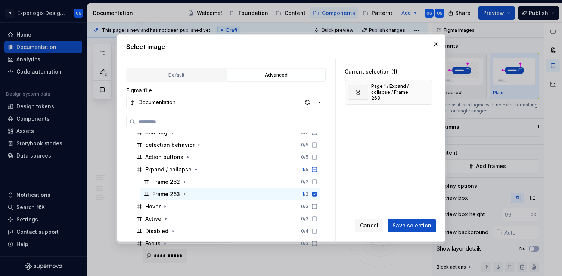
scroll to position [2045, 0]
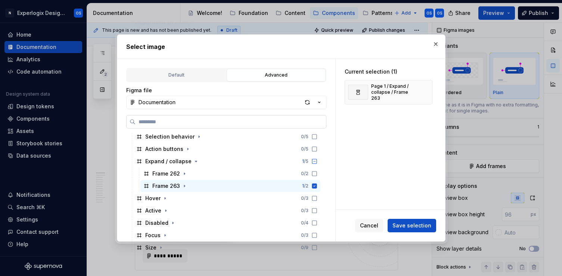
click at [198, 121] on input "search" at bounding box center [230, 121] width 190 height 7
paste input "**********"
type input "**********"
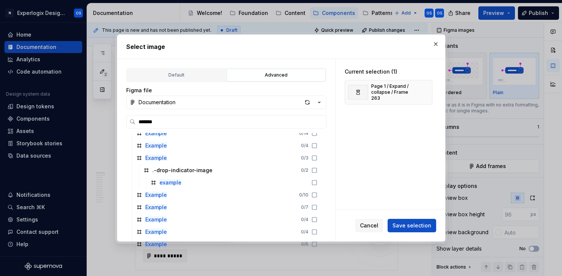
scroll to position [0, 0]
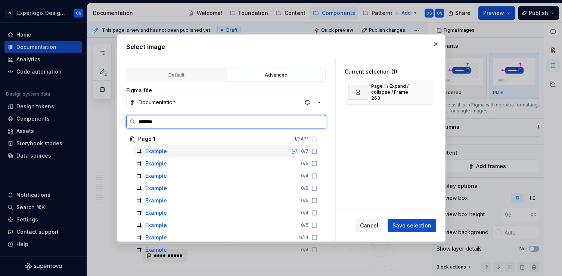
click at [138, 153] on icon at bounding box center [139, 151] width 4 height 4
click at [141, 163] on div "Example" at bounding box center [151, 163] width 31 height 7
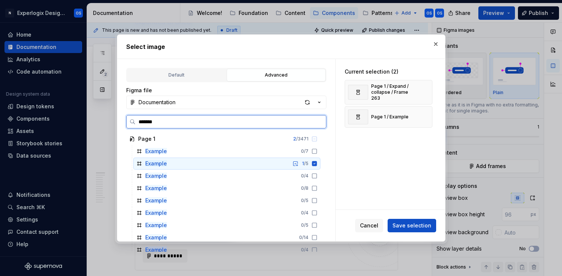
click at [141, 163] on div "Example" at bounding box center [151, 163] width 31 height 7
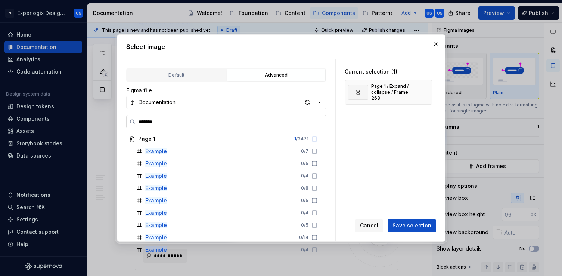
click at [164, 121] on input "*******" at bounding box center [230, 121] width 190 height 7
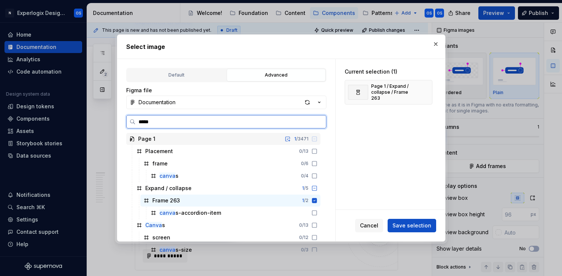
type input "******"
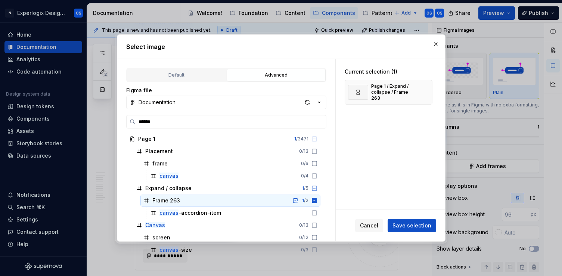
scroll to position [38, 0]
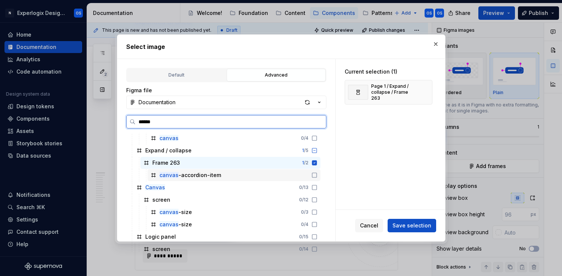
click at [188, 177] on div "canvas -accordion-item" at bounding box center [190, 174] width 62 height 7
click at [188, 175] on div "canvas -accordion-item" at bounding box center [190, 174] width 62 height 7
click at [270, 163] on div "Frame 263 1 / 2" at bounding box center [230, 163] width 180 height 12
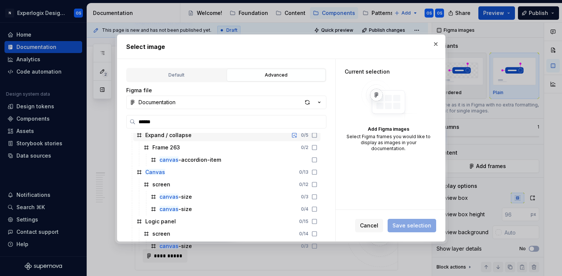
scroll to position [55, 0]
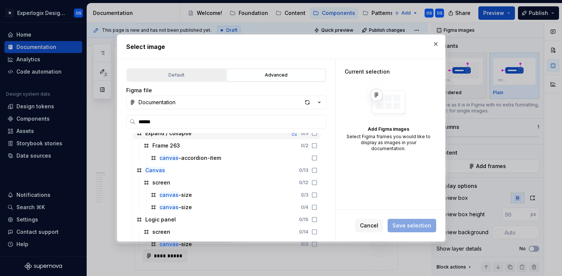
click at [190, 74] on div "Default" at bounding box center [176, 74] width 94 height 7
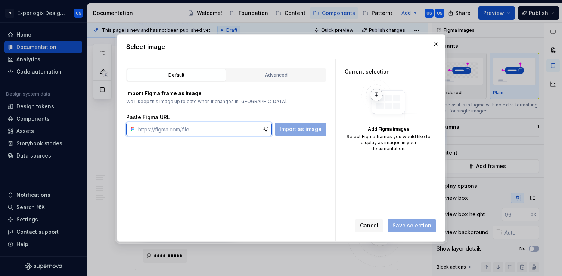
click at [176, 131] on input "text" at bounding box center [199, 128] width 128 height 13
paste input "[URL][DOMAIN_NAME]"
type input "[URL][DOMAIN_NAME]"
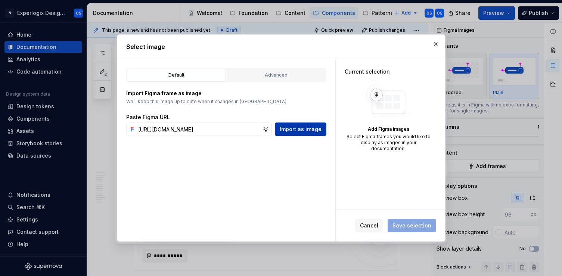
scroll to position [0, 0]
click at [286, 130] on span "Import as image" at bounding box center [301, 128] width 42 height 7
click at [275, 75] on div "Advanced" at bounding box center [276, 74] width 94 height 7
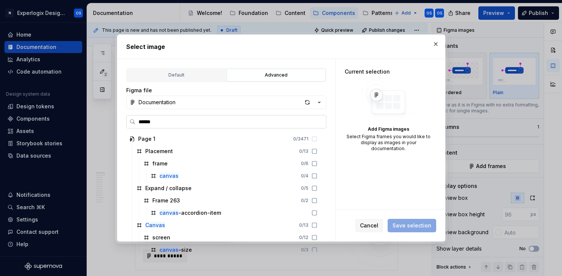
click at [198, 124] on input "******" at bounding box center [230, 121] width 190 height 7
click at [197, 123] on input "******" at bounding box center [230, 121] width 190 height 7
paste input "**********"
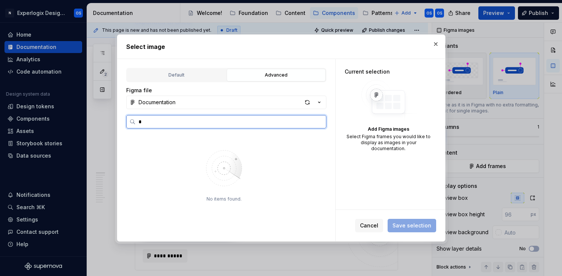
type input "*"
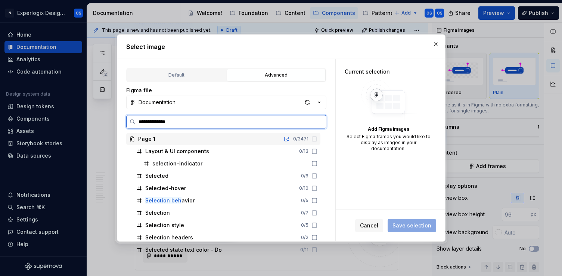
type input "**********"
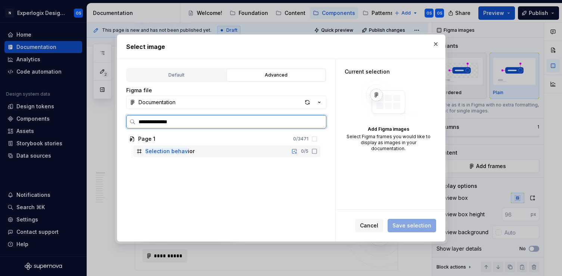
click at [188, 150] on div "Selection behav ior" at bounding box center [169, 150] width 49 height 7
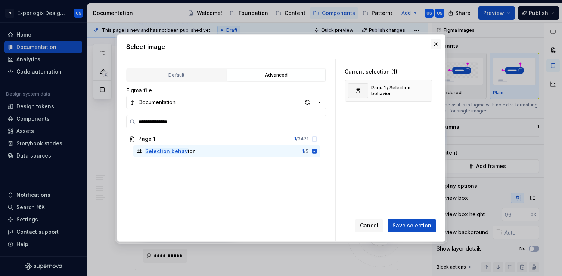
click at [437, 47] on button "button" at bounding box center [435, 44] width 10 height 10
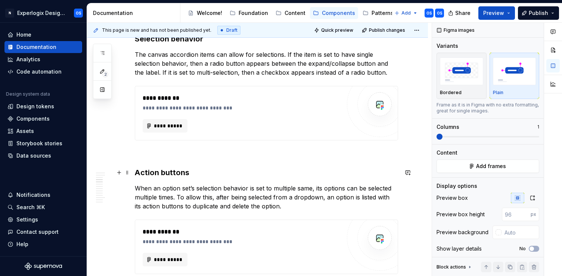
scroll to position [489, 0]
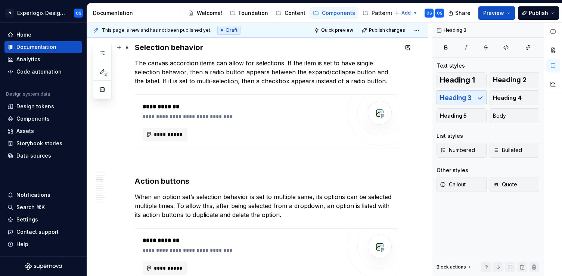
click at [192, 47] on h3 "Selection behavior" at bounding box center [266, 47] width 263 height 10
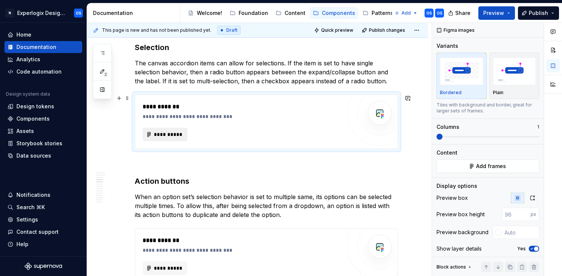
click at [175, 129] on button "**********" at bounding box center [165, 134] width 45 height 13
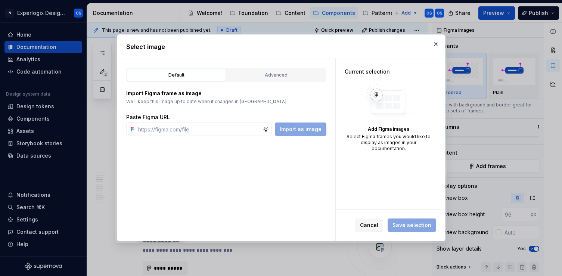
type textarea "*"
click at [283, 71] on div "Advanced" at bounding box center [276, 74] width 94 height 7
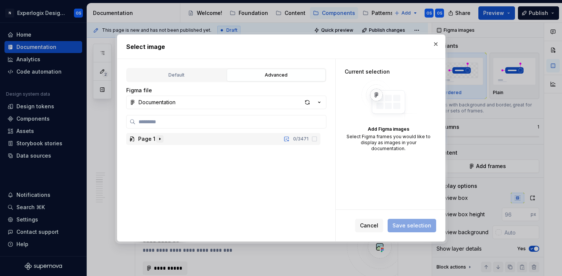
click at [157, 136] on icon "button" at bounding box center [160, 139] width 6 height 6
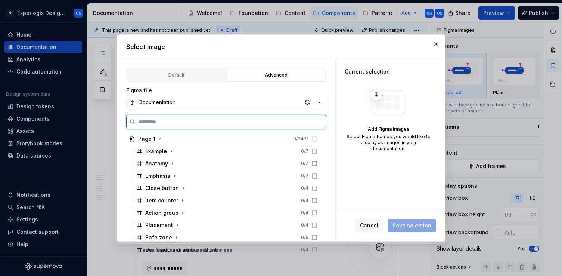
click at [202, 120] on input "search" at bounding box center [230, 121] width 190 height 7
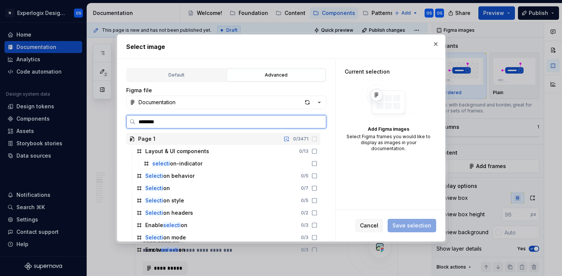
type input "*********"
click at [139, 188] on icon at bounding box center [139, 188] width 6 height 6
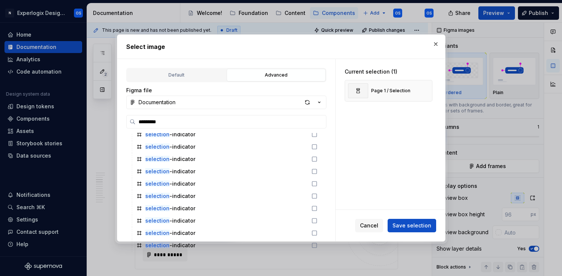
scroll to position [476, 0]
type textarea "*"
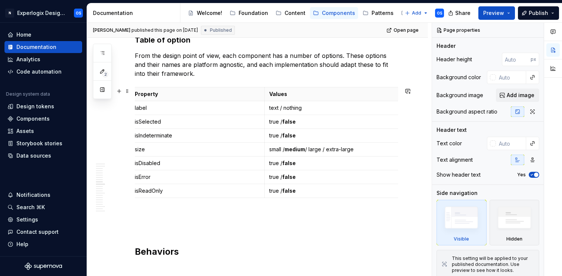
scroll to position [1492, 0]
click at [102, 52] on icon "button" at bounding box center [102, 53] width 4 height 3
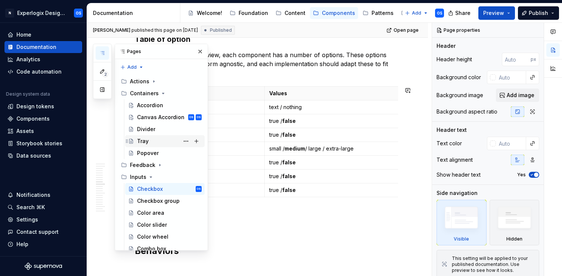
scroll to position [35, 0]
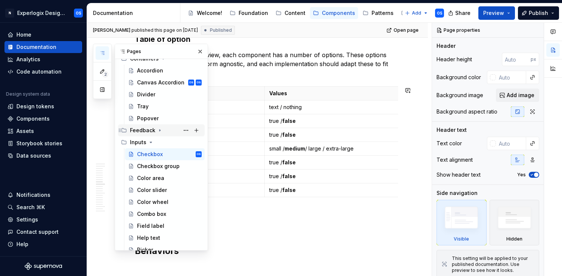
click at [159, 130] on icon "Page tree" at bounding box center [159, 130] width 1 height 2
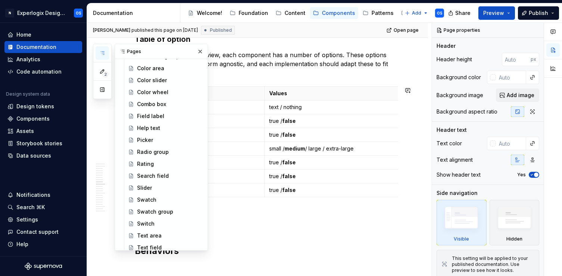
scroll to position [304, 0]
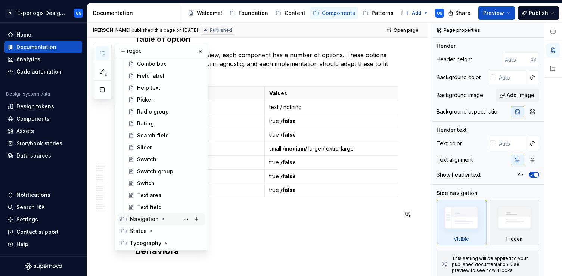
click at [153, 219] on div "Navigation" at bounding box center [144, 218] width 29 height 7
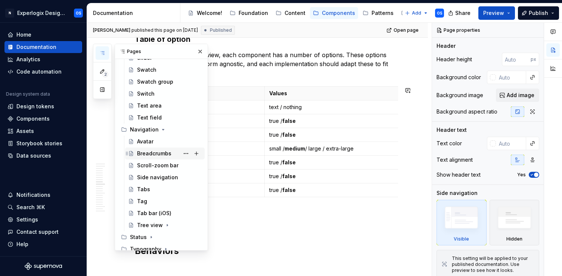
scroll to position [400, 0]
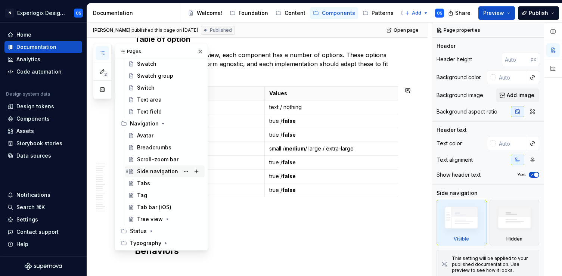
click at [154, 173] on div "Side navigation" at bounding box center [157, 171] width 41 height 7
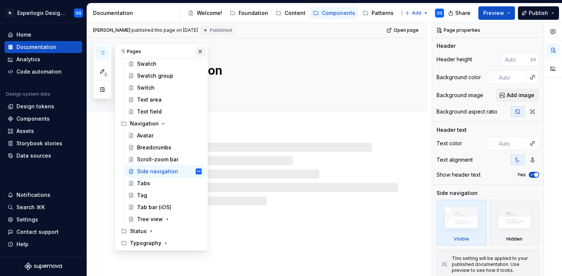
click at [200, 50] on button "button" at bounding box center [200, 51] width 10 height 10
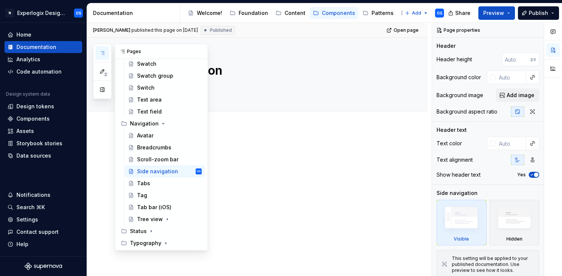
click at [104, 53] on icon "button" at bounding box center [102, 53] width 6 height 6
click at [151, 217] on div "Tree view" at bounding box center [150, 218] width 26 height 7
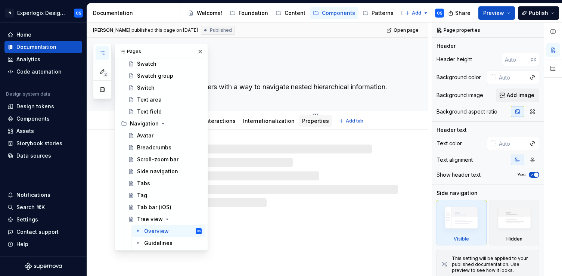
click at [302, 123] on link "Properties" at bounding box center [315, 121] width 27 height 6
click at [199, 52] on button "button" at bounding box center [200, 51] width 10 height 10
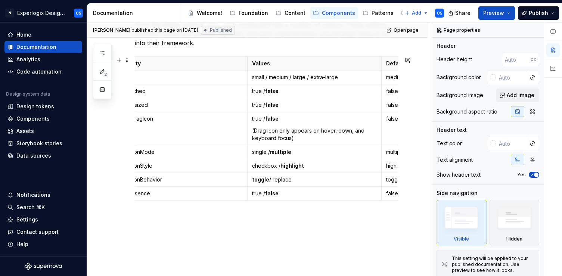
scroll to position [0, 9]
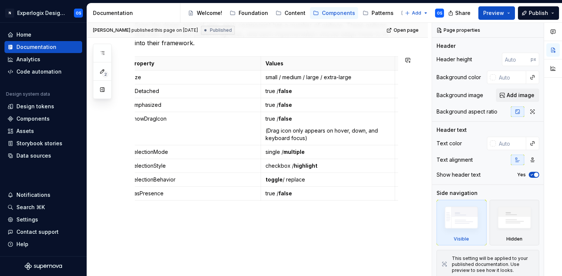
type textarea "*"
